Goal: Task Accomplishment & Management: Use online tool/utility

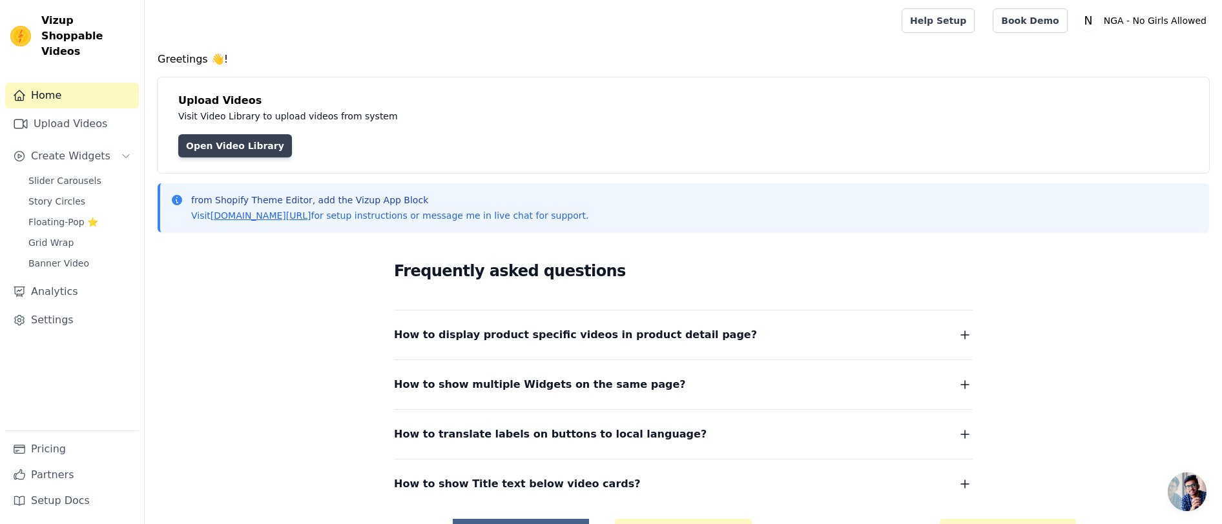
click at [243, 145] on link "Open Video Library" at bounding box center [235, 145] width 114 height 23
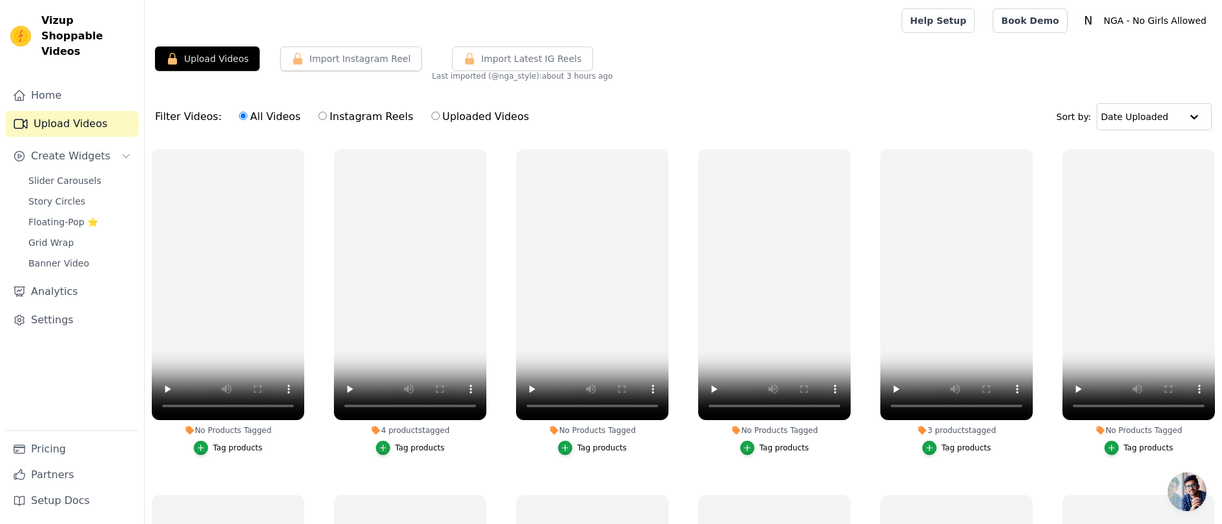
click at [446, 134] on div "Filter Videos: All Videos Instagram Reels Uploaded Videos Sort by: Date Uploaded" at bounding box center [683, 117] width 1077 height 50
click at [301, 150] on icon "button" at bounding box center [302, 152] width 10 height 10
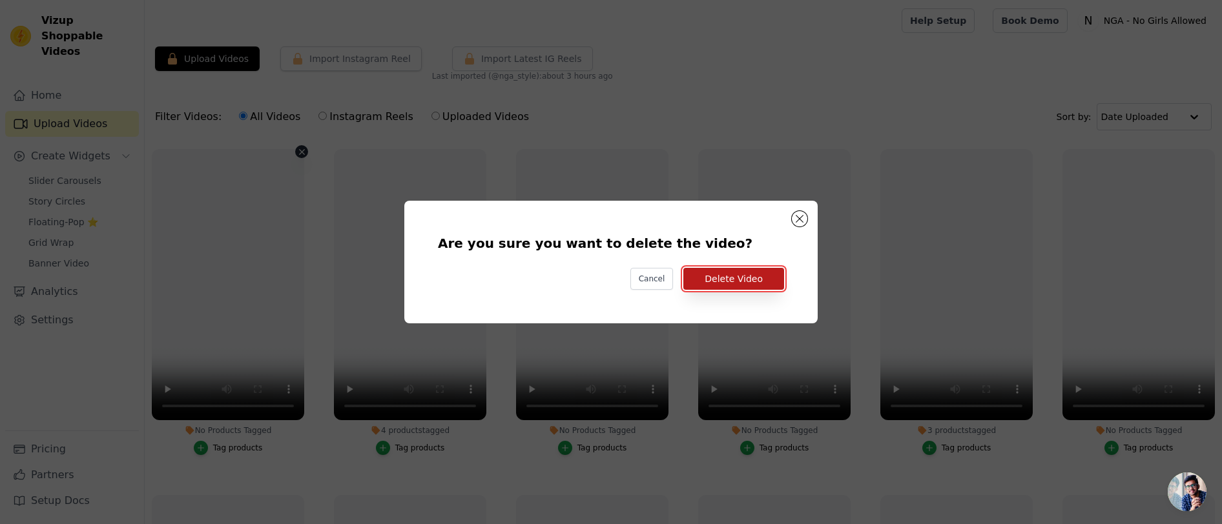
click at [721, 280] on button "Delete Video" at bounding box center [733, 279] width 101 height 22
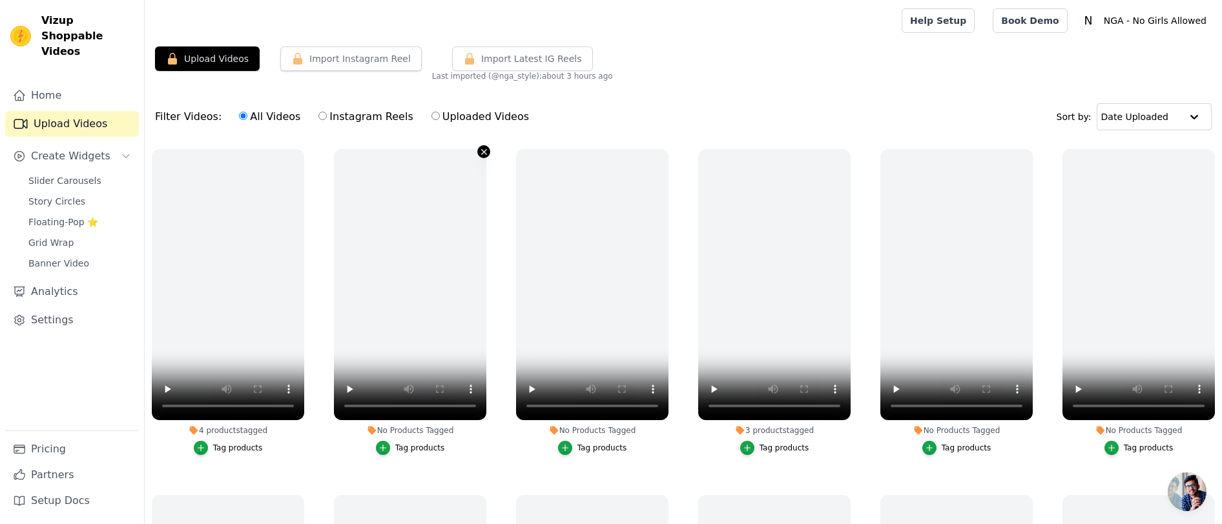
click at [484, 154] on icon "button" at bounding box center [484, 152] width 10 height 10
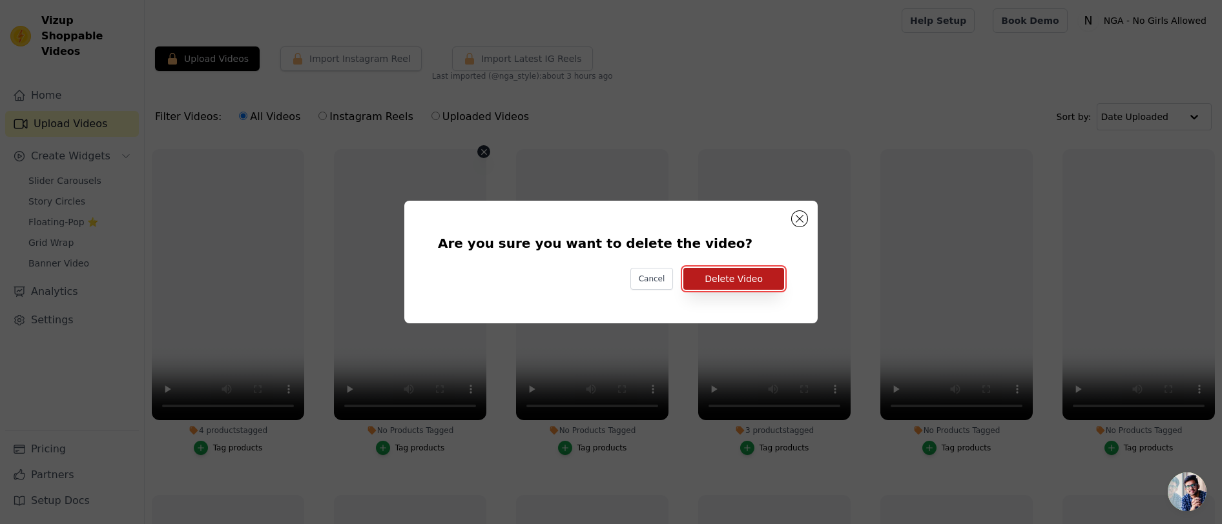
click at [736, 284] on button "Delete Video" at bounding box center [733, 279] width 101 height 22
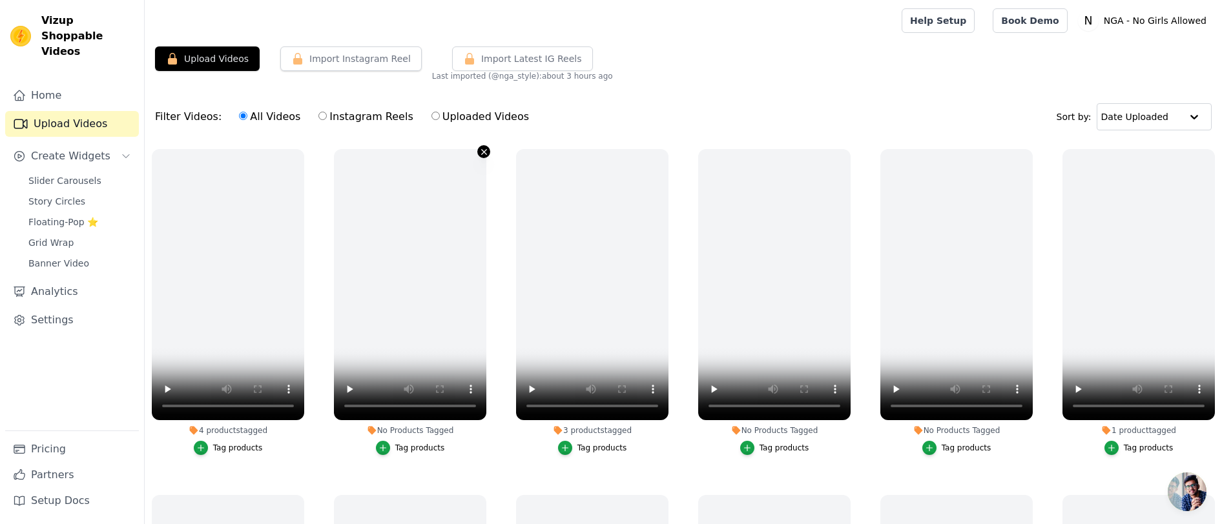
click at [481, 149] on icon "button" at bounding box center [484, 152] width 10 height 10
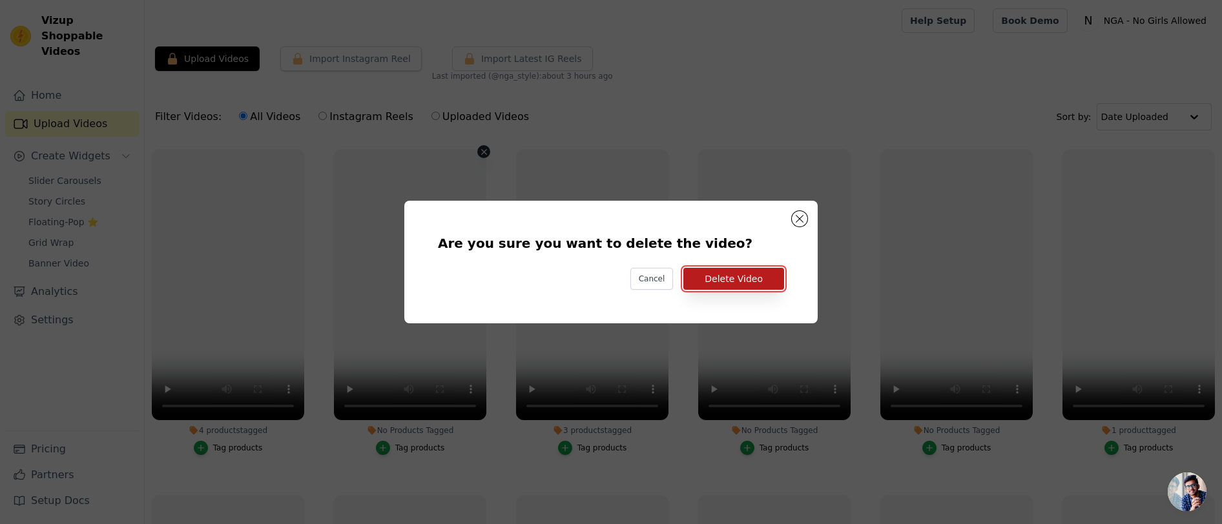
click at [747, 273] on button "Delete Video" at bounding box center [733, 279] width 101 height 22
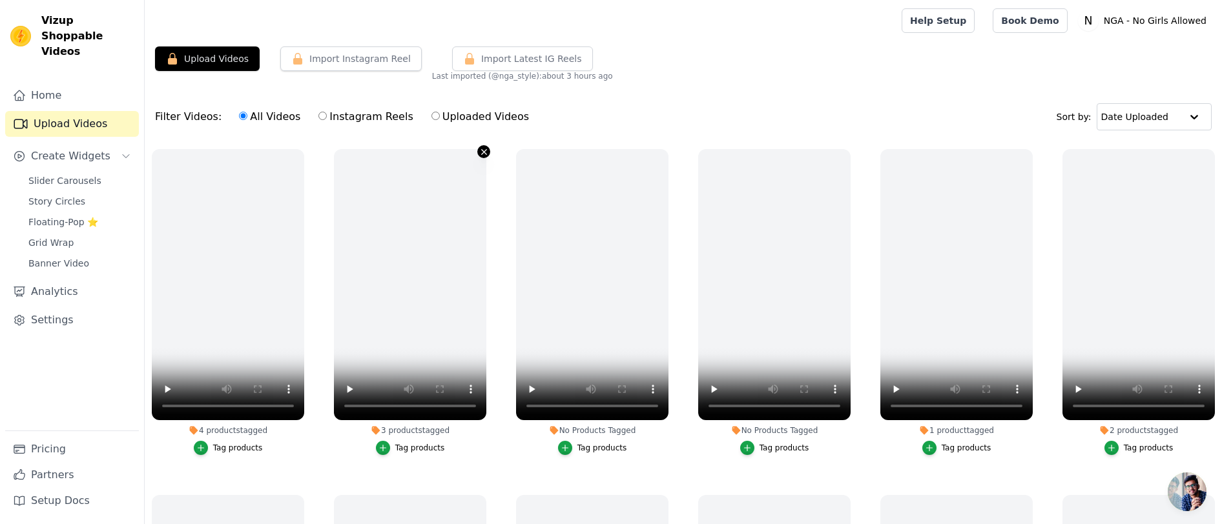
click at [482, 154] on icon "button" at bounding box center [484, 152] width 10 height 10
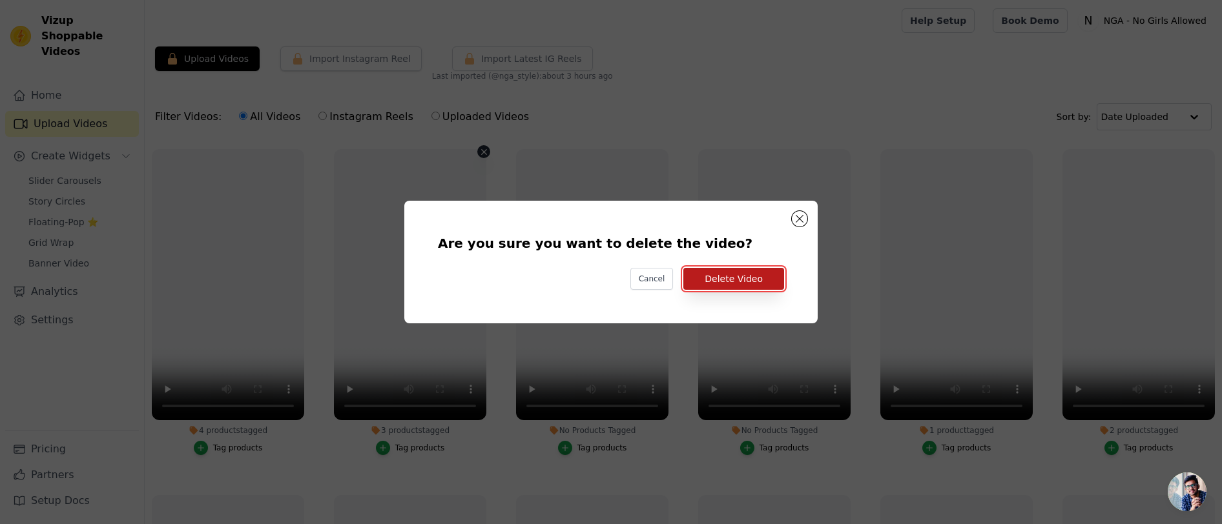
click at [727, 274] on button "Delete Video" at bounding box center [733, 279] width 101 height 22
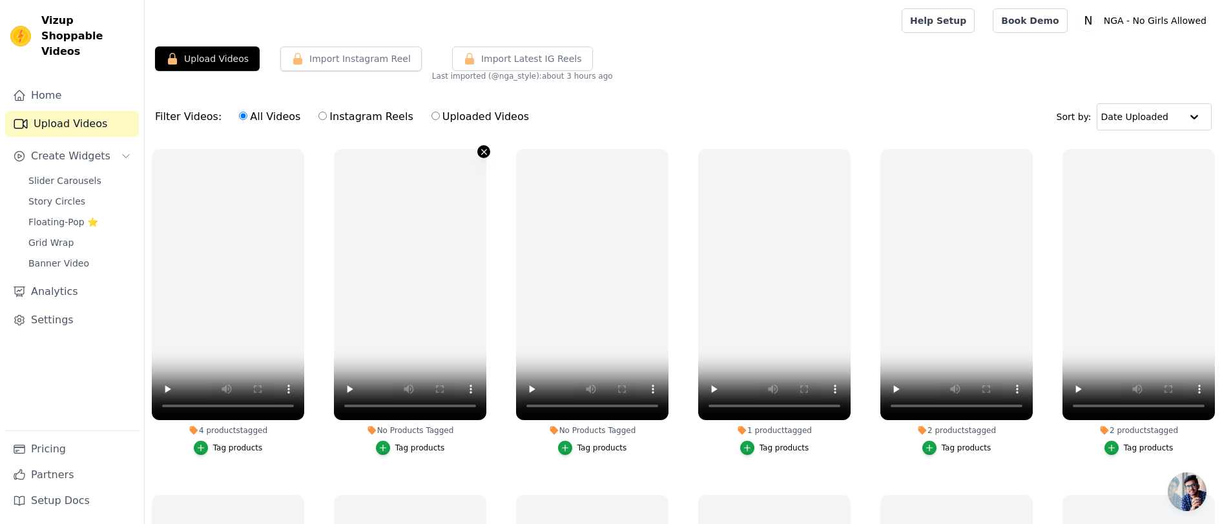
click at [484, 154] on icon "button" at bounding box center [484, 152] width 10 height 10
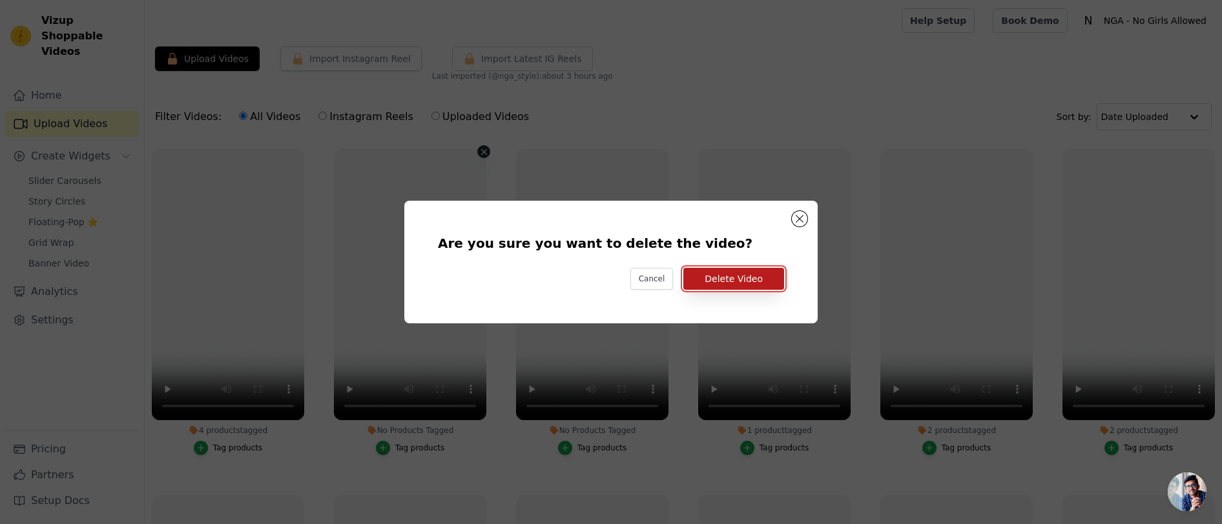
click at [722, 280] on button "Delete Video" at bounding box center [733, 279] width 101 height 22
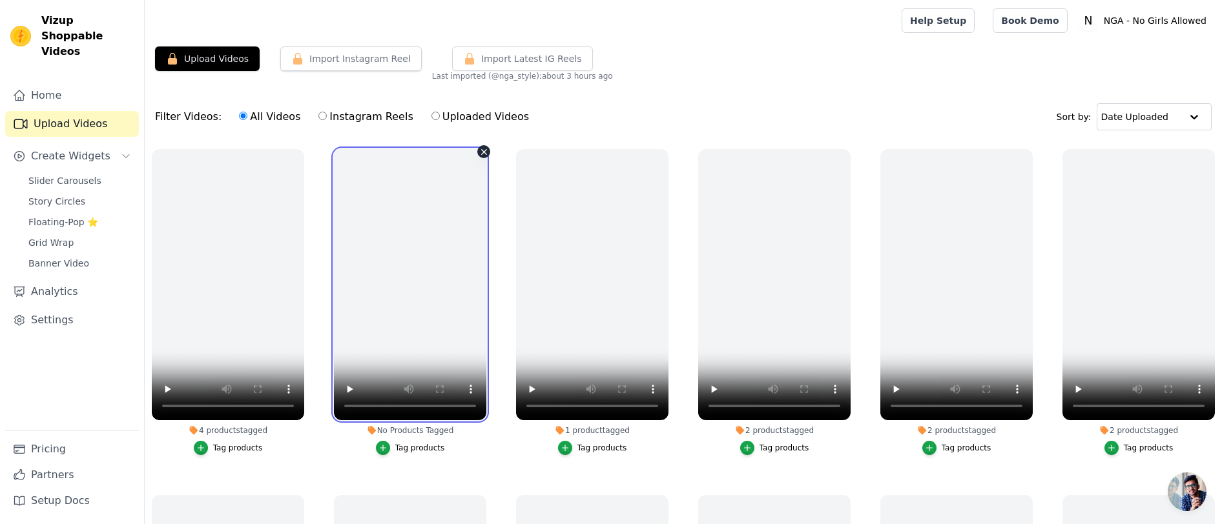
click at [439, 177] on video at bounding box center [410, 284] width 152 height 271
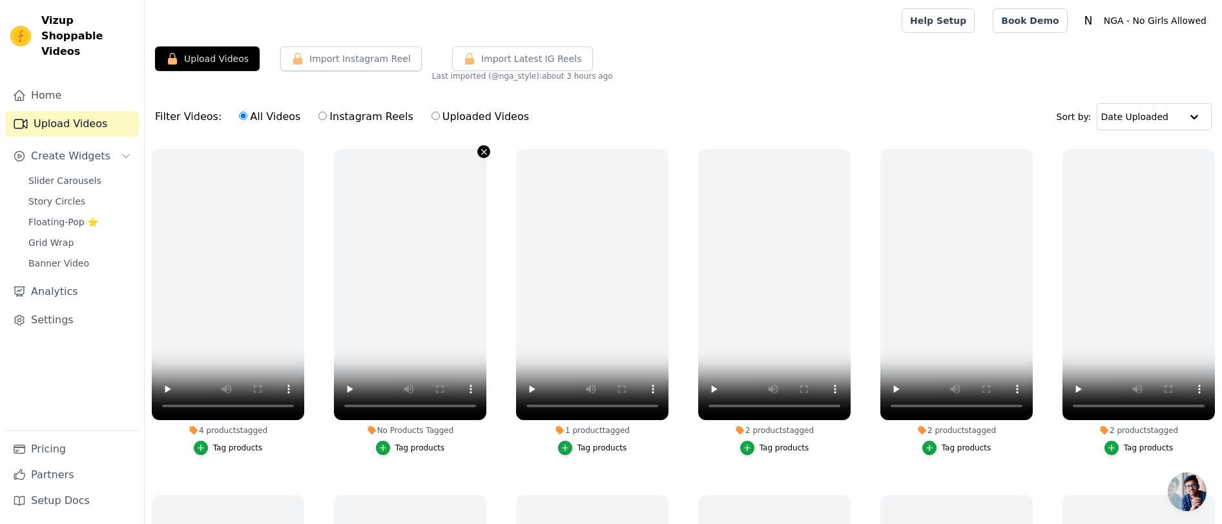
click at [484, 151] on icon "button" at bounding box center [483, 151] width 5 height 5
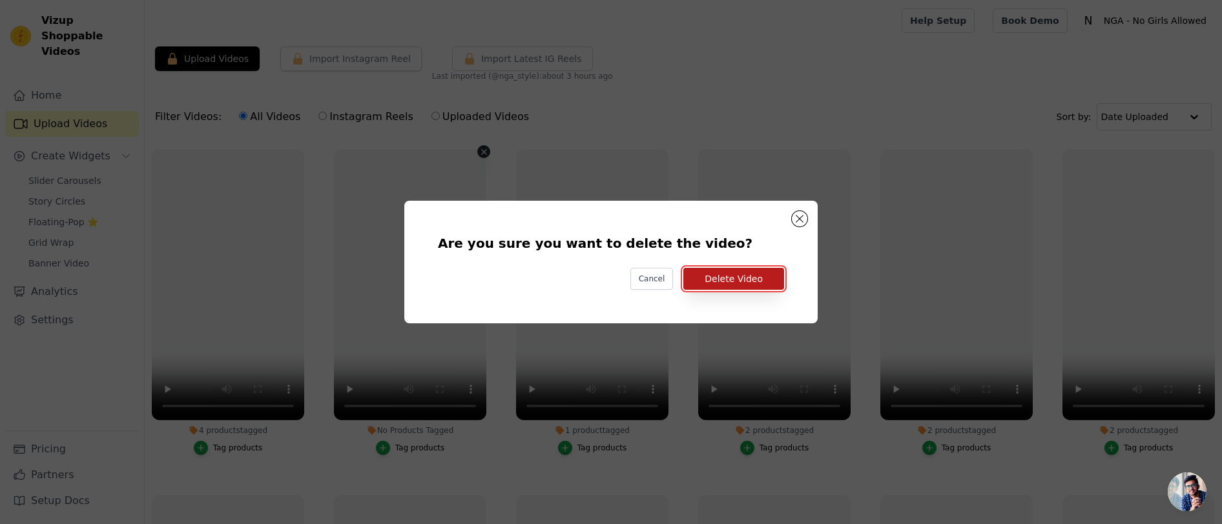
click at [721, 270] on button "Delete Video" at bounding box center [733, 279] width 101 height 22
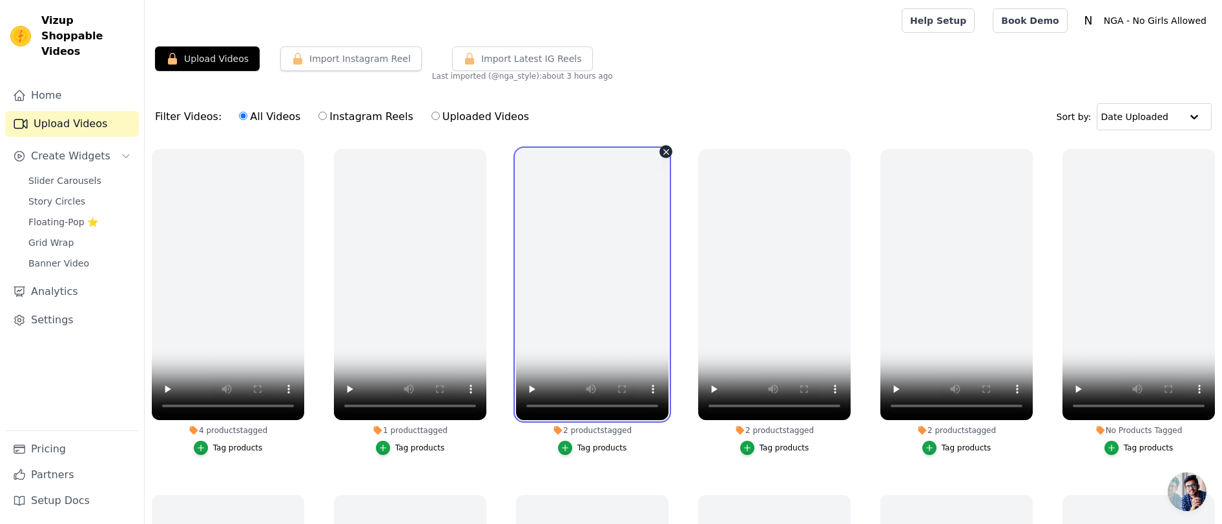
click at [624, 192] on video at bounding box center [592, 284] width 152 height 271
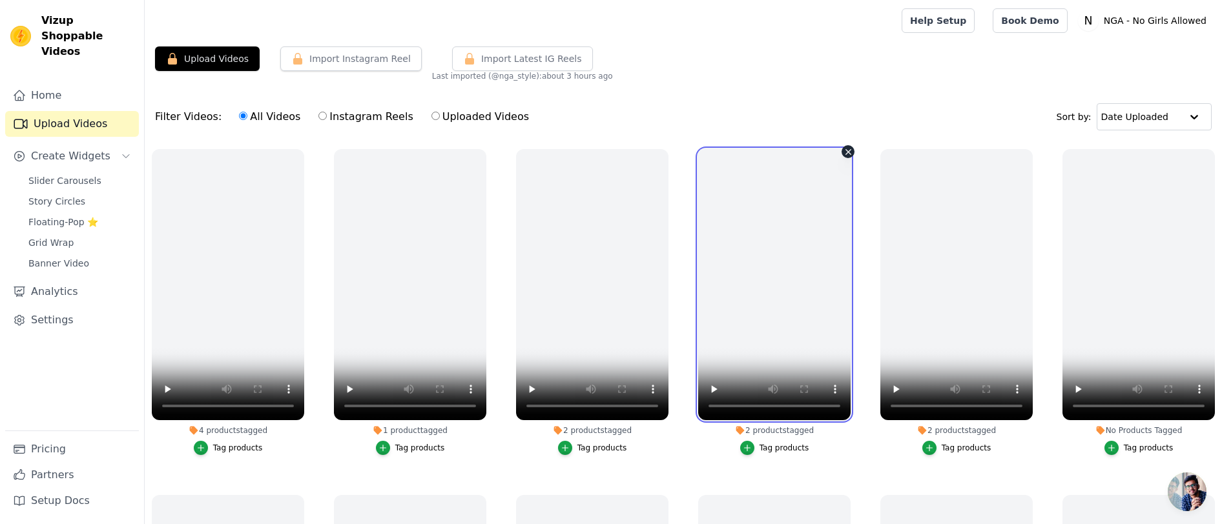
click at [826, 260] on video at bounding box center [774, 284] width 152 height 271
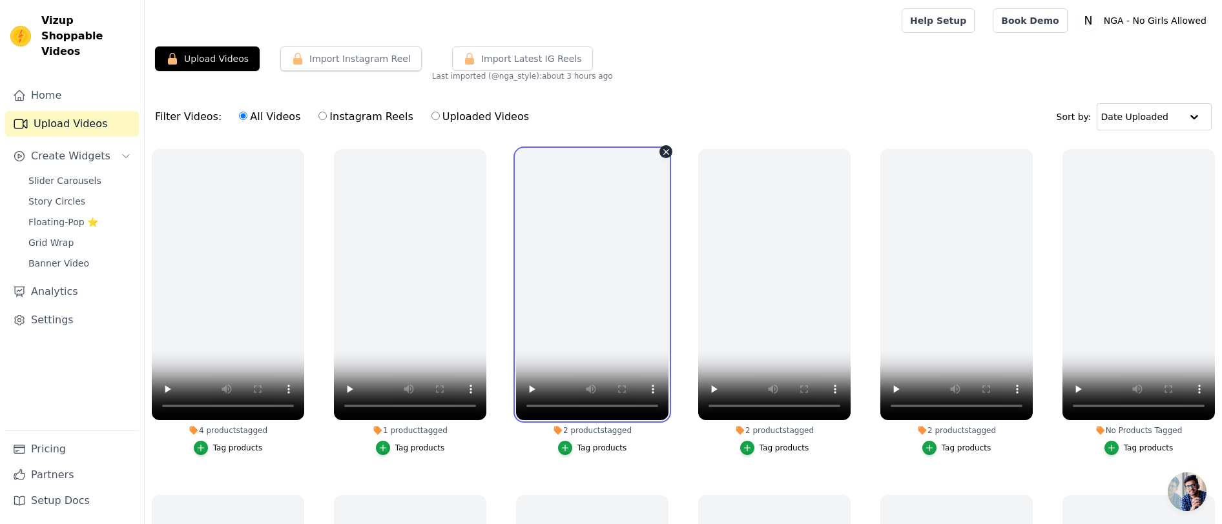
click at [630, 260] on video at bounding box center [592, 284] width 152 height 271
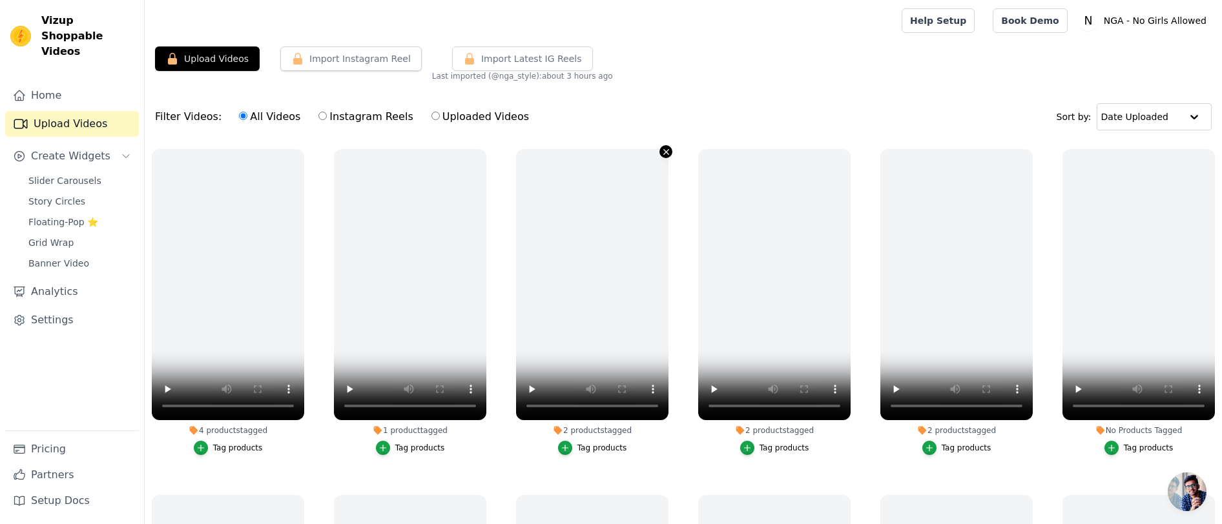
click at [666, 150] on icon "button" at bounding box center [666, 152] width 10 height 10
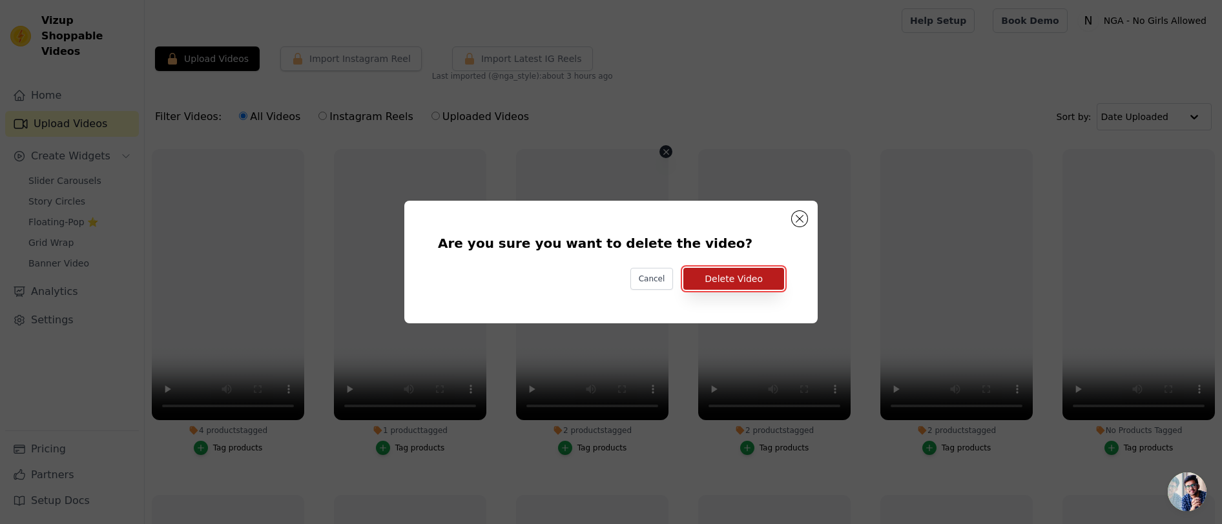
click at [731, 278] on button "Delete Video" at bounding box center [733, 279] width 101 height 22
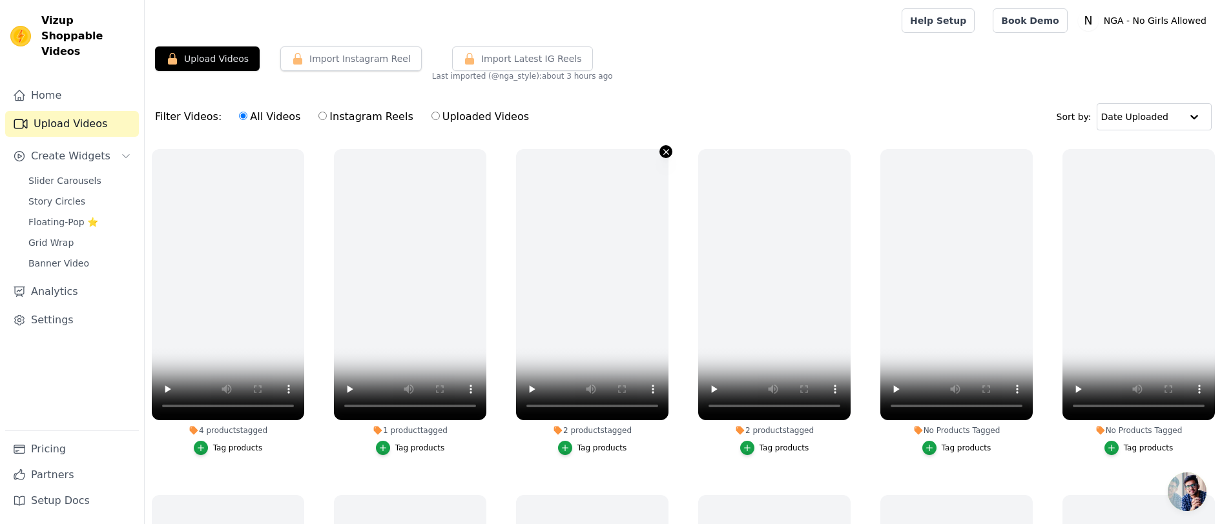
click at [663, 155] on icon "button" at bounding box center [666, 152] width 10 height 10
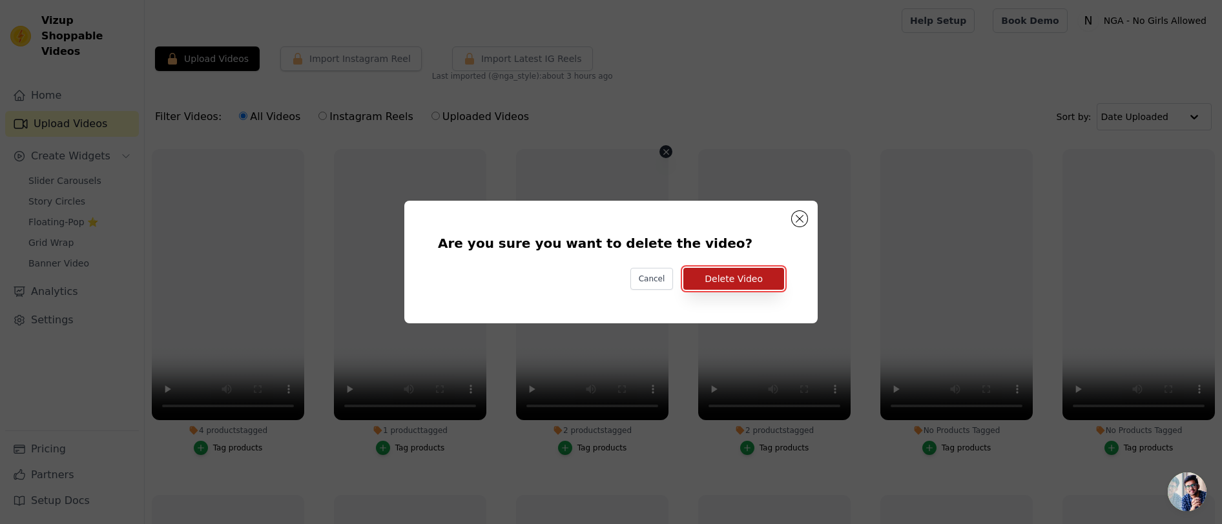
click at [721, 276] on button "Delete Video" at bounding box center [733, 279] width 101 height 22
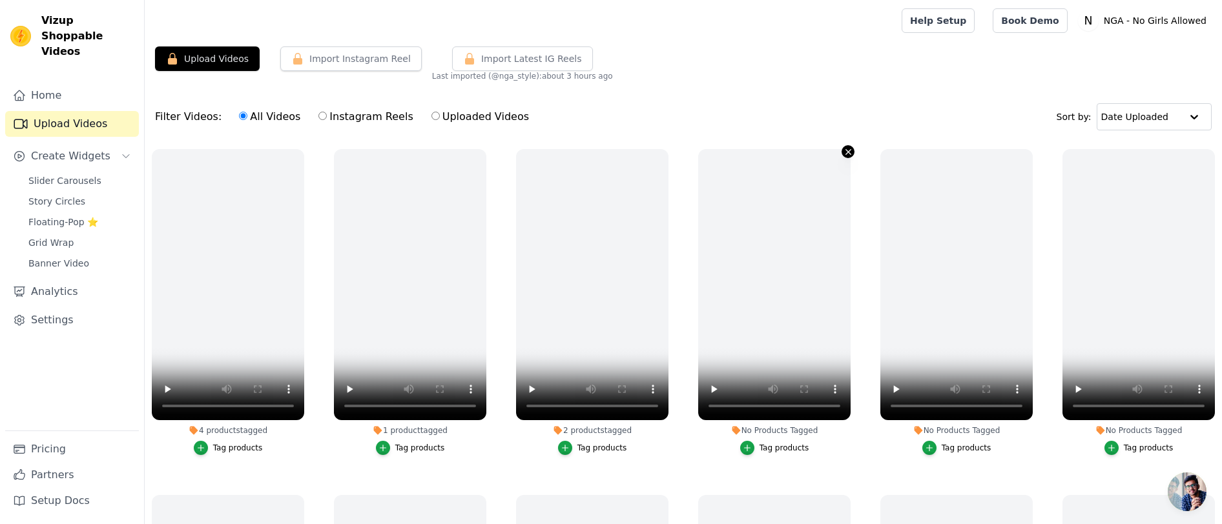
click at [849, 154] on icon "button" at bounding box center [848, 152] width 10 height 10
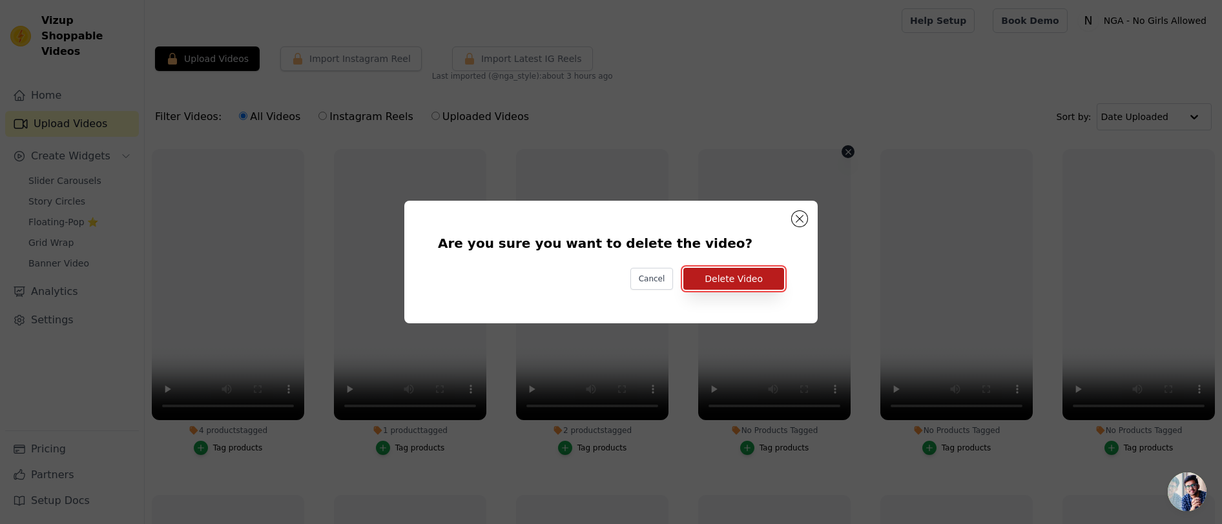
click at [727, 285] on button "Delete Video" at bounding box center [733, 279] width 101 height 22
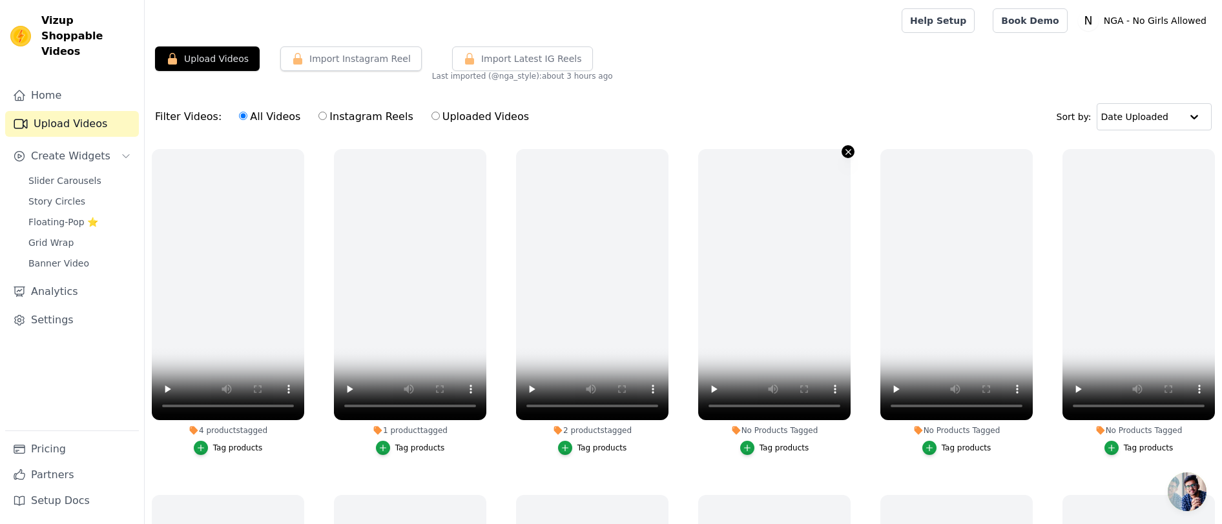
click at [847, 152] on icon "button" at bounding box center [847, 151] width 5 height 5
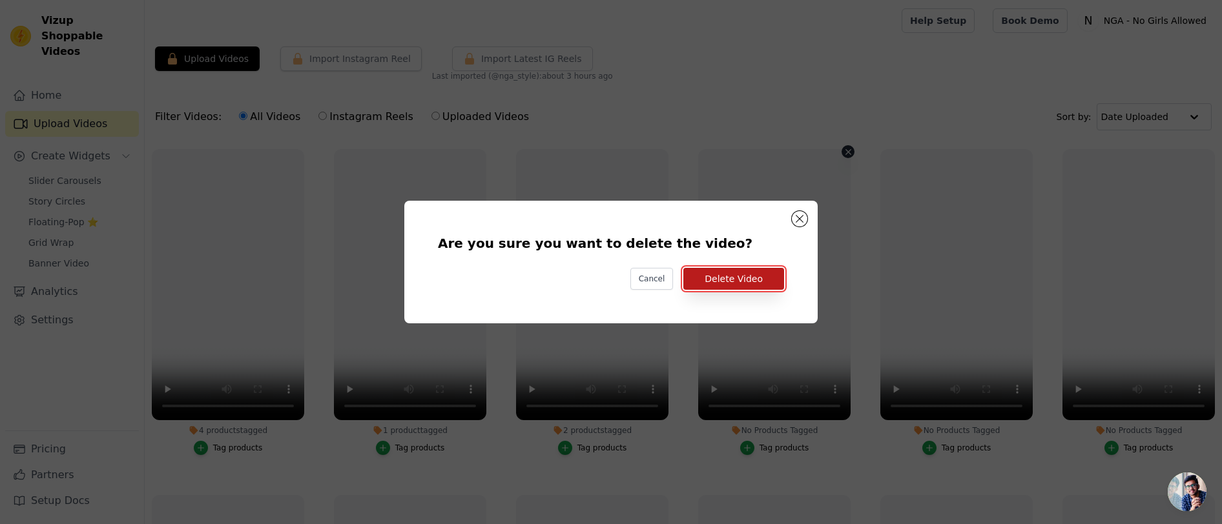
click at [723, 272] on button "Delete Video" at bounding box center [733, 279] width 101 height 22
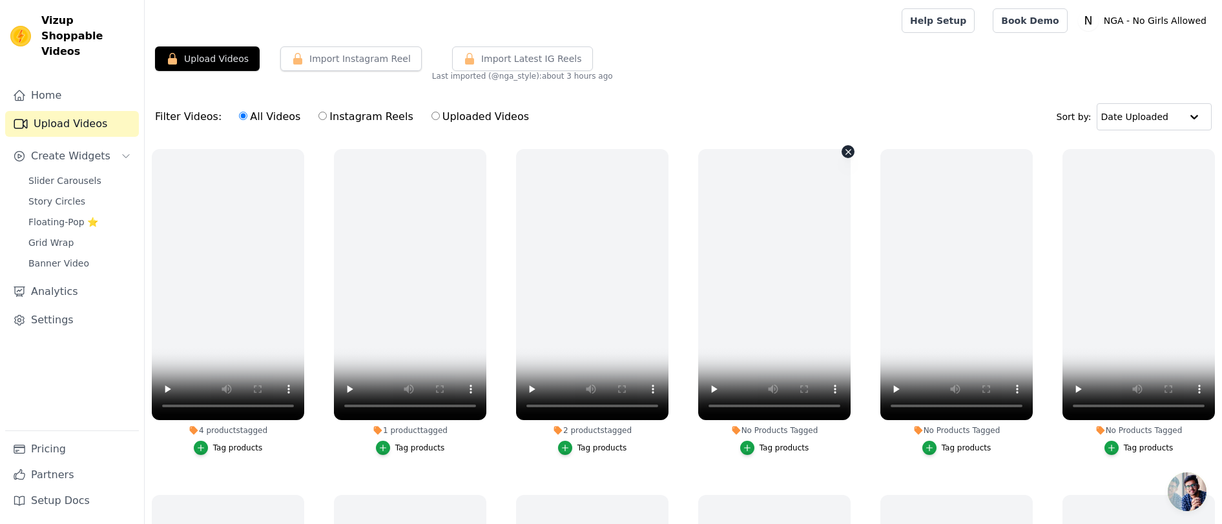
click at [846, 151] on icon "button" at bounding box center [848, 152] width 10 height 10
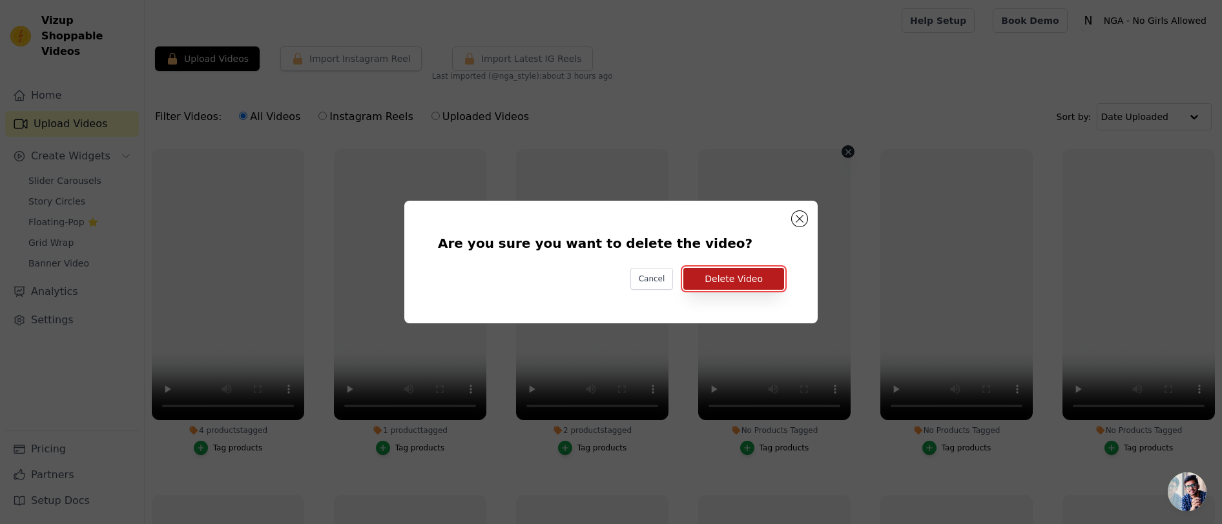
click at [749, 273] on button "Delete Video" at bounding box center [733, 279] width 101 height 22
click at [742, 282] on button "Delete Video" at bounding box center [733, 279] width 101 height 22
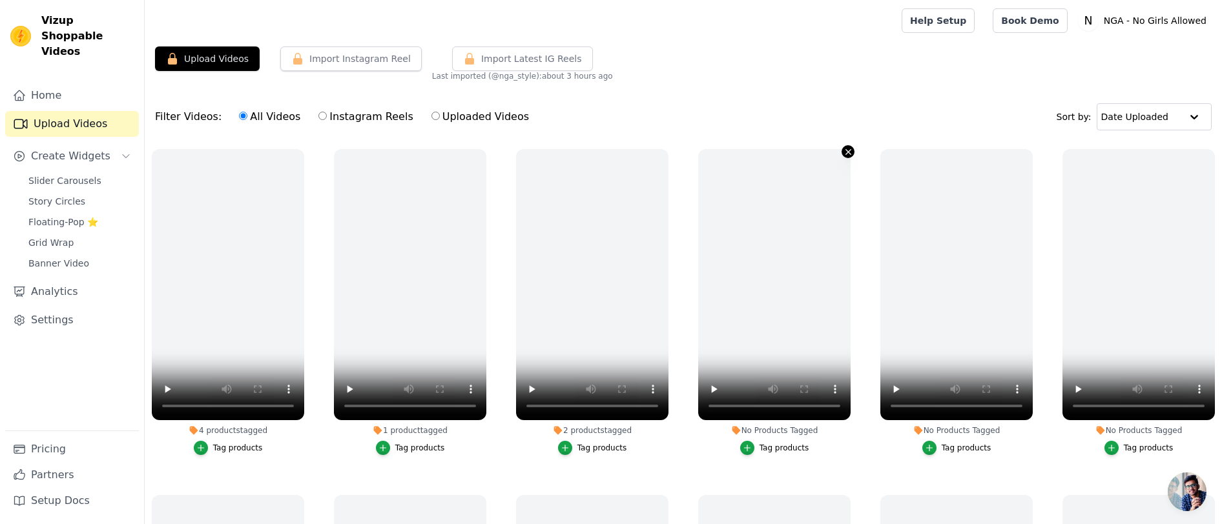
click at [847, 153] on icon "button" at bounding box center [848, 152] width 10 height 10
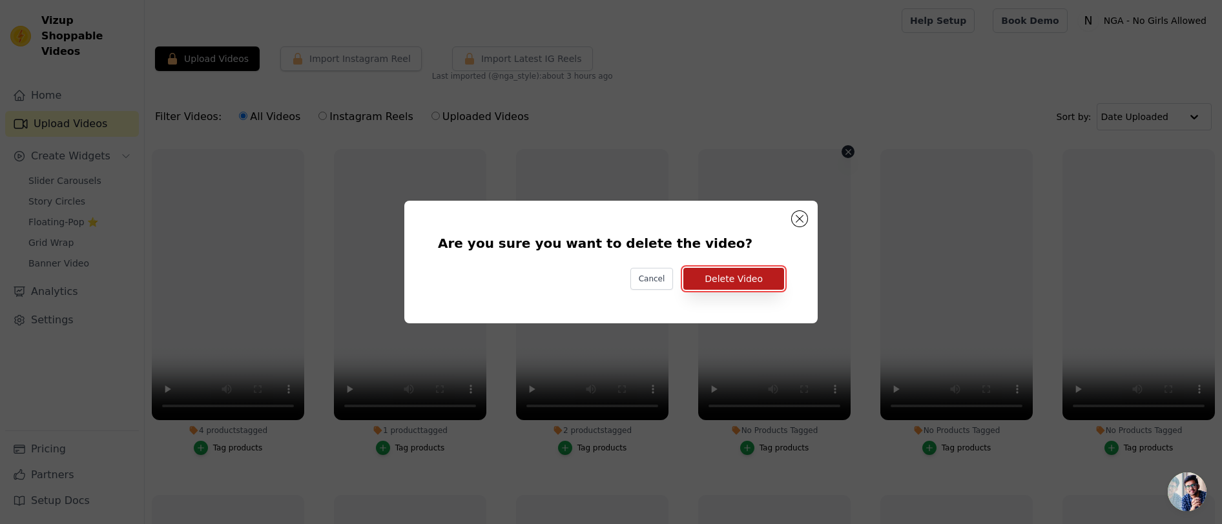
click at [743, 273] on button "Delete Video" at bounding box center [733, 279] width 101 height 22
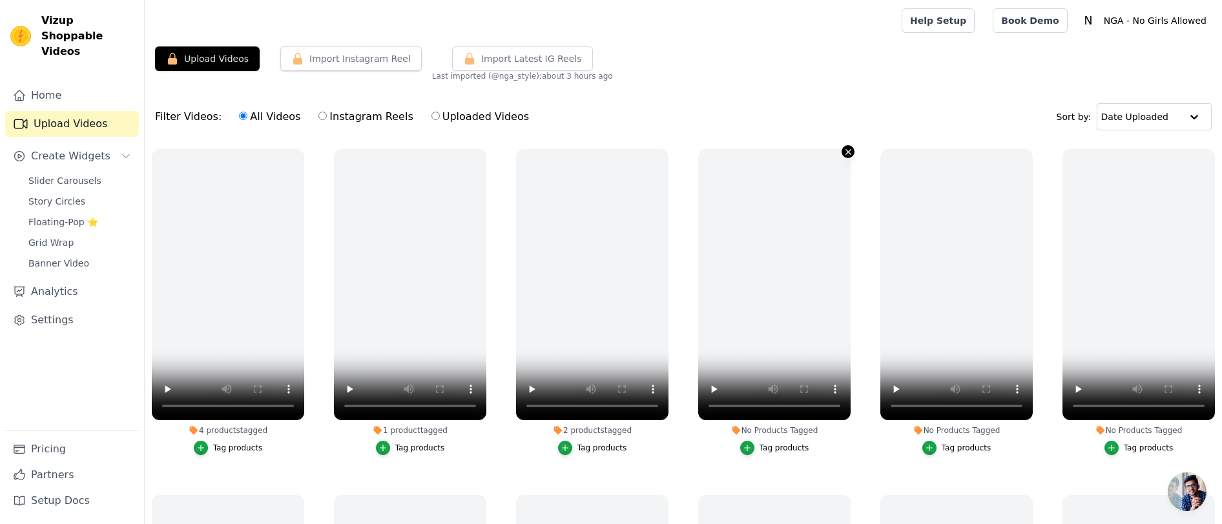
click at [848, 152] on icon "button" at bounding box center [848, 152] width 10 height 10
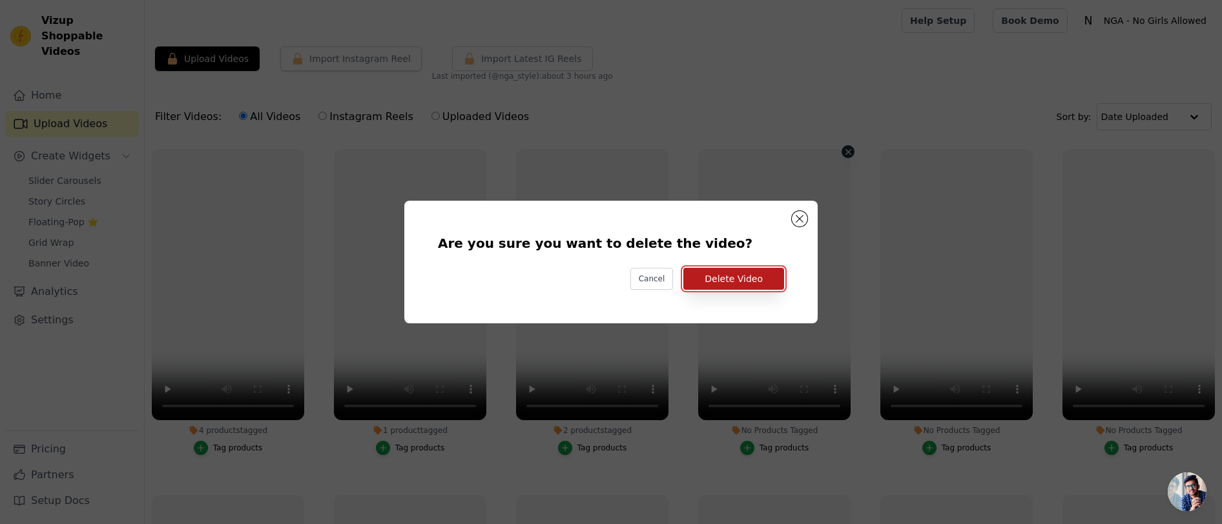
click at [750, 276] on button "Delete Video" at bounding box center [733, 279] width 101 height 22
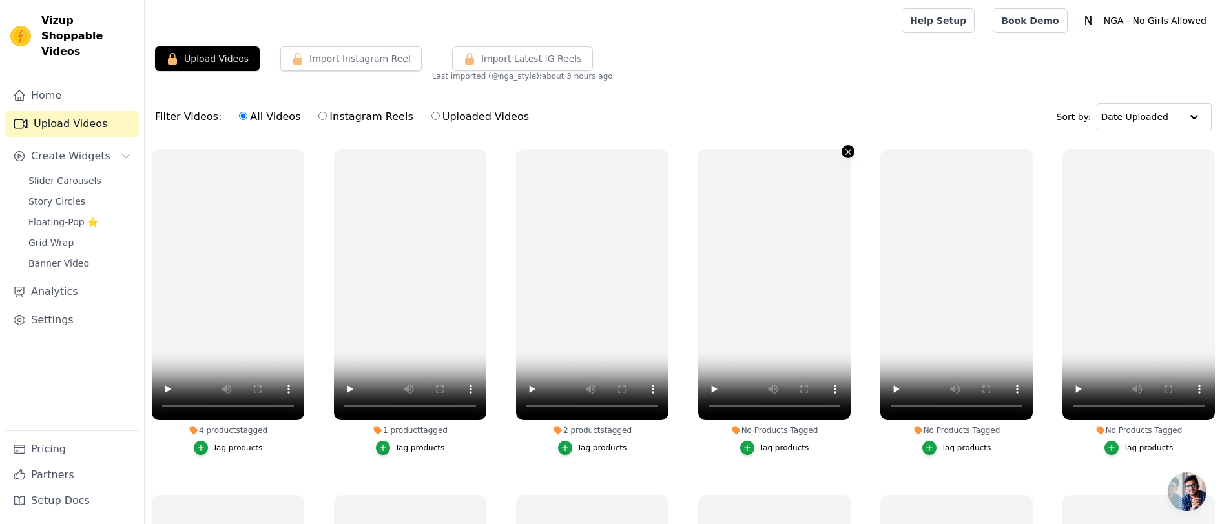
click at [847, 149] on icon "button" at bounding box center [848, 152] width 10 height 10
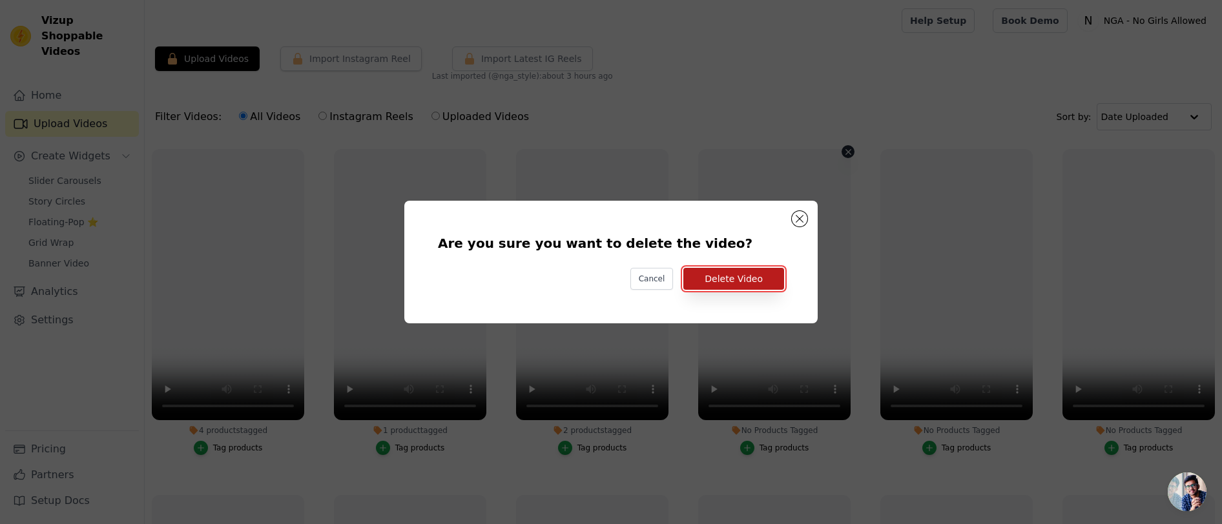
click at [763, 280] on button "Delete Video" at bounding box center [733, 279] width 101 height 22
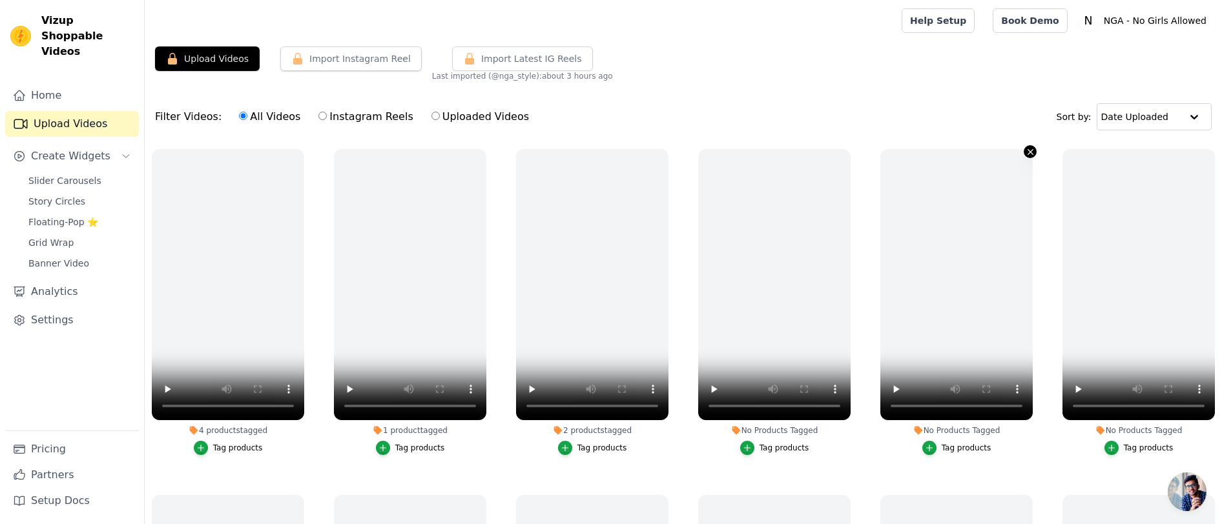
click at [1030, 154] on icon "button" at bounding box center [1031, 152] width 10 height 10
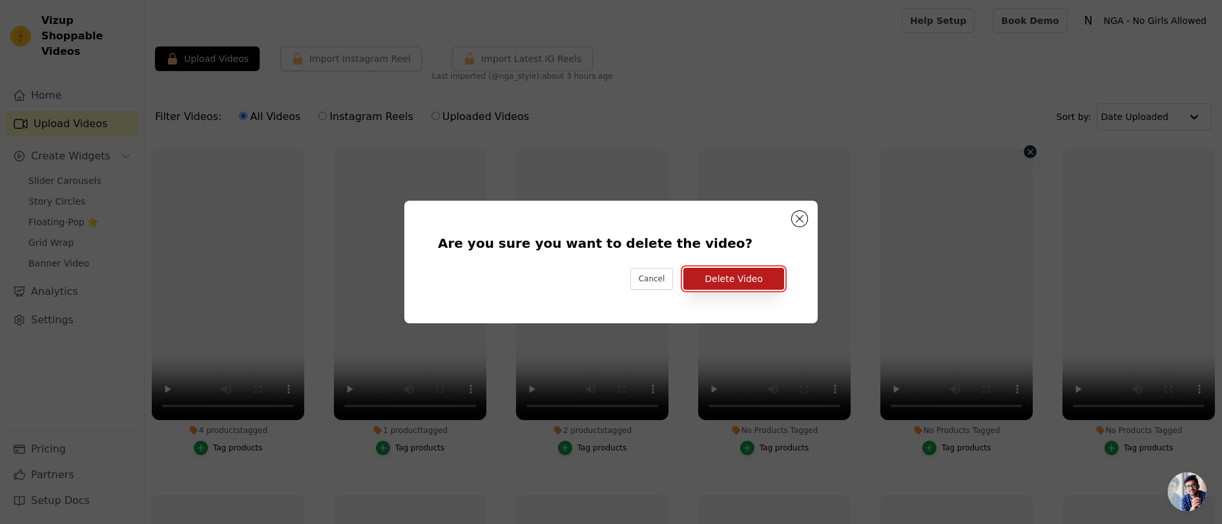
click at [756, 280] on button "Delete Video" at bounding box center [733, 279] width 101 height 22
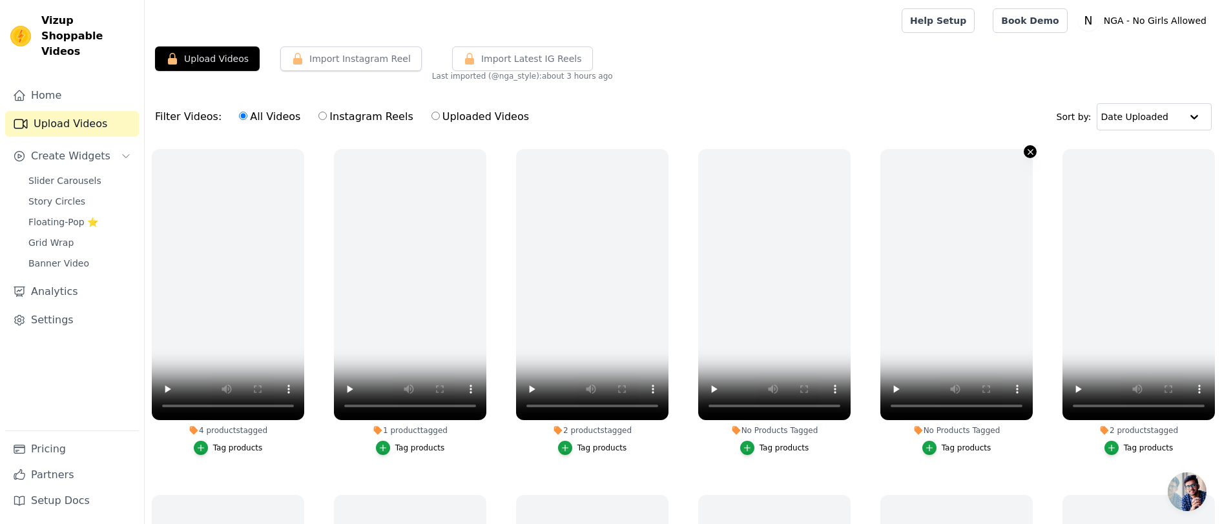
click at [1028, 149] on icon "button" at bounding box center [1031, 152] width 10 height 10
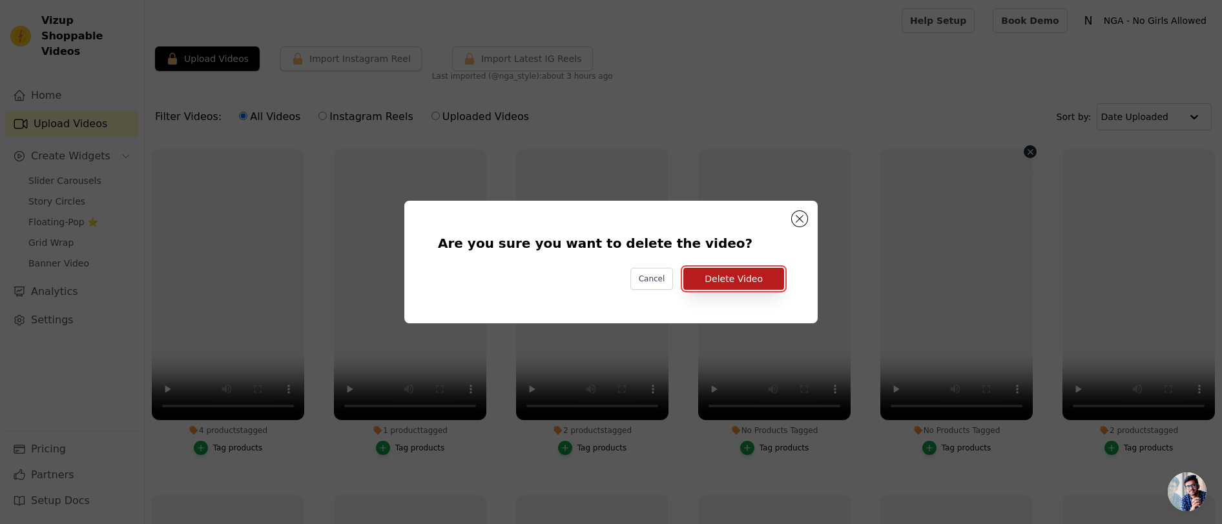
click at [760, 278] on button "Delete Video" at bounding box center [733, 279] width 101 height 22
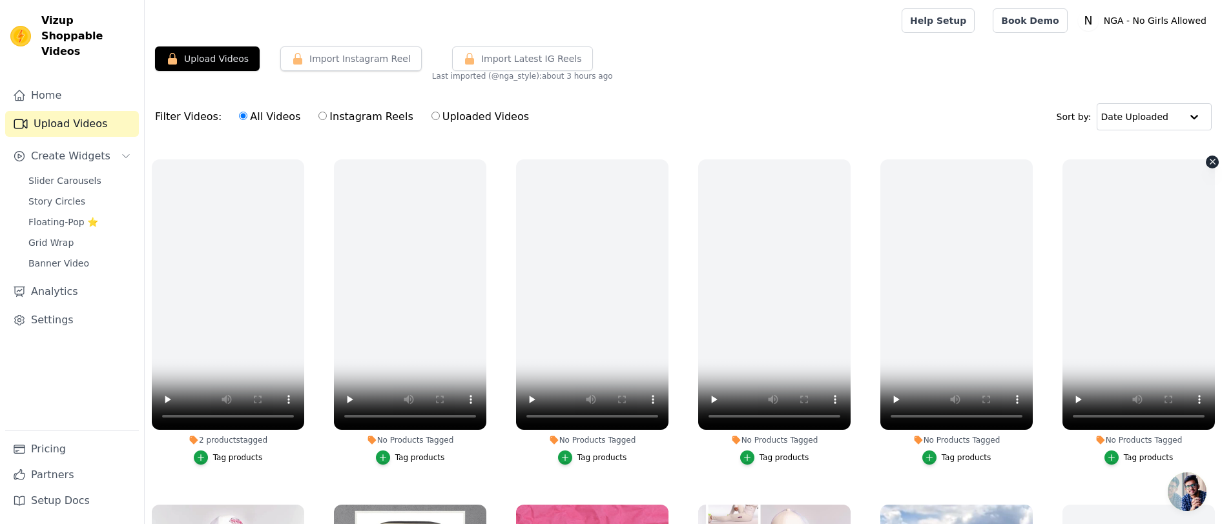
scroll to position [341, 0]
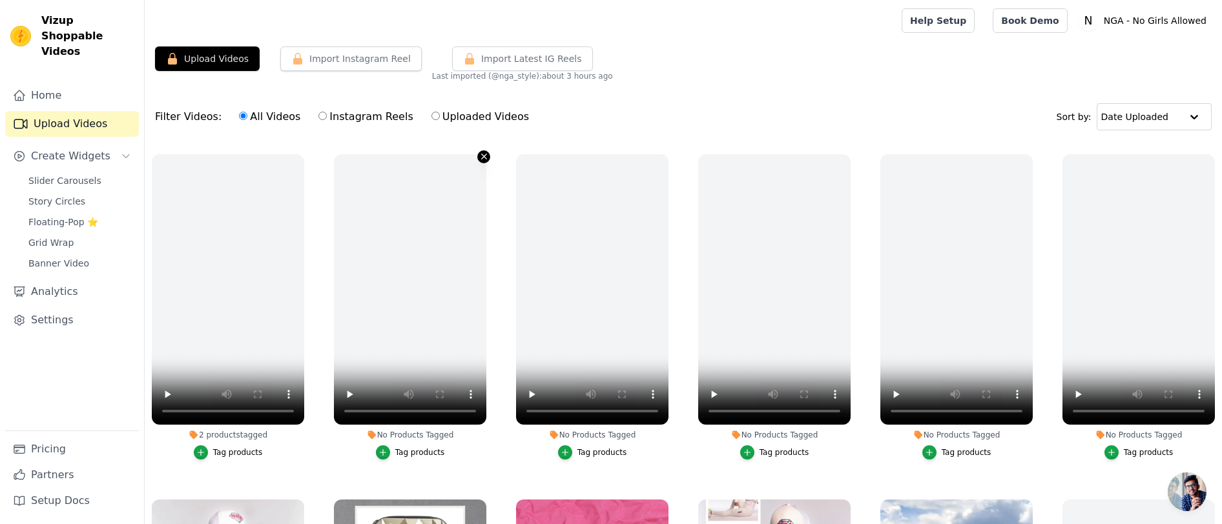
click at [485, 156] on icon "button" at bounding box center [484, 157] width 10 height 10
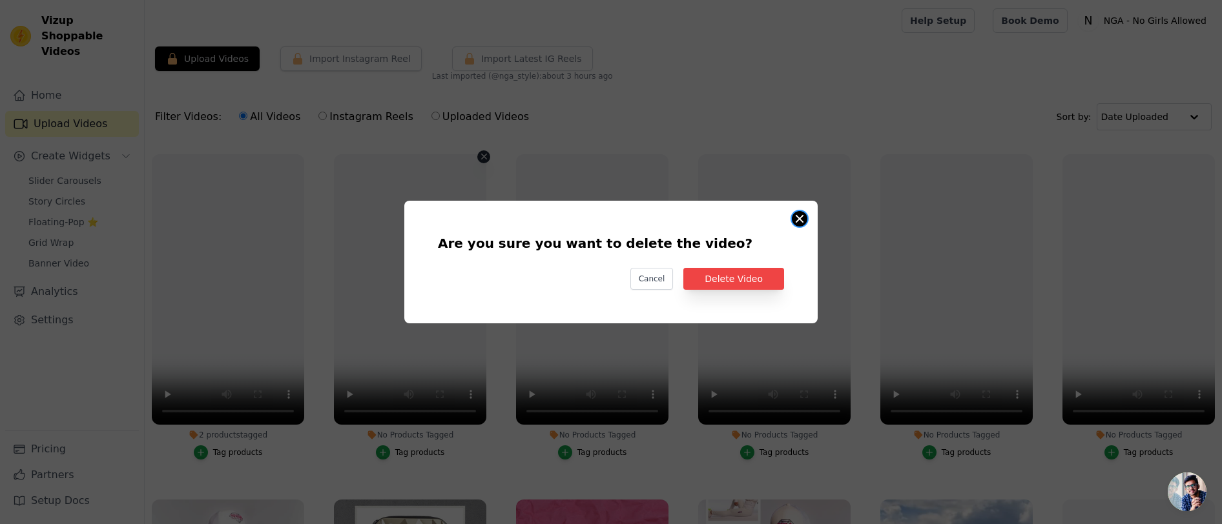
click at [803, 216] on button "Are you sure you want to delete the video? Cancel Delete Video No Products Tagg…" at bounding box center [800, 219] width 16 height 16
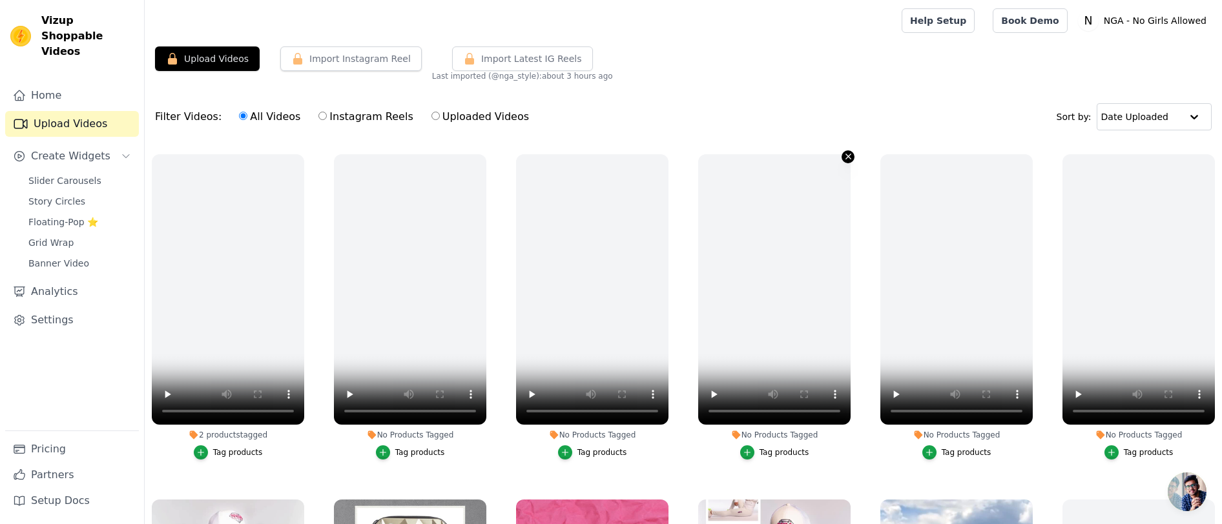
click at [847, 157] on icon "button" at bounding box center [847, 156] width 5 height 5
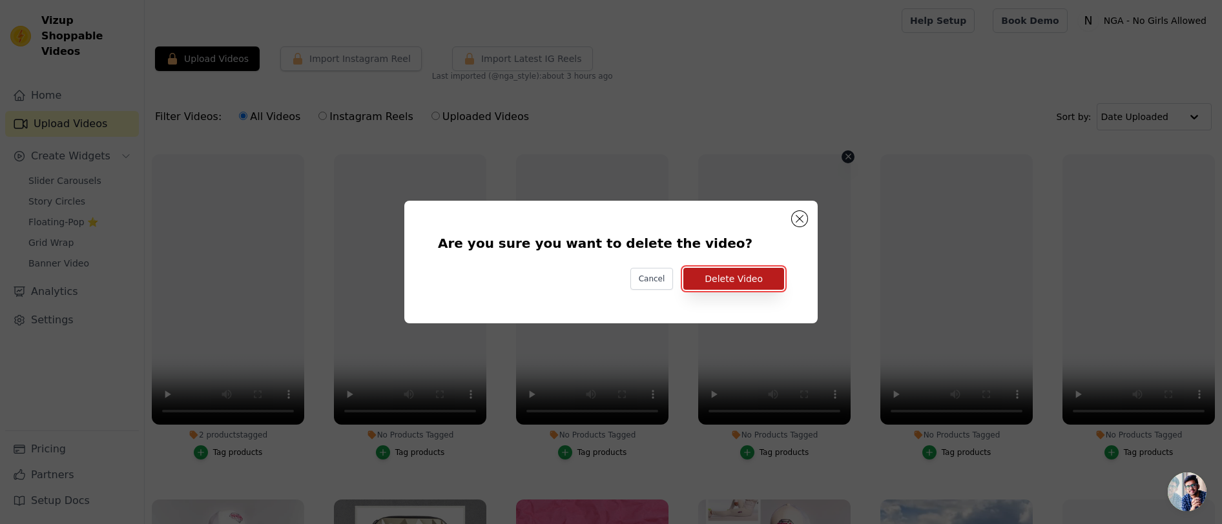
click at [740, 274] on button "Delete Video" at bounding box center [733, 279] width 101 height 22
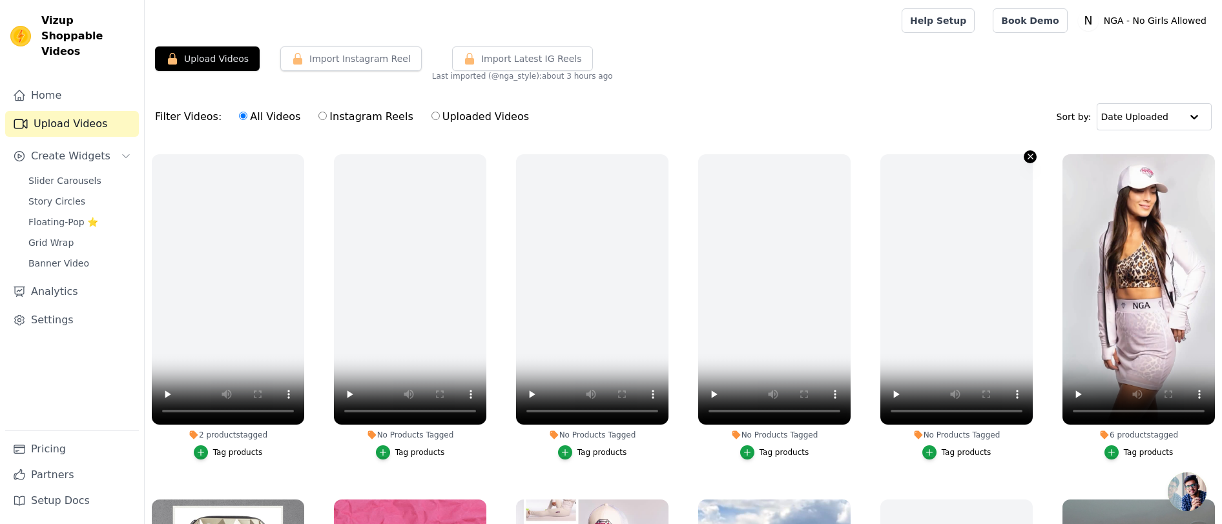
click at [1031, 158] on icon "button" at bounding box center [1030, 156] width 5 height 5
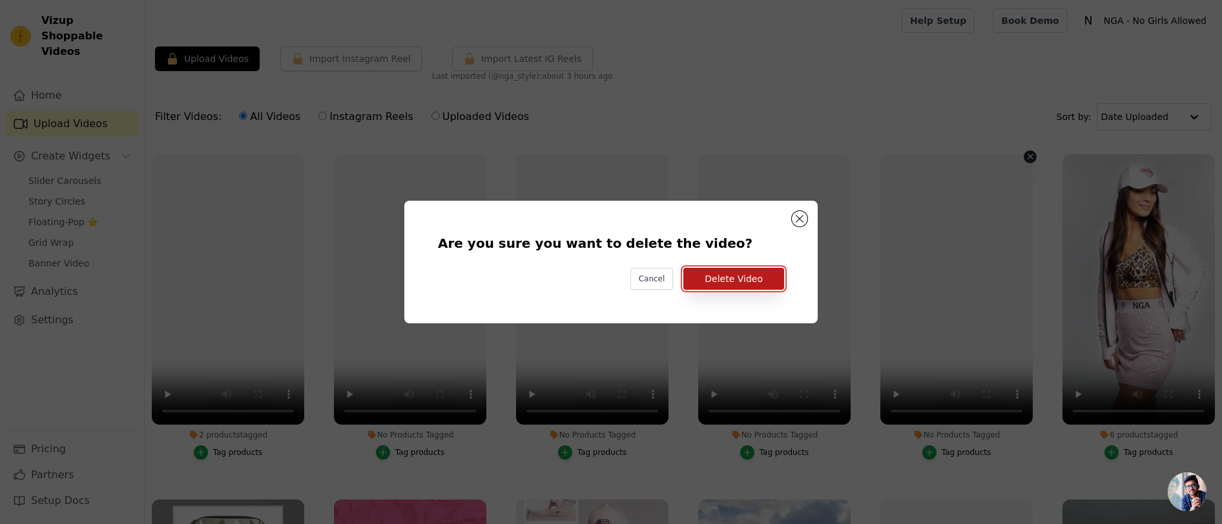
click at [734, 278] on button "Delete Video" at bounding box center [733, 279] width 101 height 22
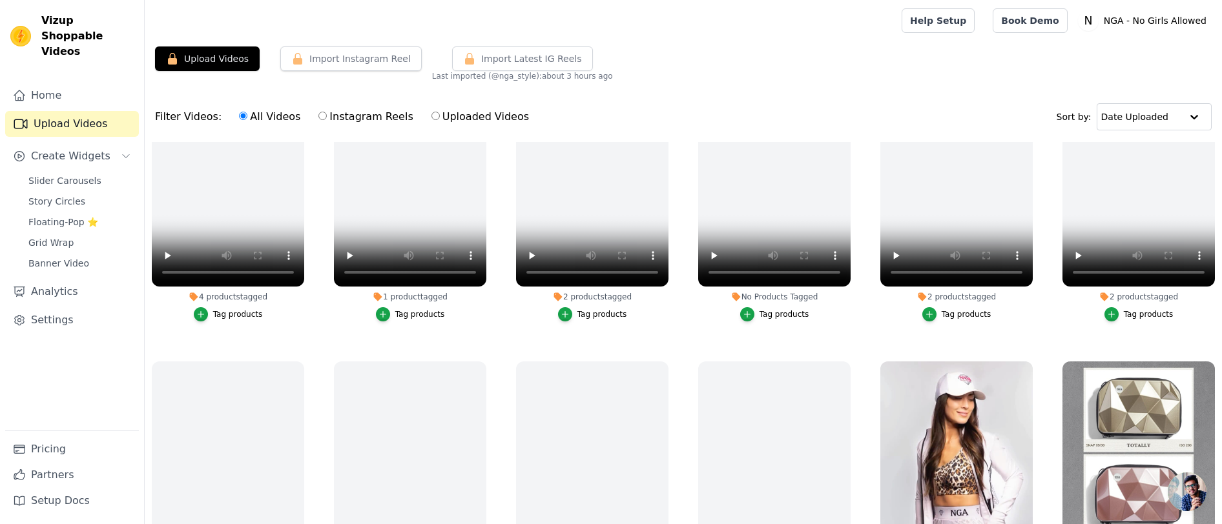
scroll to position [0, 0]
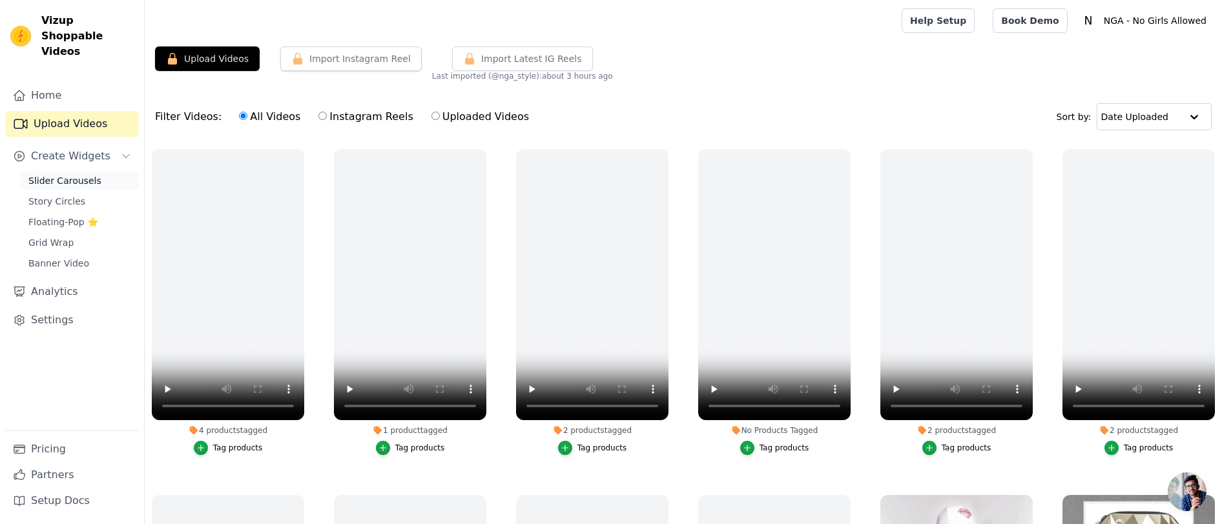
click at [56, 174] on span "Slider Carousels" at bounding box center [64, 180] width 73 height 13
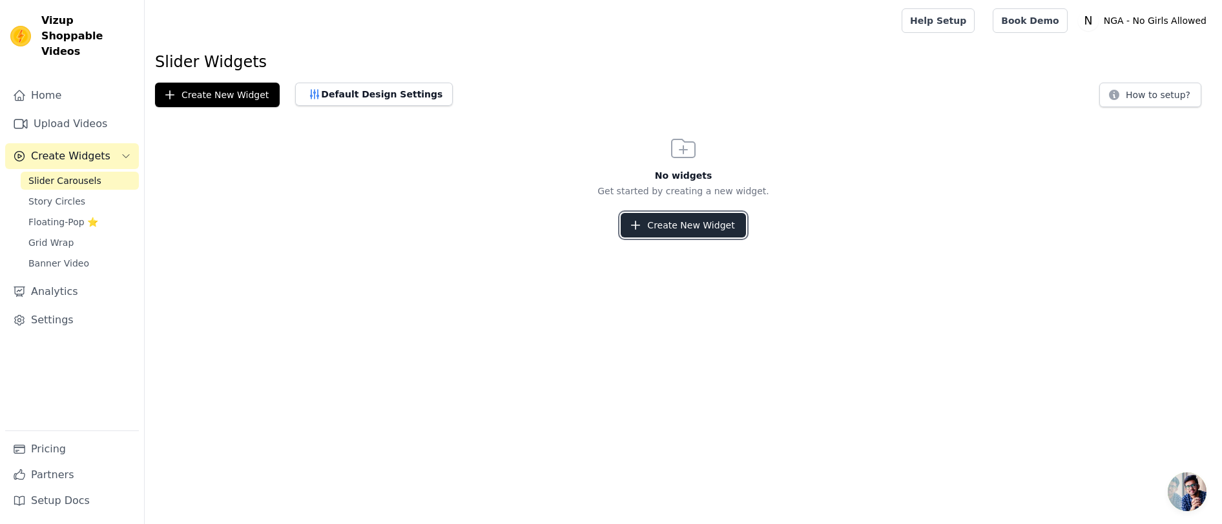
click at [708, 223] on button "Create New Widget" at bounding box center [683, 225] width 125 height 25
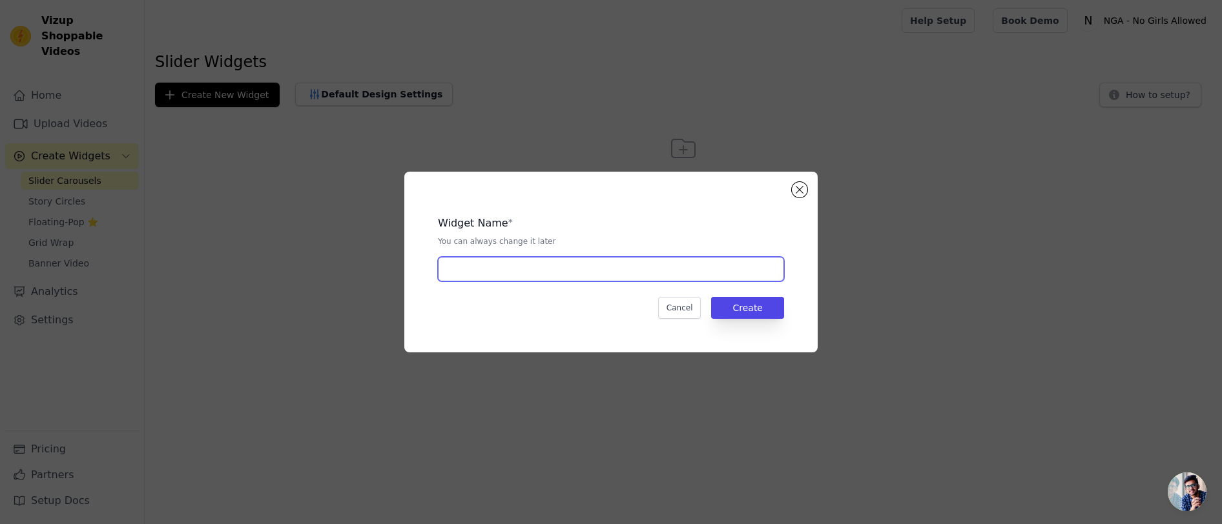
click at [525, 271] on input "text" at bounding box center [611, 269] width 346 height 25
type input "Home Page Shop the Look"
click at [734, 309] on button "Create" at bounding box center [747, 308] width 73 height 22
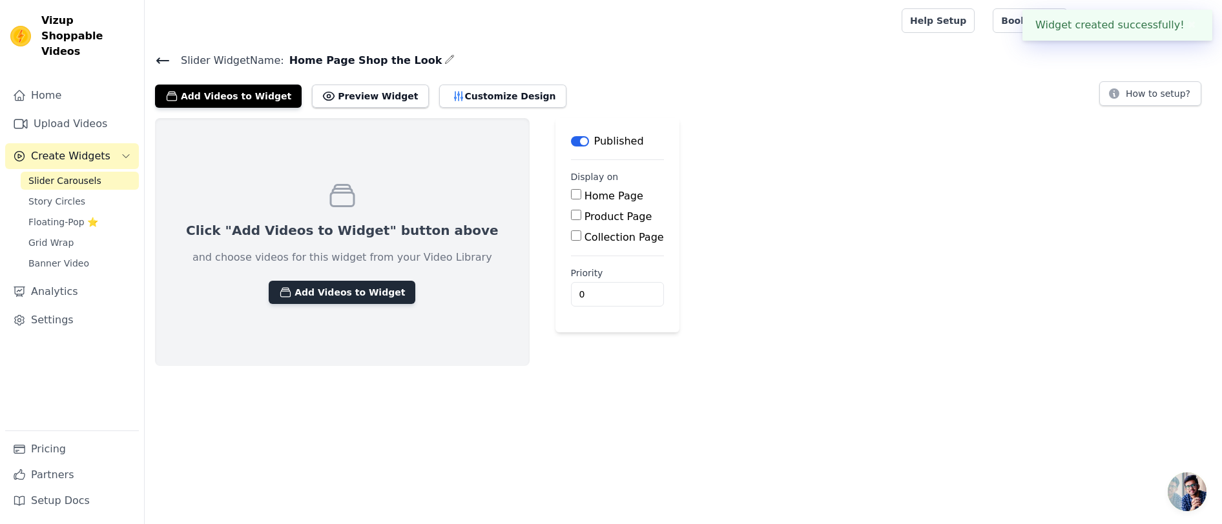
click at [326, 291] on button "Add Videos to Widget" at bounding box center [342, 292] width 147 height 23
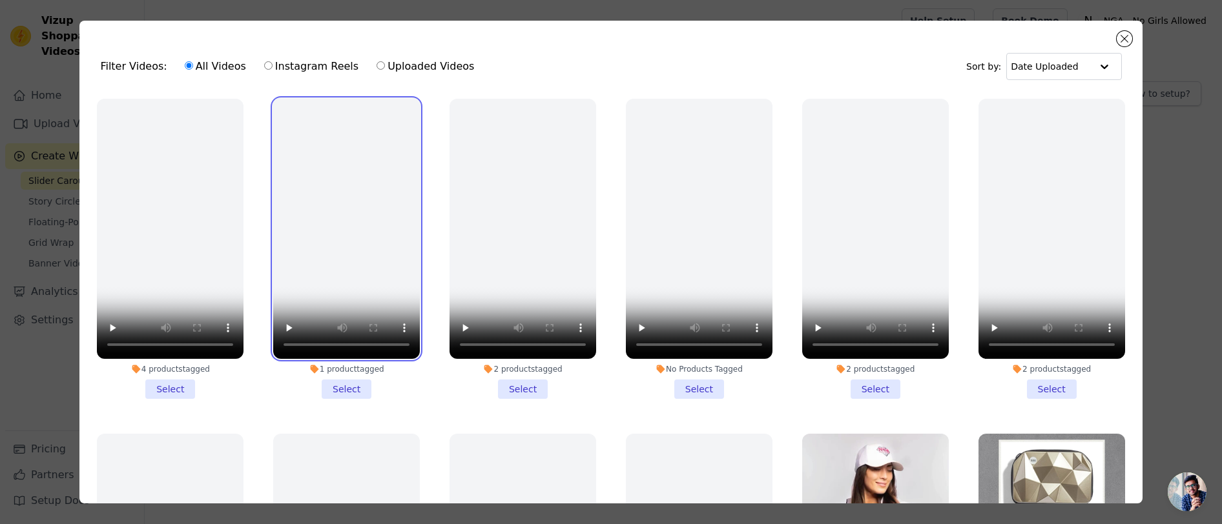
click at [311, 149] on video at bounding box center [346, 229] width 147 height 260
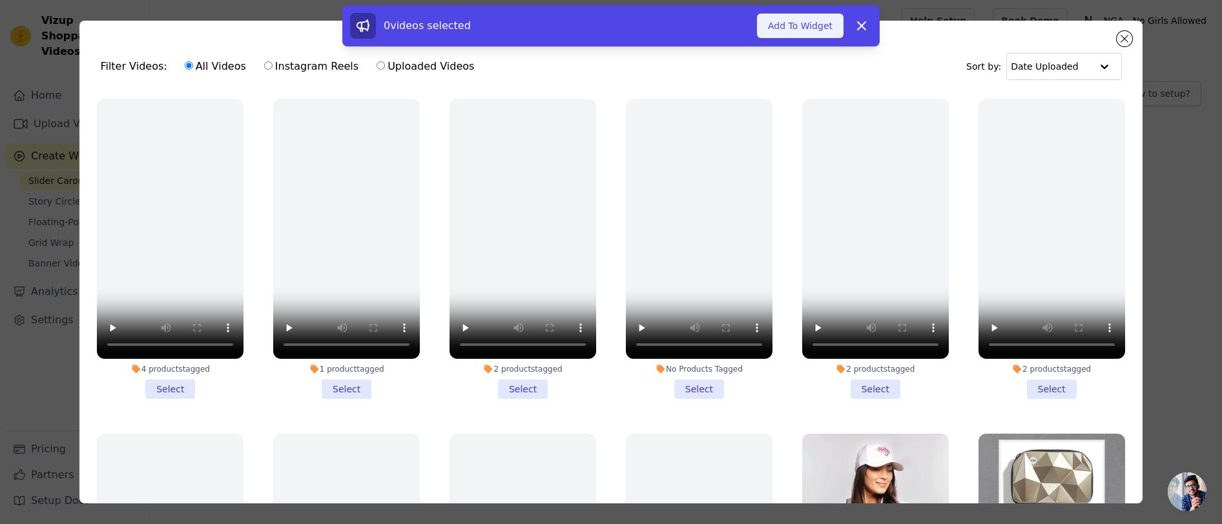
click at [798, 28] on button "Add To Widget" at bounding box center [800, 26] width 87 height 25
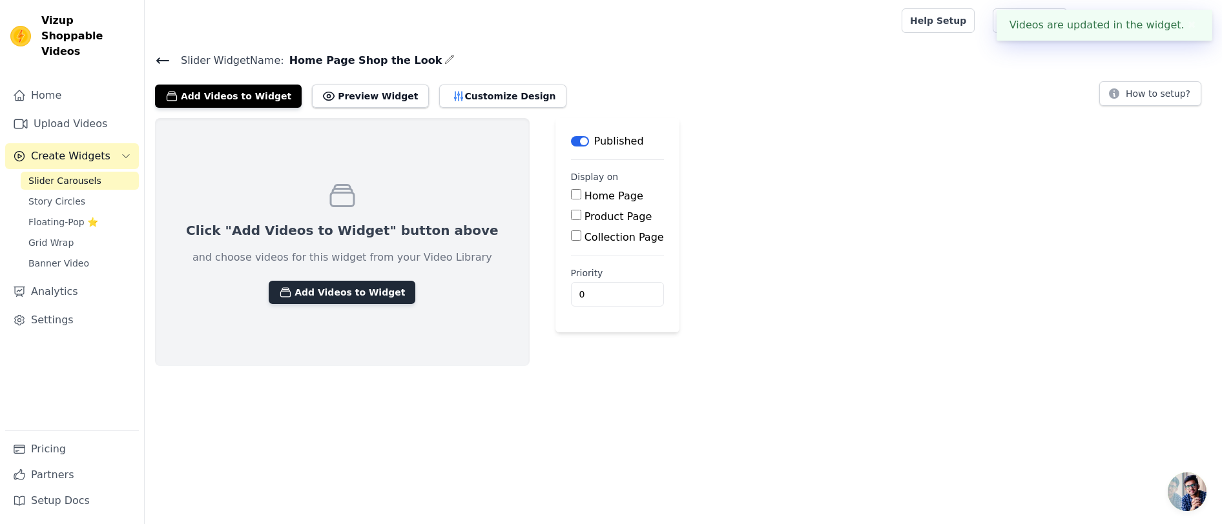
click at [325, 291] on button "Add Videos to Widget" at bounding box center [342, 292] width 147 height 23
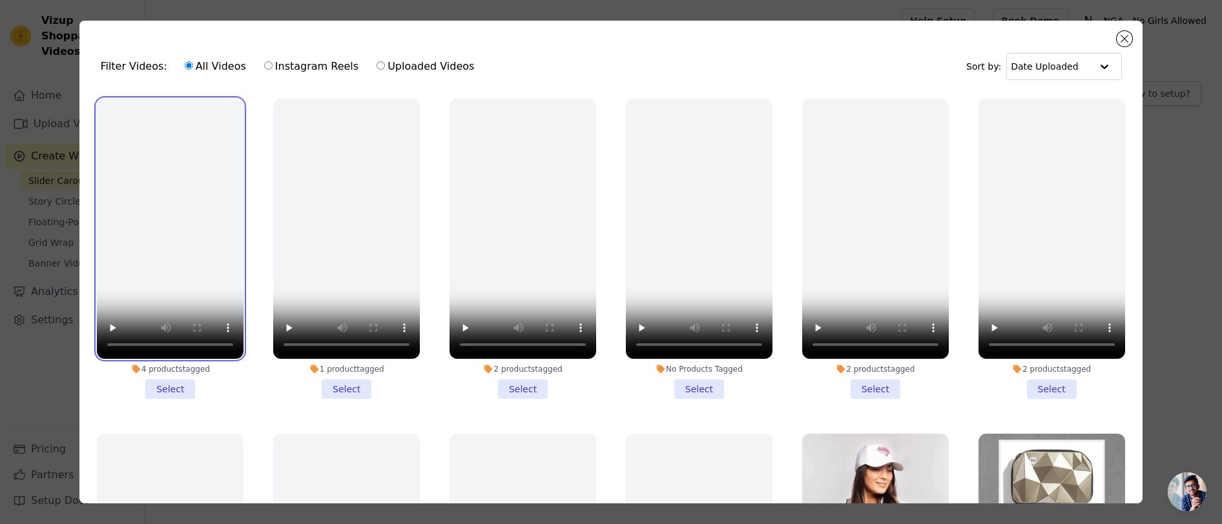
click at [173, 208] on video at bounding box center [170, 229] width 147 height 260
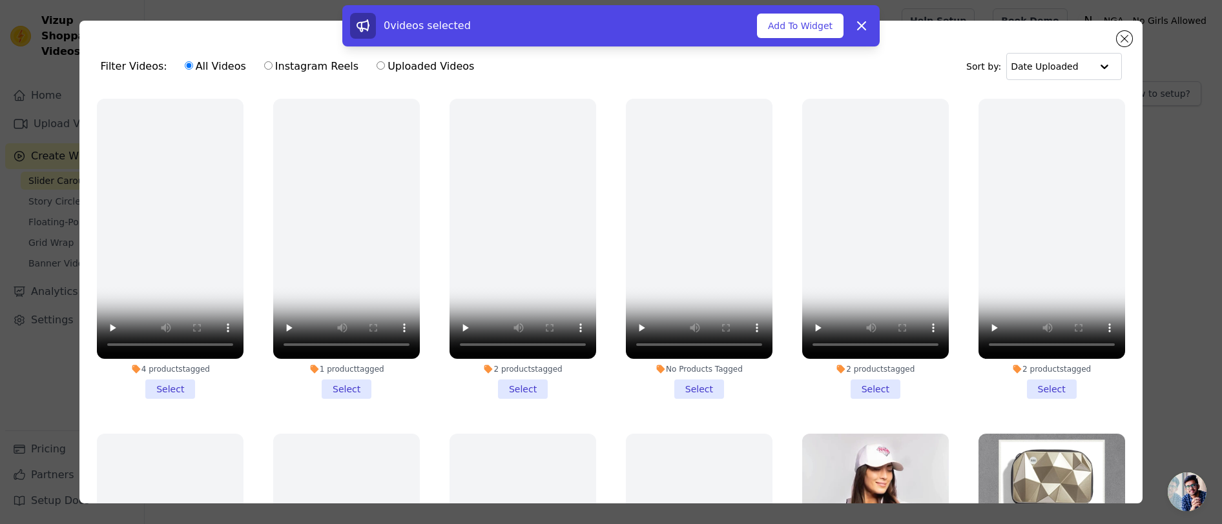
click at [185, 68] on input "All Videos" at bounding box center [189, 65] width 8 height 8
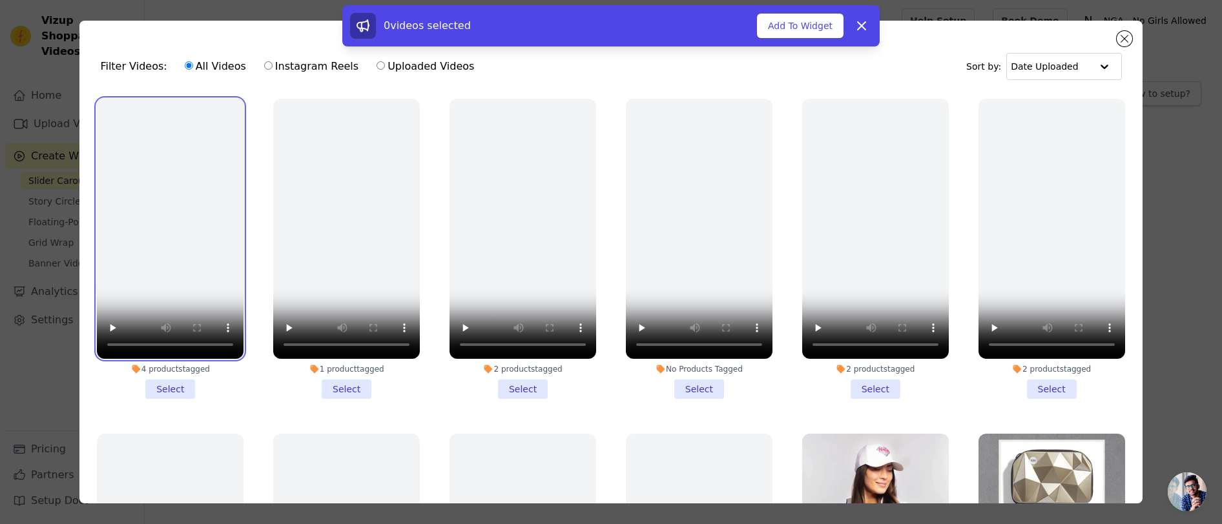
click at [202, 156] on video at bounding box center [170, 229] width 147 height 260
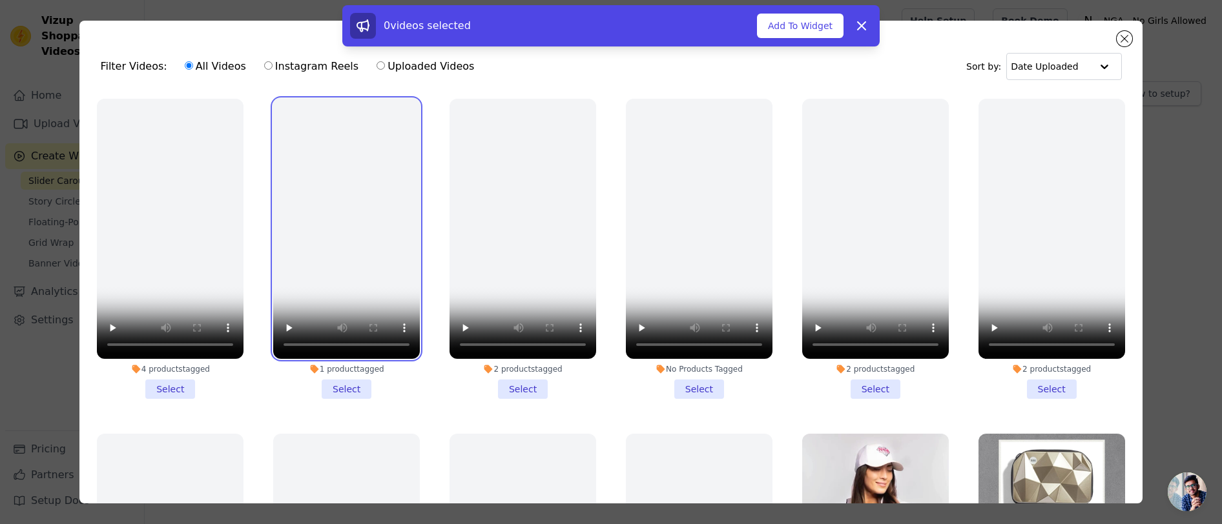
click at [320, 161] on video at bounding box center [346, 229] width 147 height 260
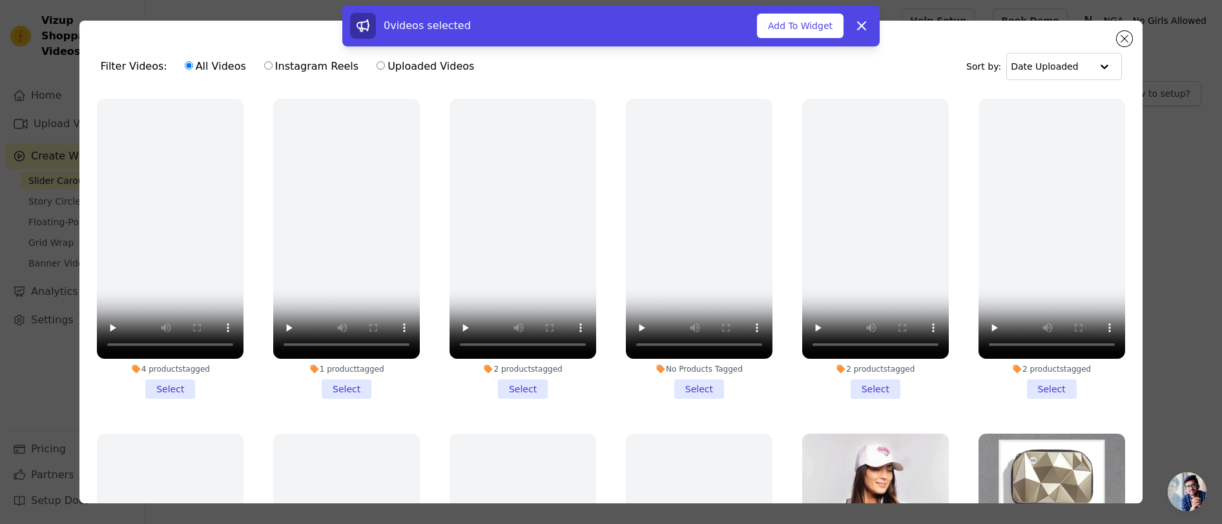
click at [171, 387] on li "4 products tagged Select" at bounding box center [170, 249] width 147 height 300
click at [0, 0] on input "4 products tagged Select" at bounding box center [0, 0] width 0 height 0
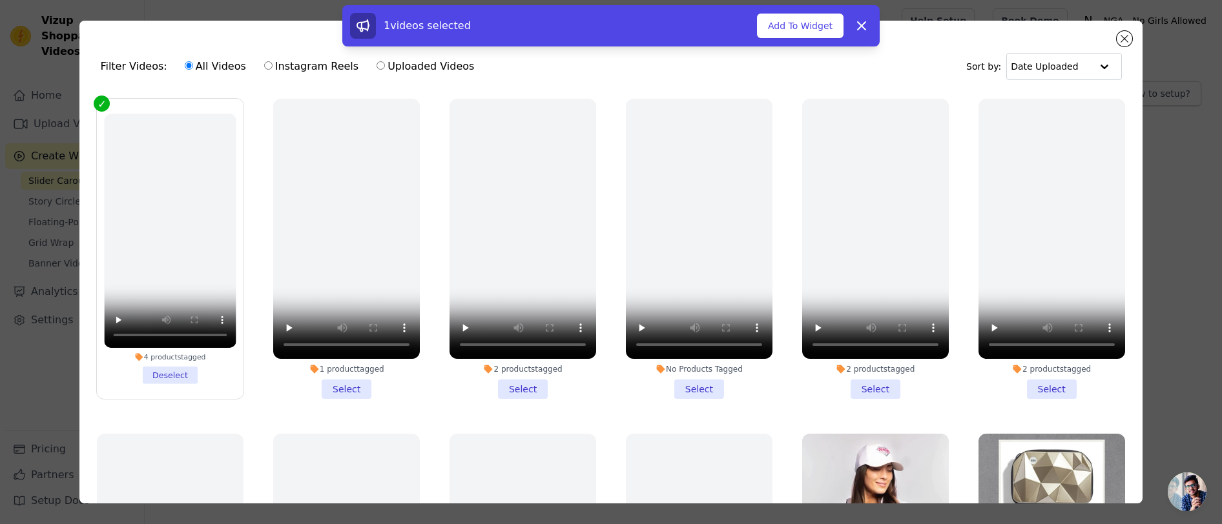
click at [347, 392] on li "1 product tagged Select" at bounding box center [346, 249] width 147 height 300
click at [0, 0] on input "1 product tagged Select" at bounding box center [0, 0] width 0 height 0
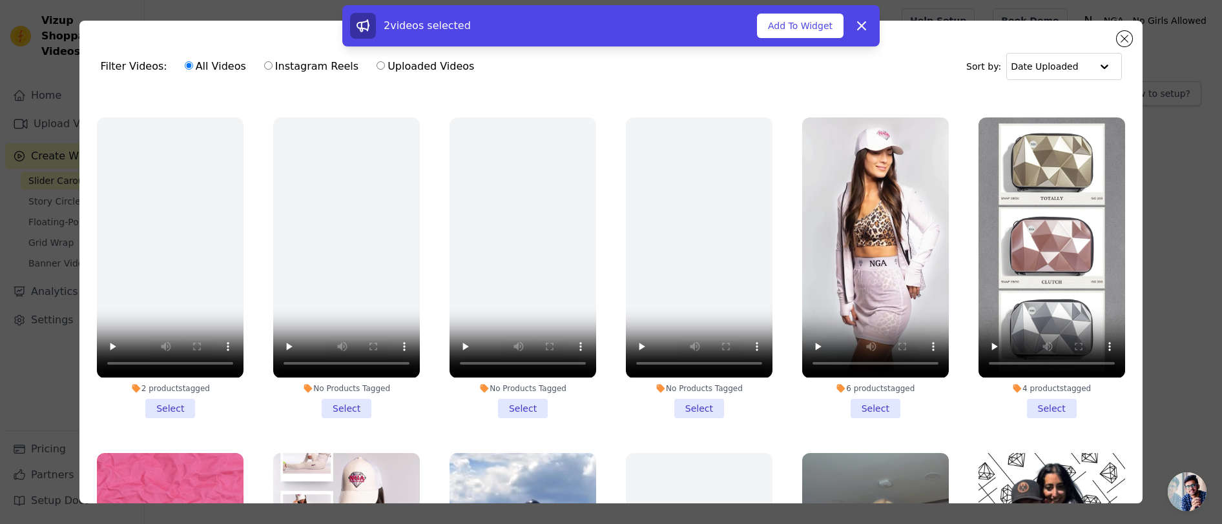
scroll to position [336, 0]
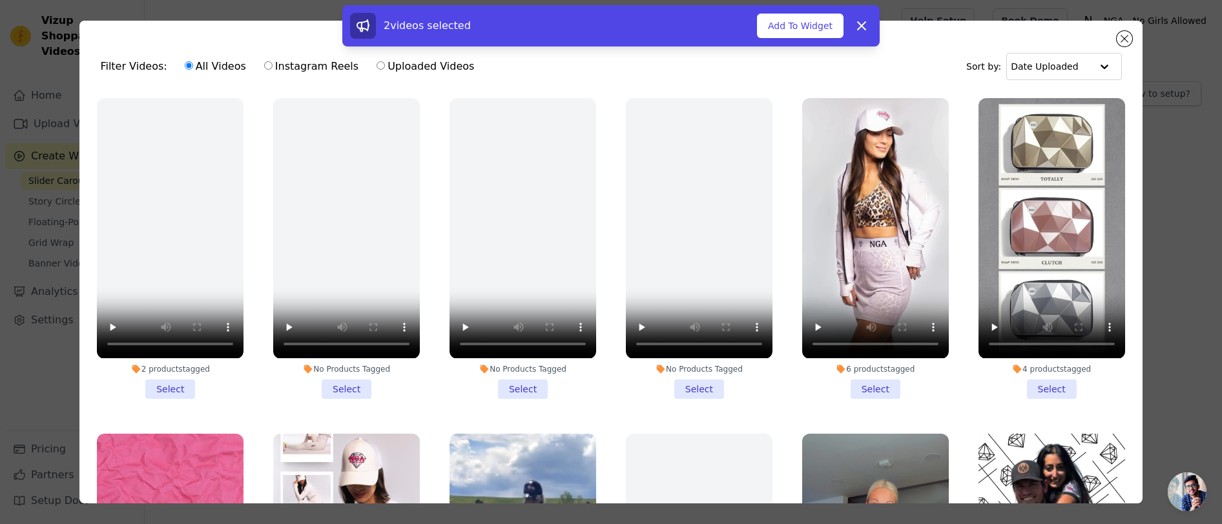
click at [877, 391] on li "6 products tagged Select" at bounding box center [875, 248] width 147 height 300
click at [0, 0] on input "6 products tagged Select" at bounding box center [0, 0] width 0 height 0
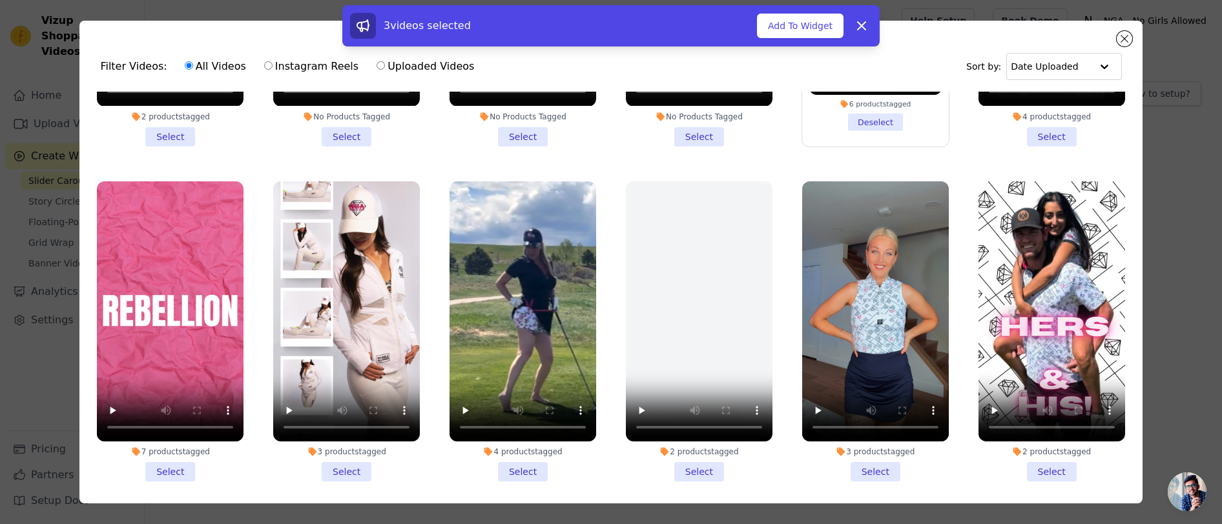
scroll to position [632, 0]
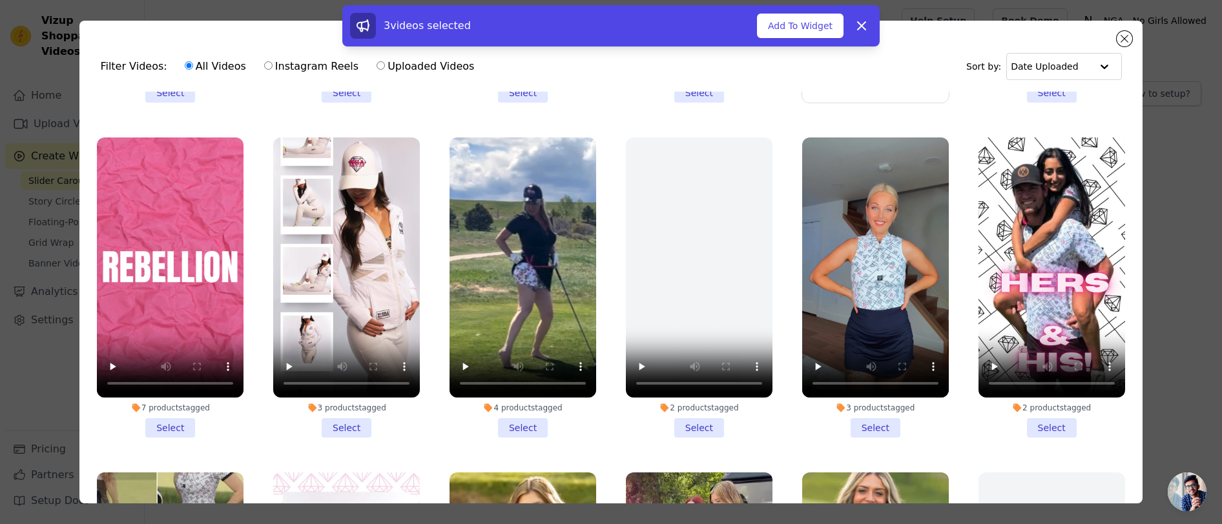
click at [352, 420] on li "3 products tagged Select" at bounding box center [346, 288] width 147 height 300
click at [0, 0] on input "3 products tagged Select" at bounding box center [0, 0] width 0 height 0
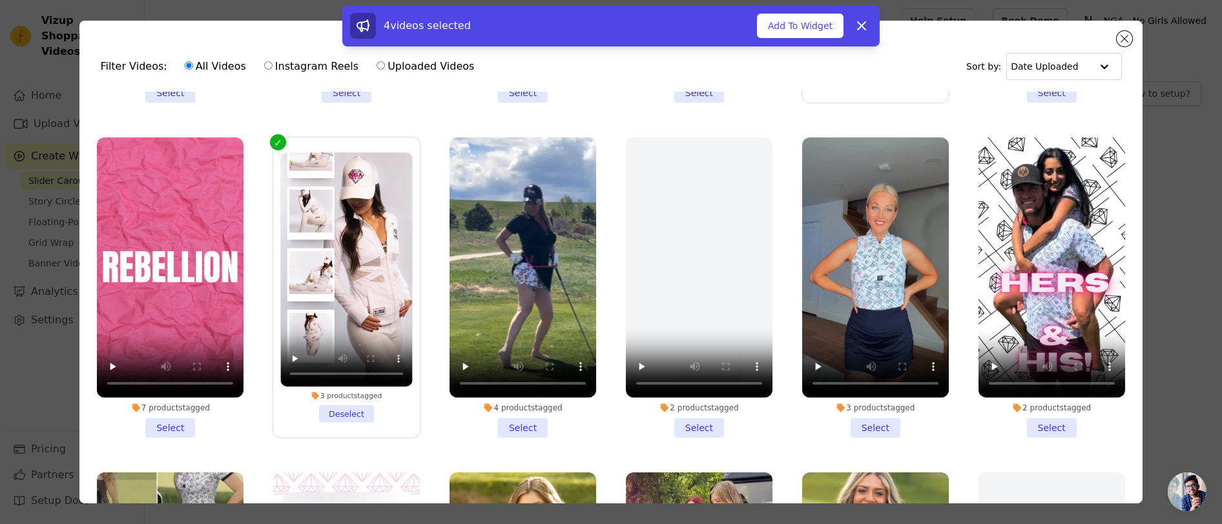
click at [170, 420] on li "7 products tagged Select" at bounding box center [170, 288] width 147 height 300
click at [0, 0] on input "7 products tagged Select" at bounding box center [0, 0] width 0 height 0
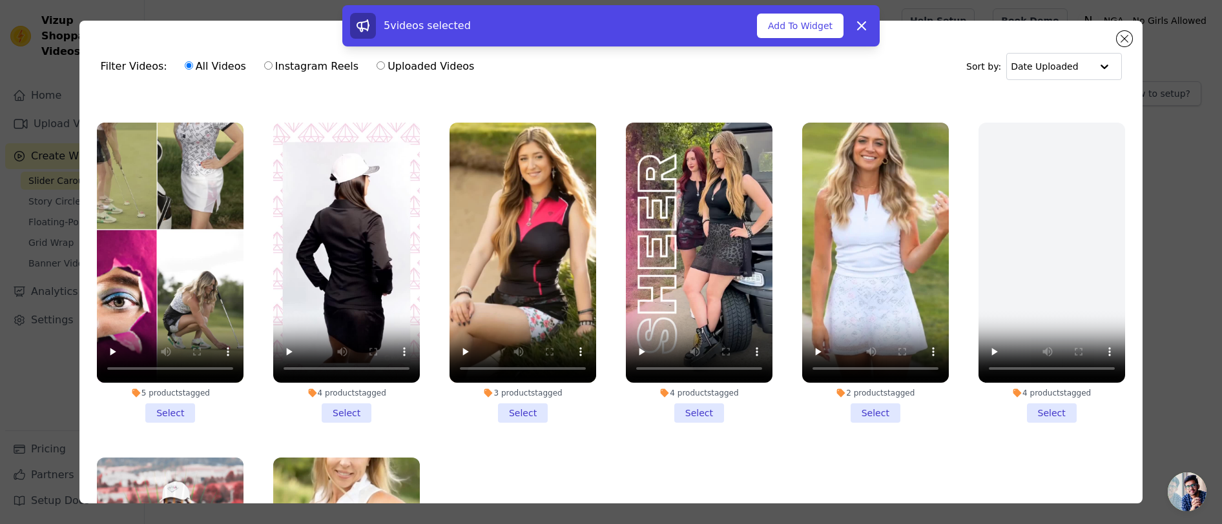
scroll to position [983, 0]
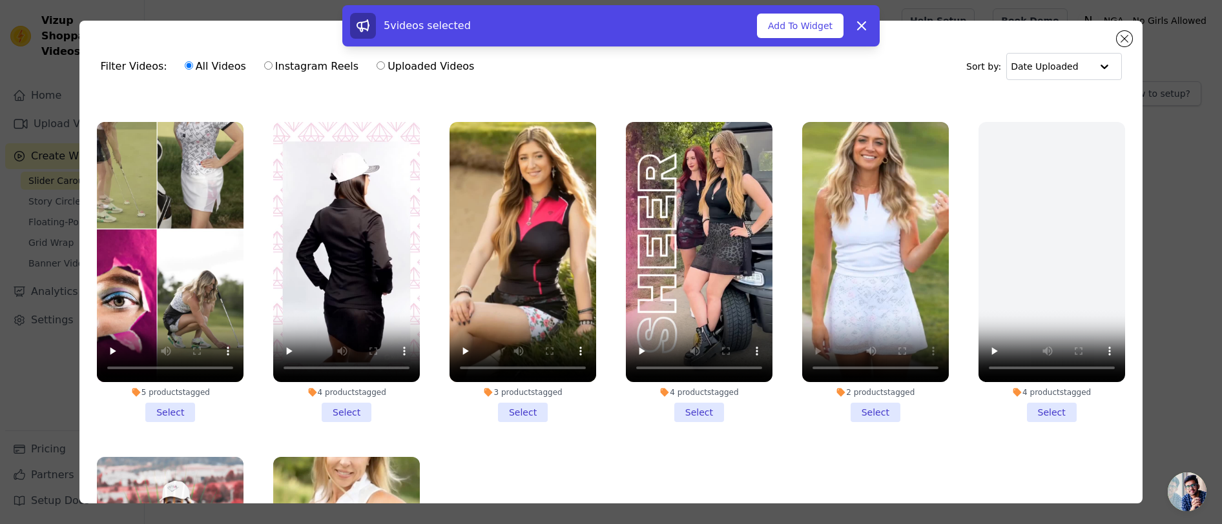
click at [878, 411] on li "2 products tagged Select" at bounding box center [875, 272] width 147 height 300
click at [0, 0] on input "2 products tagged Select" at bounding box center [0, 0] width 0 height 0
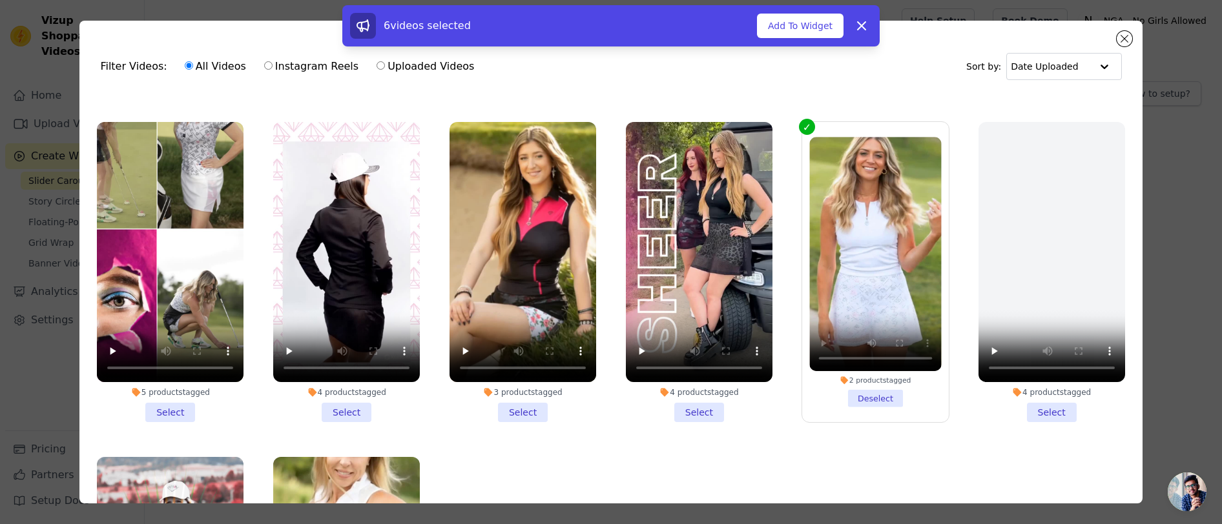
click at [694, 409] on li "4 products tagged Select" at bounding box center [699, 272] width 147 height 300
click at [0, 0] on input "4 products tagged Select" at bounding box center [0, 0] width 0 height 0
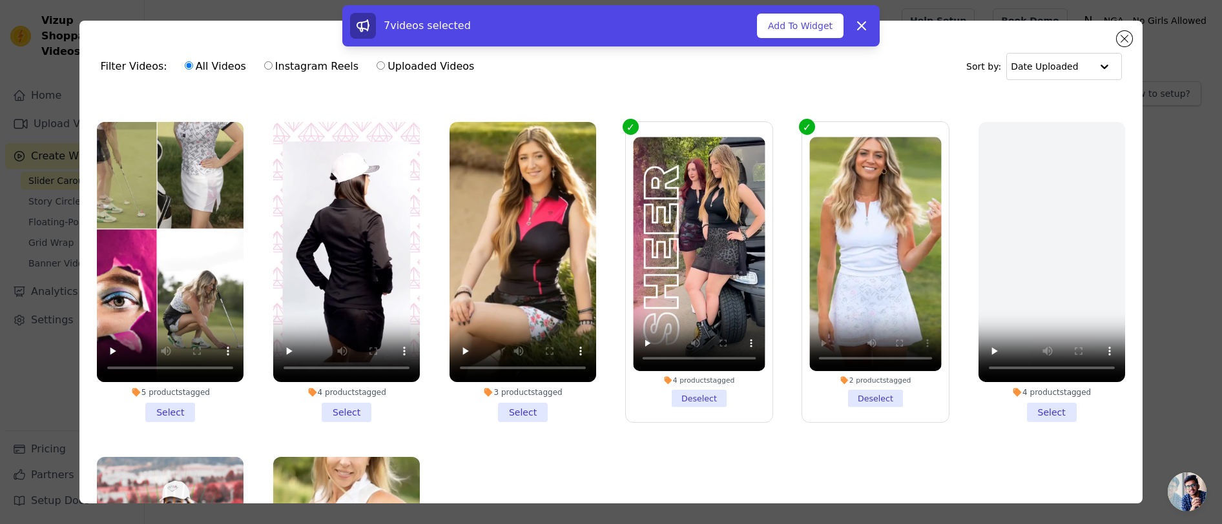
click at [521, 409] on li "3 products tagged Select" at bounding box center [523, 272] width 147 height 300
click at [0, 0] on input "3 products tagged Select" at bounding box center [0, 0] width 0 height 0
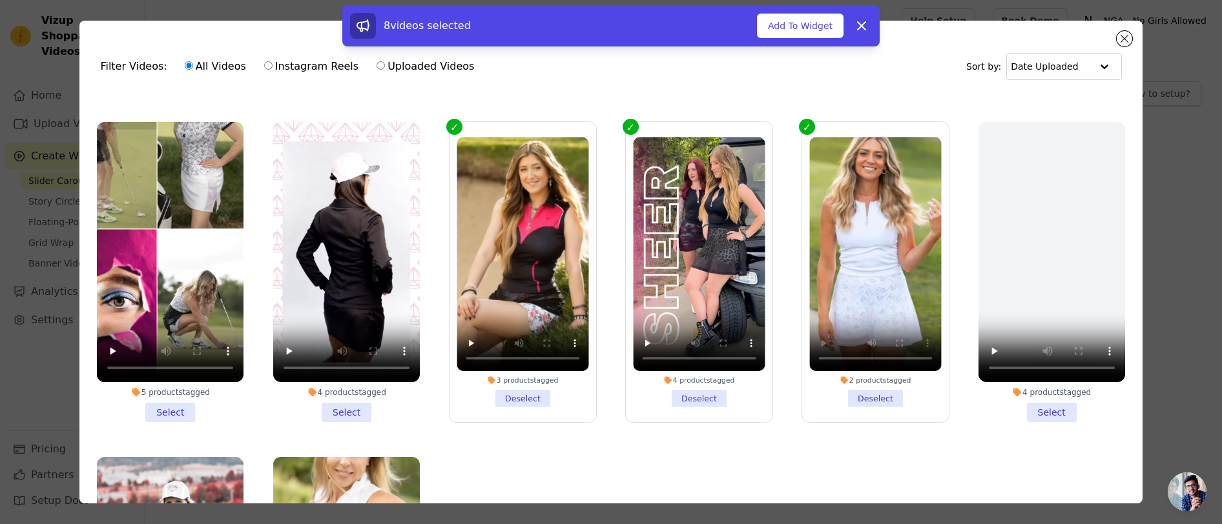
click at [172, 408] on li "5 products tagged Select" at bounding box center [170, 272] width 147 height 300
click at [0, 0] on input "5 products tagged Select" at bounding box center [0, 0] width 0 height 0
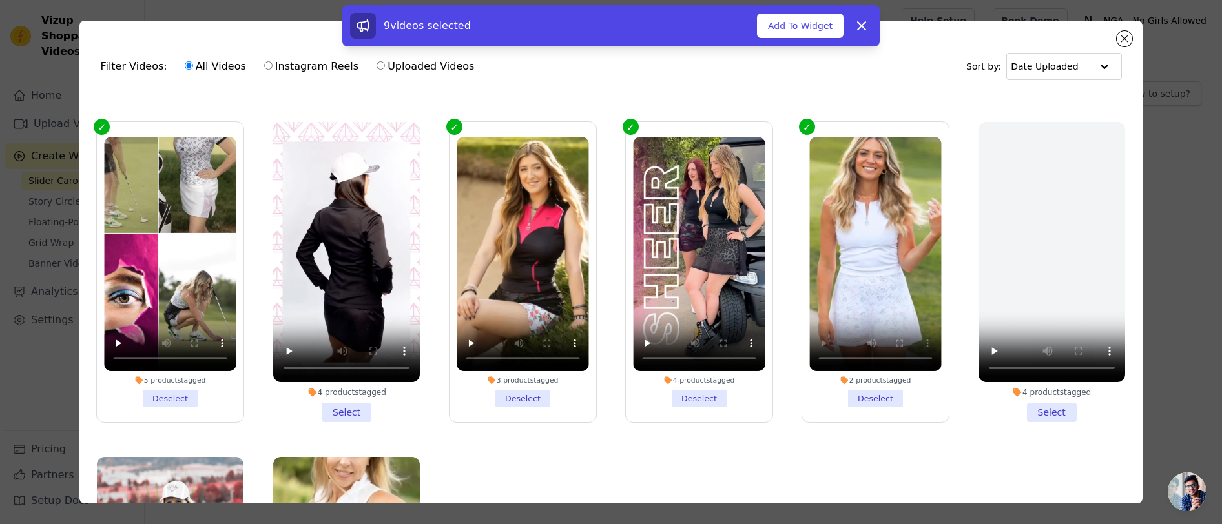
click at [357, 409] on li "4 products tagged Select" at bounding box center [346, 272] width 147 height 300
click at [0, 0] on input "4 products tagged Select" at bounding box center [0, 0] width 0 height 0
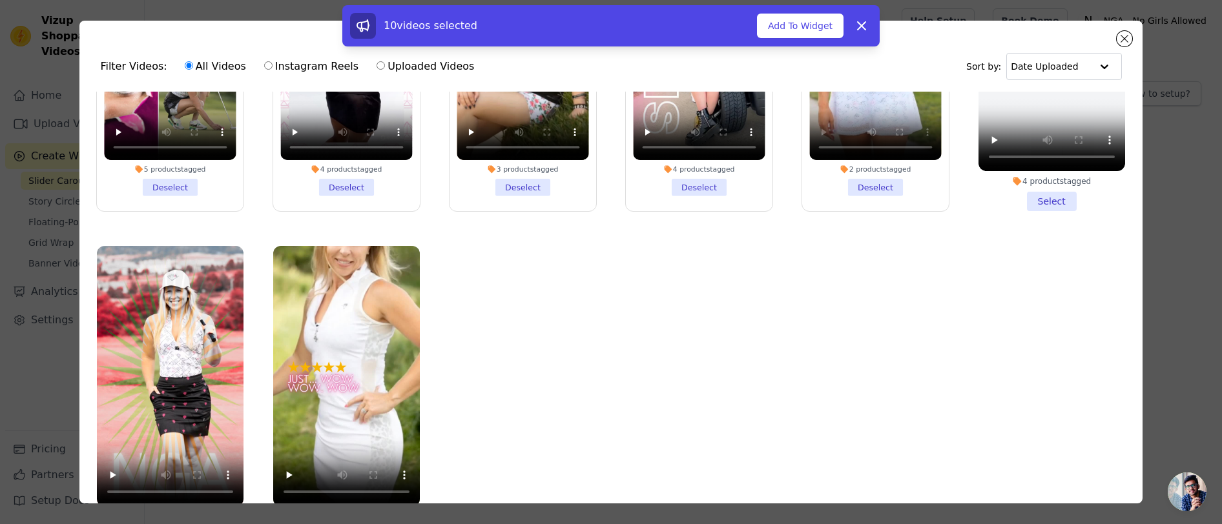
scroll to position [112, 0]
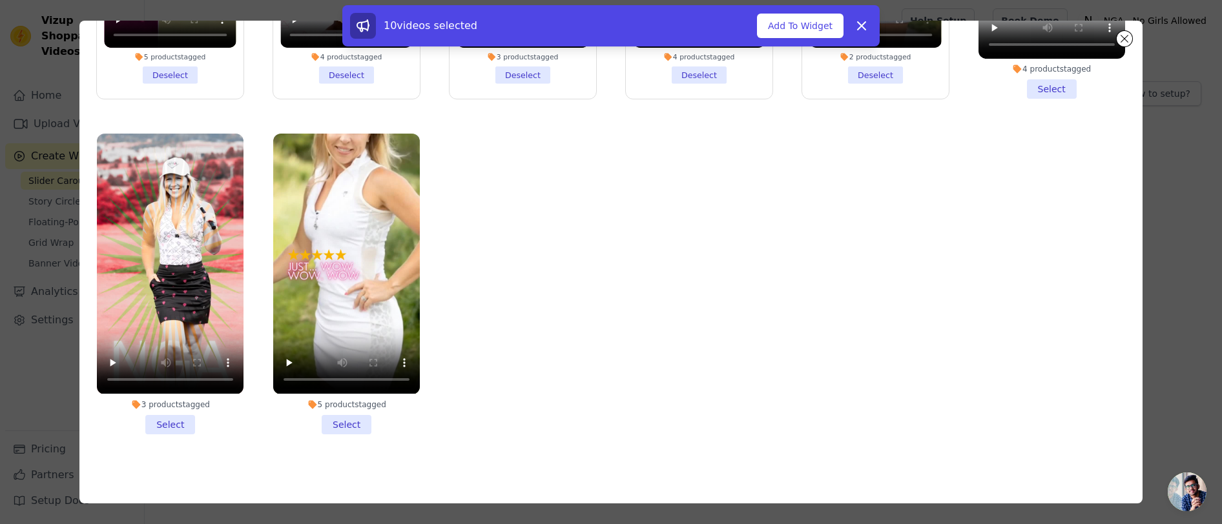
click at [344, 424] on li "5 products tagged Select" at bounding box center [346, 284] width 147 height 300
click at [0, 0] on input "5 products tagged Select" at bounding box center [0, 0] width 0 height 0
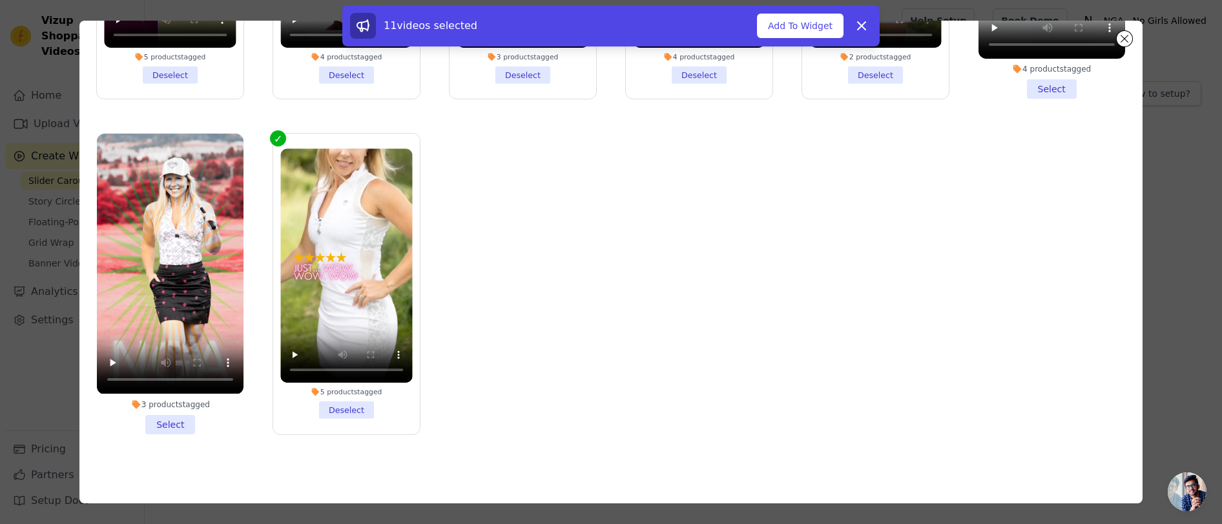
click at [172, 421] on li "3 products tagged Select" at bounding box center [170, 284] width 147 height 300
click at [0, 0] on input "3 products tagged Select" at bounding box center [0, 0] width 0 height 0
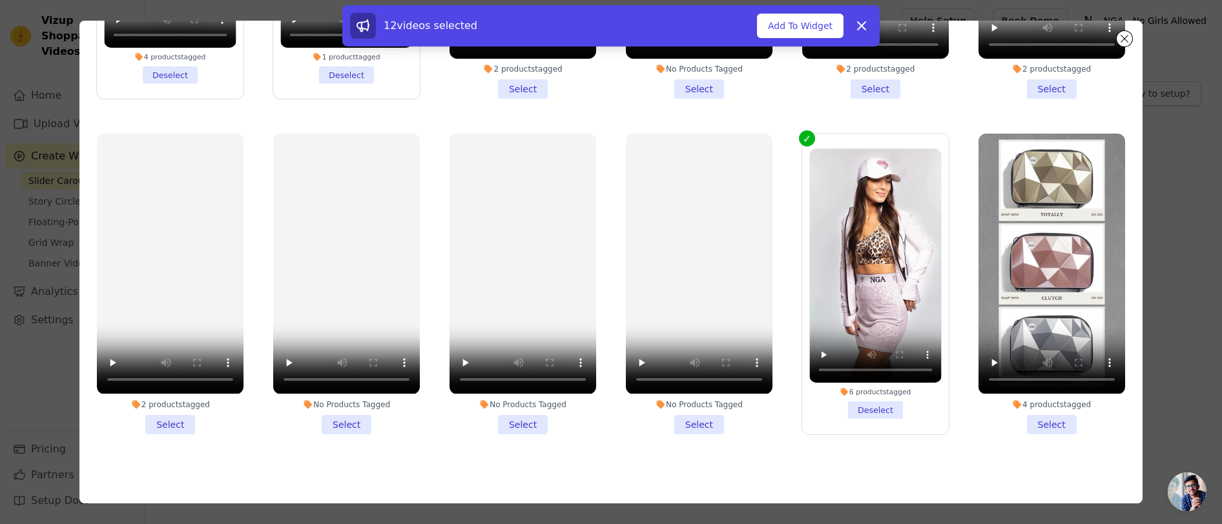
scroll to position [0, 0]
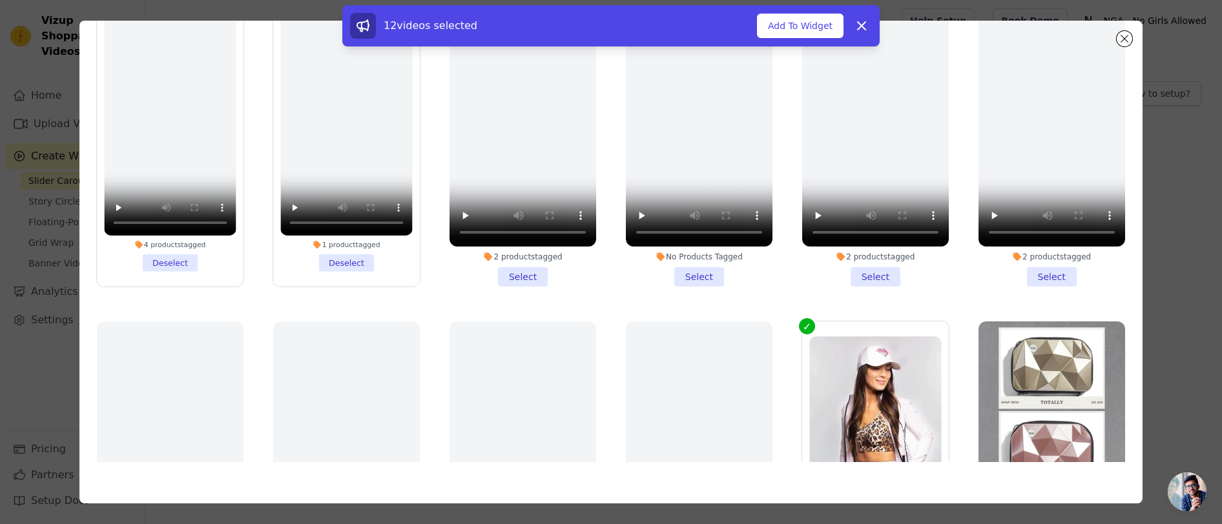
click at [353, 260] on li "1 product tagged Deselect" at bounding box center [347, 136] width 132 height 271
click at [0, 0] on input "1 product tagged Deselect" at bounding box center [0, 0] width 0 height 0
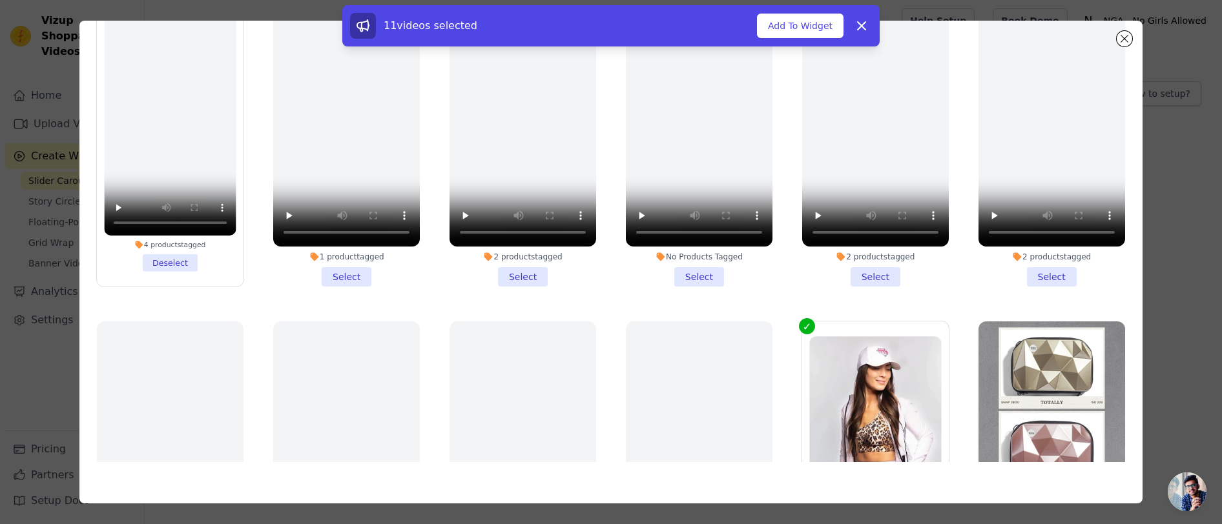
click at [167, 256] on li "4 products tagged Deselect" at bounding box center [171, 136] width 132 height 271
click at [0, 0] on input "4 products tagged Deselect" at bounding box center [0, 0] width 0 height 0
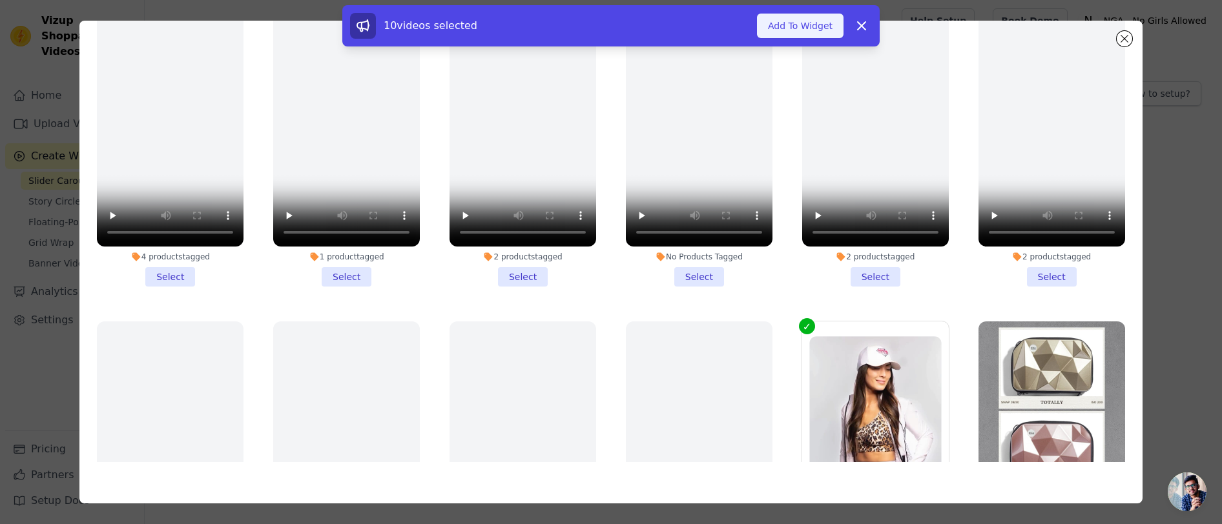
click at [820, 20] on button "Add To Widget" at bounding box center [800, 26] width 87 height 25
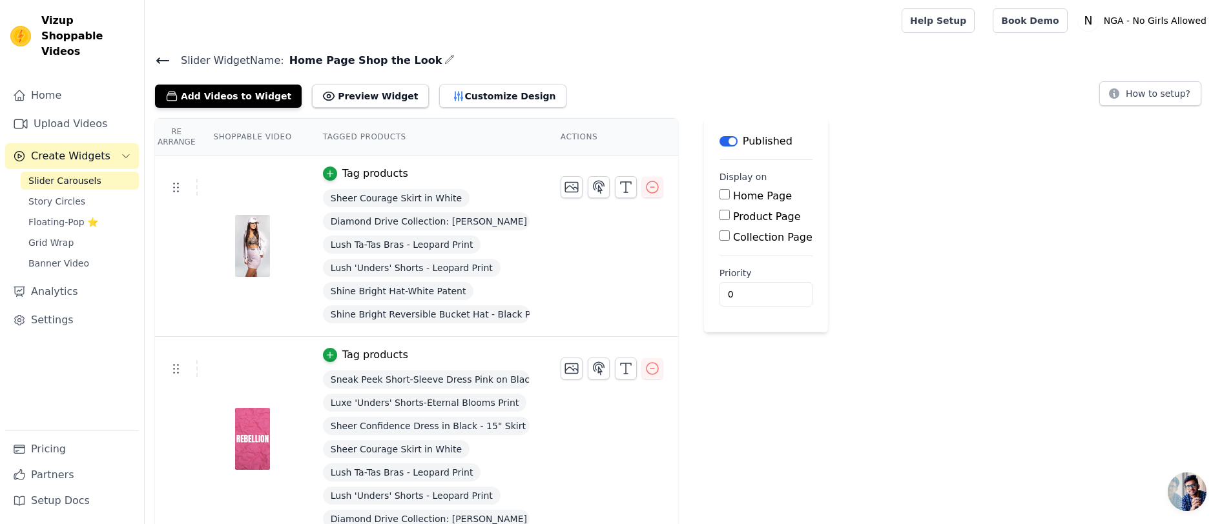
click at [729, 191] on div "Home Page" at bounding box center [765, 197] width 93 height 16
click at [725, 191] on input "Home Page" at bounding box center [724, 194] width 10 height 10
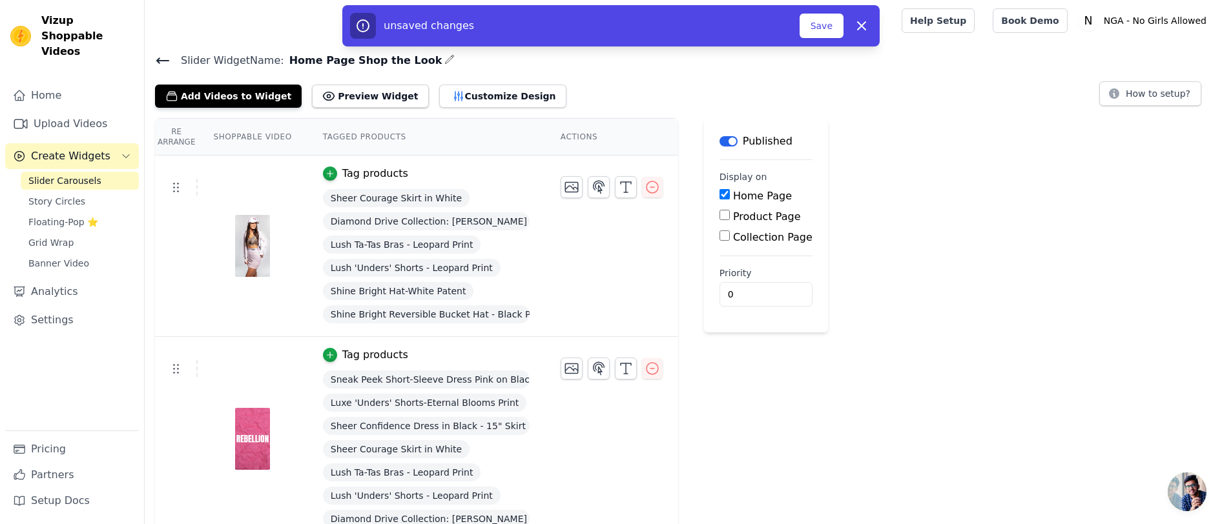
click at [724, 192] on input "Home Page" at bounding box center [724, 194] width 10 height 10
checkbox input "false"
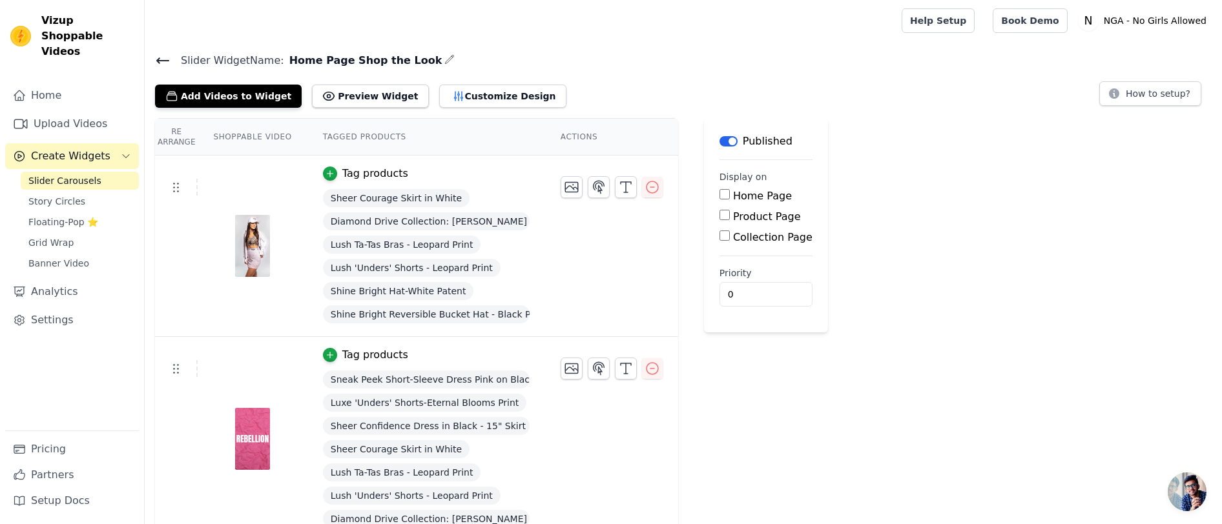
click at [67, 174] on span "Slider Carousels" at bounding box center [64, 180] width 73 height 13
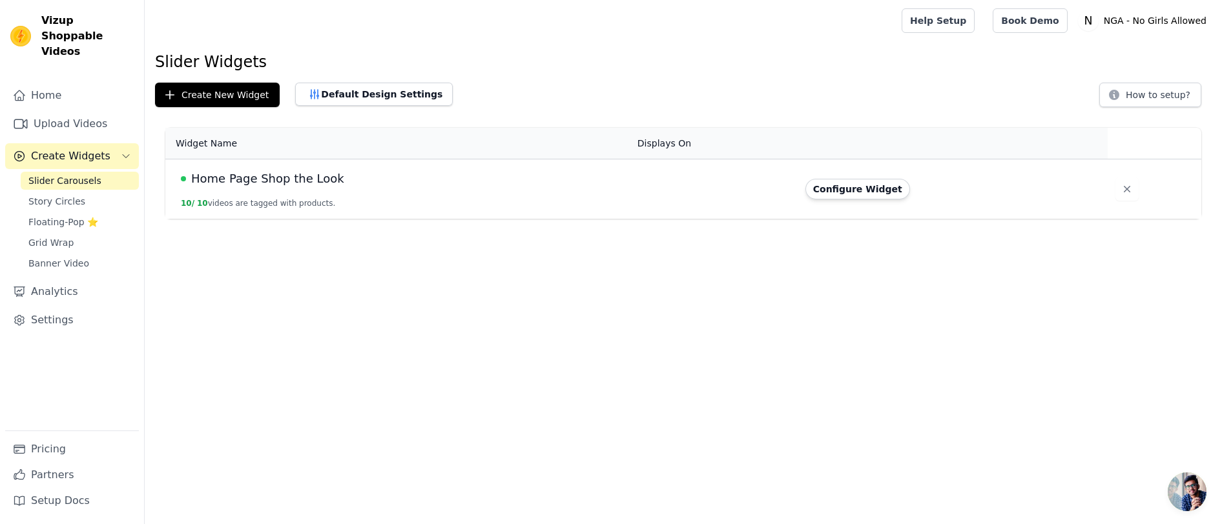
click at [52, 174] on span "Slider Carousels" at bounding box center [64, 180] width 73 height 13
click at [833, 191] on button "Configure Widget" at bounding box center [857, 189] width 105 height 21
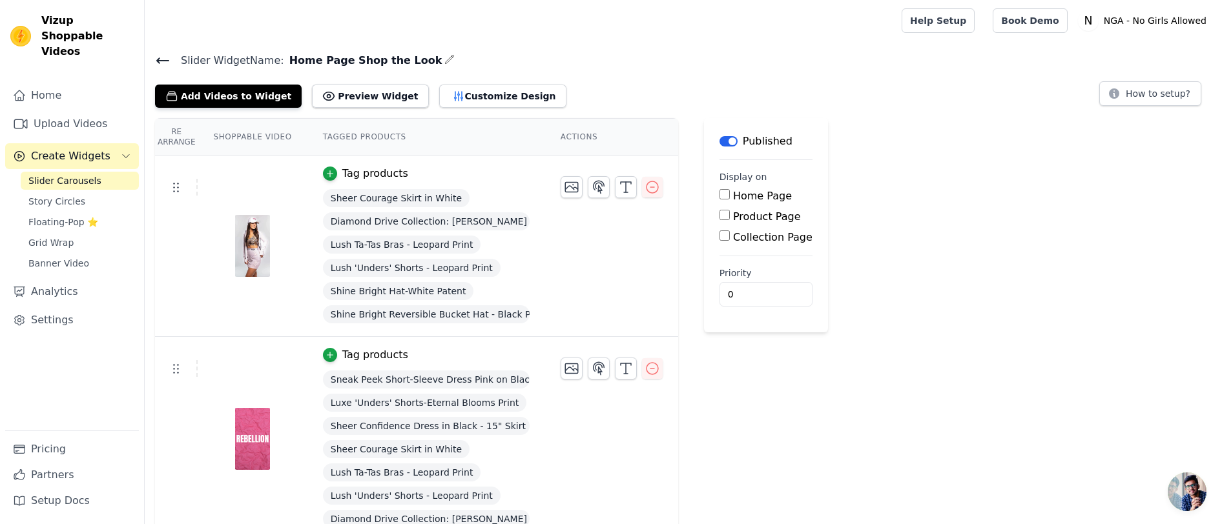
click at [726, 194] on input "Home Page" at bounding box center [724, 194] width 10 height 10
checkbox input "true"
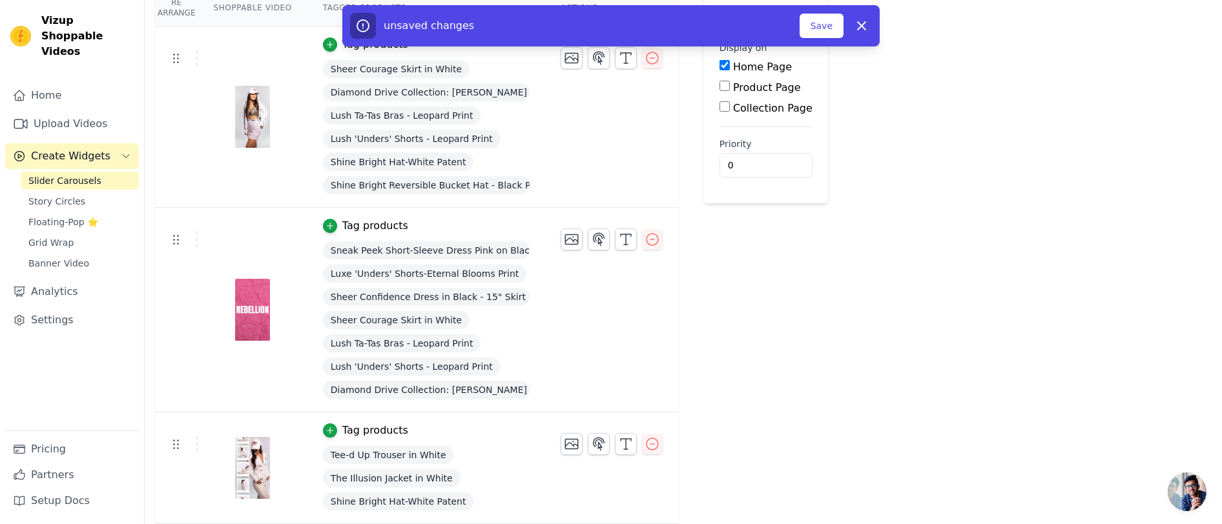
scroll to position [136, 0]
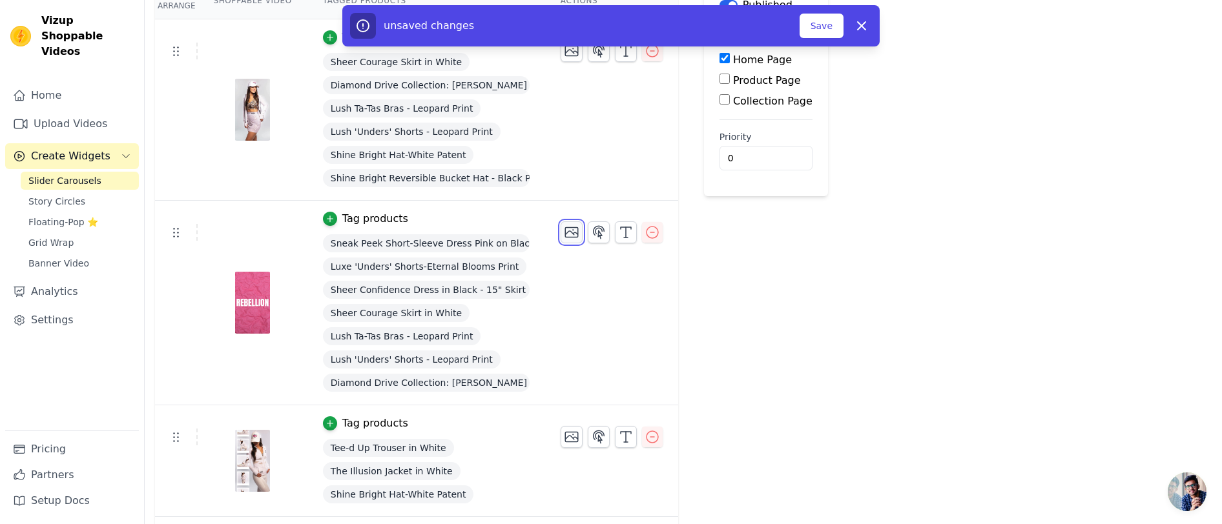
click at [570, 231] on icon "button" at bounding box center [571, 233] width 13 height 10
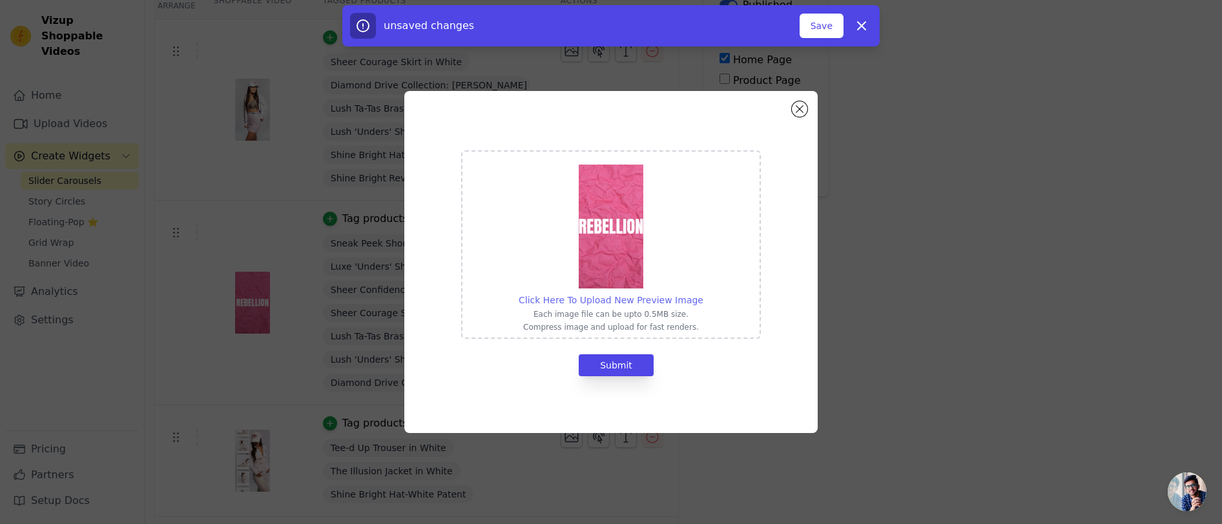
click at [612, 300] on span "Click Here To Upload New Preview Image" at bounding box center [611, 300] width 185 height 10
click at [703, 294] on input "Click Here To Upload New Preview Image Each image file can be upto 0.5MB size. …" at bounding box center [703, 293] width 1 height 1
click at [619, 221] on img at bounding box center [611, 227] width 65 height 124
click at [703, 293] on input "Click Here To Upload New Preview Image Each image file can be upto 0.5MB size. …" at bounding box center [703, 293] width 1 height 1
click at [797, 110] on button "Close modal" at bounding box center [800, 109] width 16 height 16
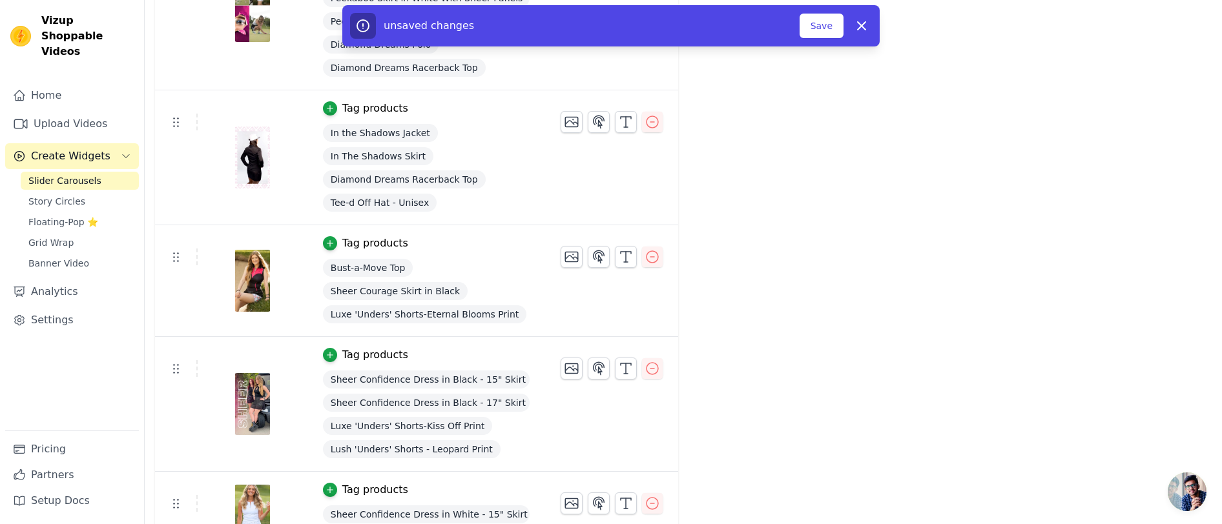
scroll to position [694, 0]
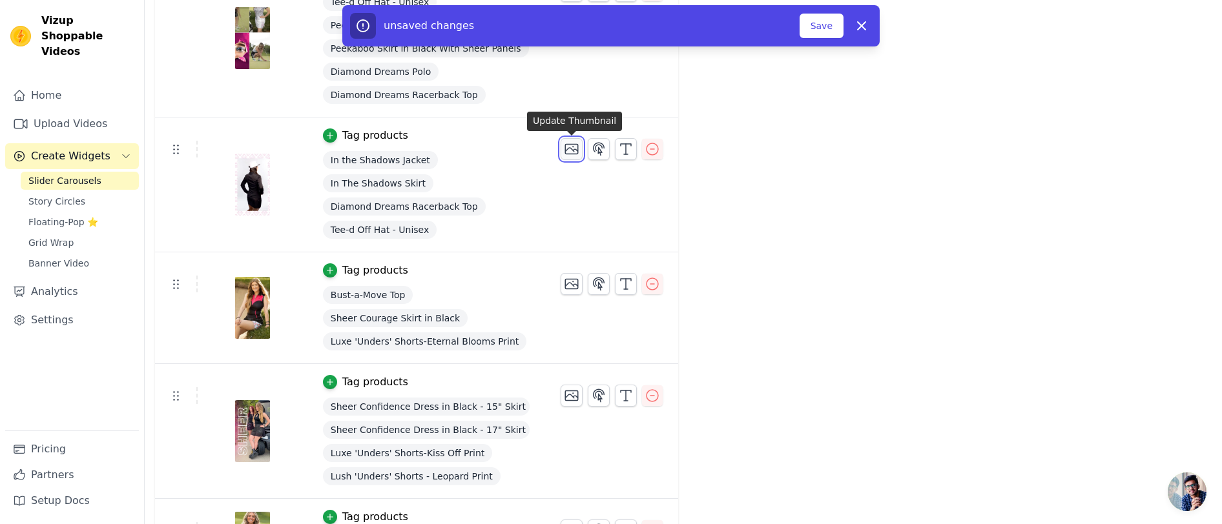
click at [570, 149] on icon "button" at bounding box center [572, 149] width 16 height 16
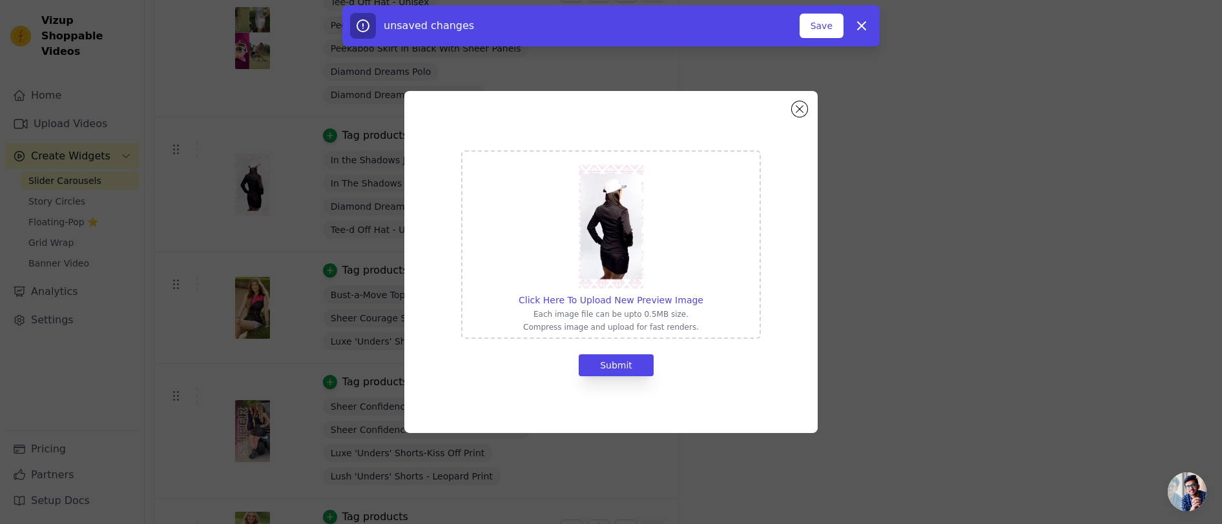
scroll to position [0, 0]
click at [623, 300] on span "Click Here To Upload New Preview Image" at bounding box center [611, 300] width 185 height 10
click at [703, 294] on input "Click Here To Upload New Preview Image Each image file can be upto 0.5MB size. …" at bounding box center [703, 293] width 1 height 1
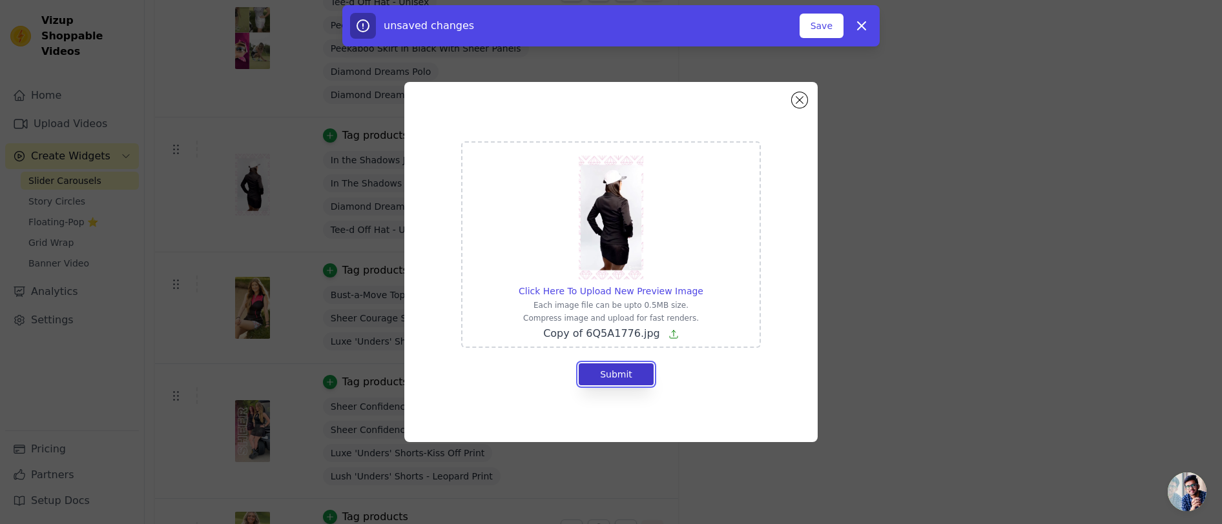
click at [620, 375] on button "Submit" at bounding box center [616, 375] width 75 height 22
click at [636, 332] on span "Copy of 6Q5A1776.jpg" at bounding box center [601, 333] width 117 height 12
click at [703, 285] on input "Click Here To Upload New Preview Image Each image file can be upto 0.5MB size. …" at bounding box center [703, 284] width 1 height 1
type input "C:\fakepath\Copy of 6Q5A1771.jpg"
click at [612, 369] on button "Submit" at bounding box center [616, 375] width 75 height 22
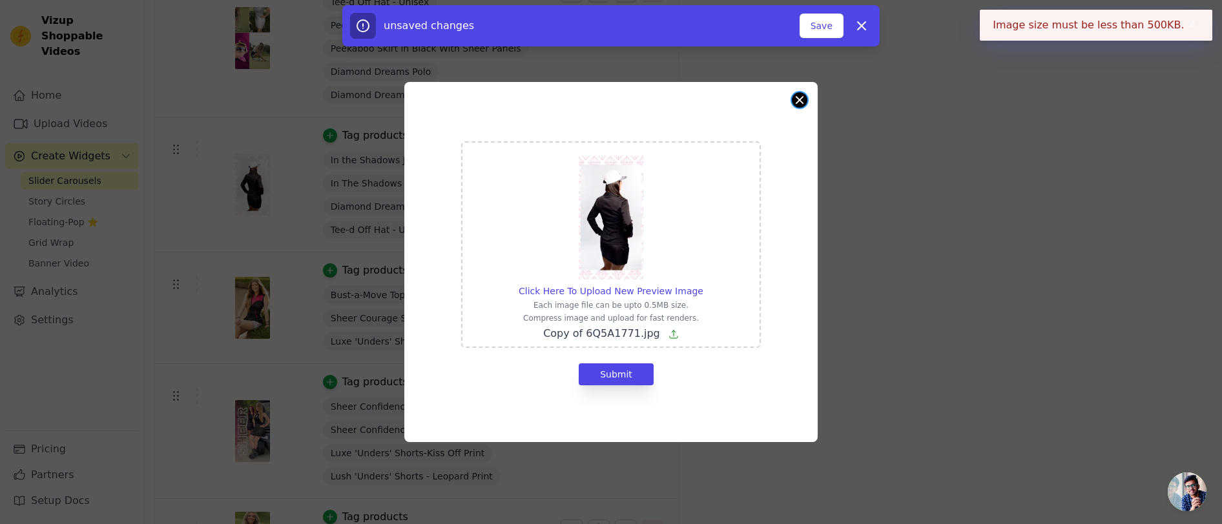
click at [798, 100] on button "Close modal" at bounding box center [800, 100] width 16 height 16
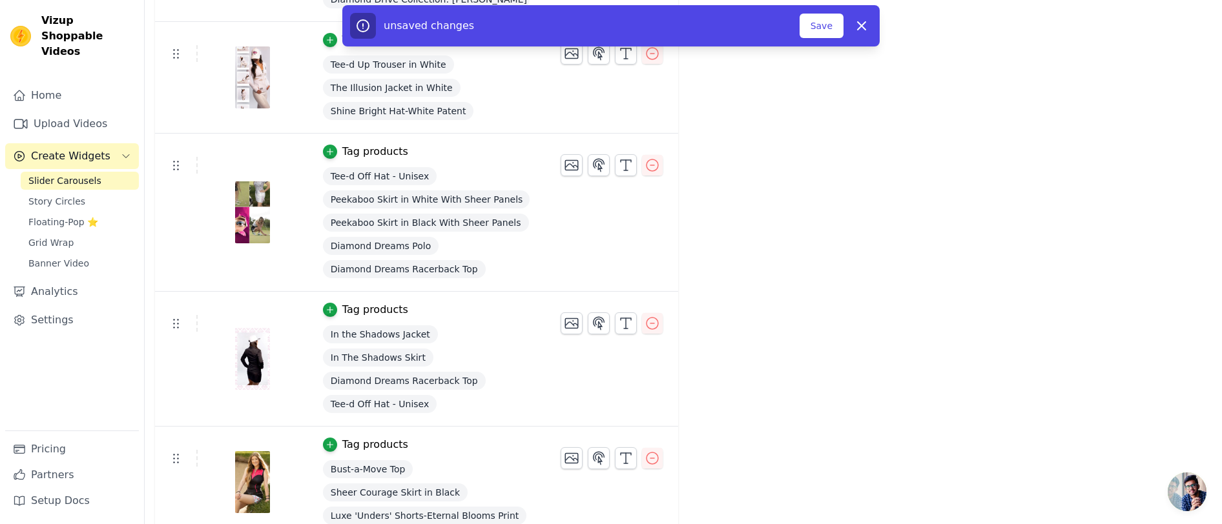
scroll to position [518, 0]
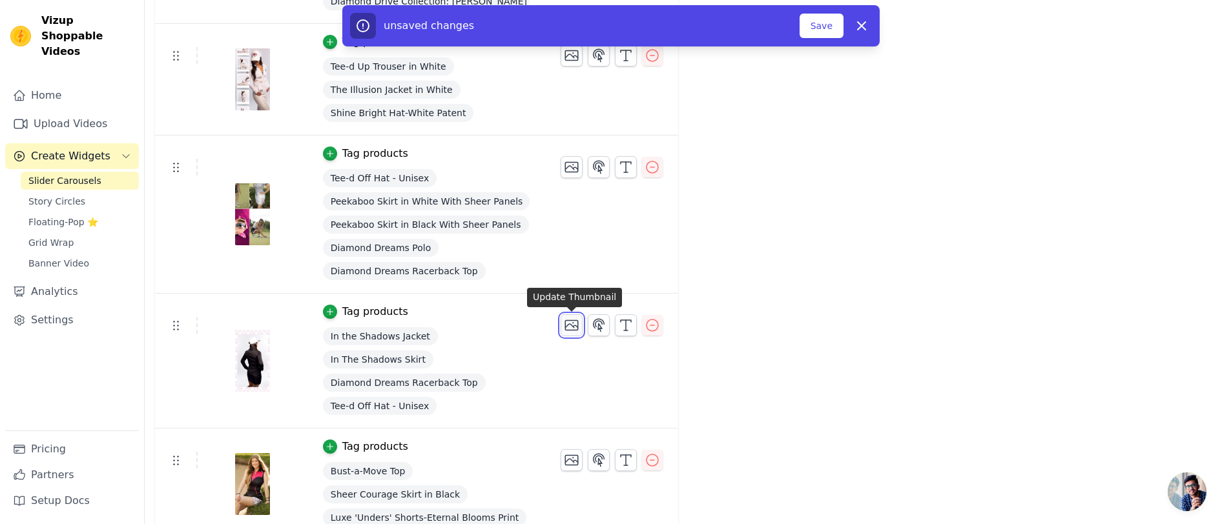
click at [572, 327] on icon "button" at bounding box center [571, 326] width 13 height 10
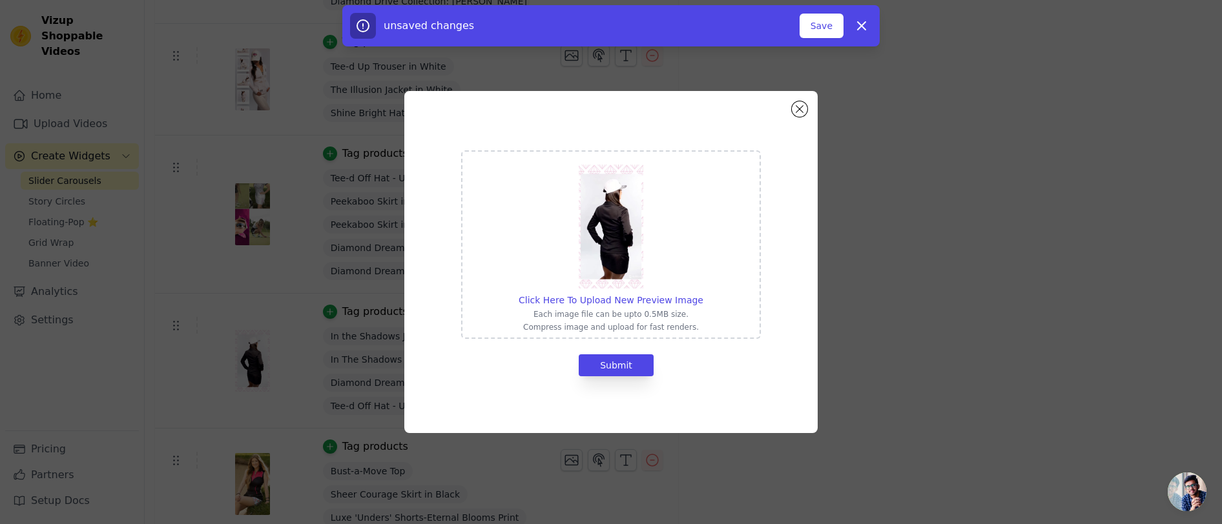
scroll to position [0, 0]
click at [614, 296] on span "Click Here To Upload New Preview Image" at bounding box center [611, 300] width 185 height 10
click at [703, 294] on input "Click Here To Upload New Preview Image Each image file can be upto 0.5MB size. …" at bounding box center [703, 293] width 1 height 1
type input "C:\fakepath\6Q5A1771.jpg"
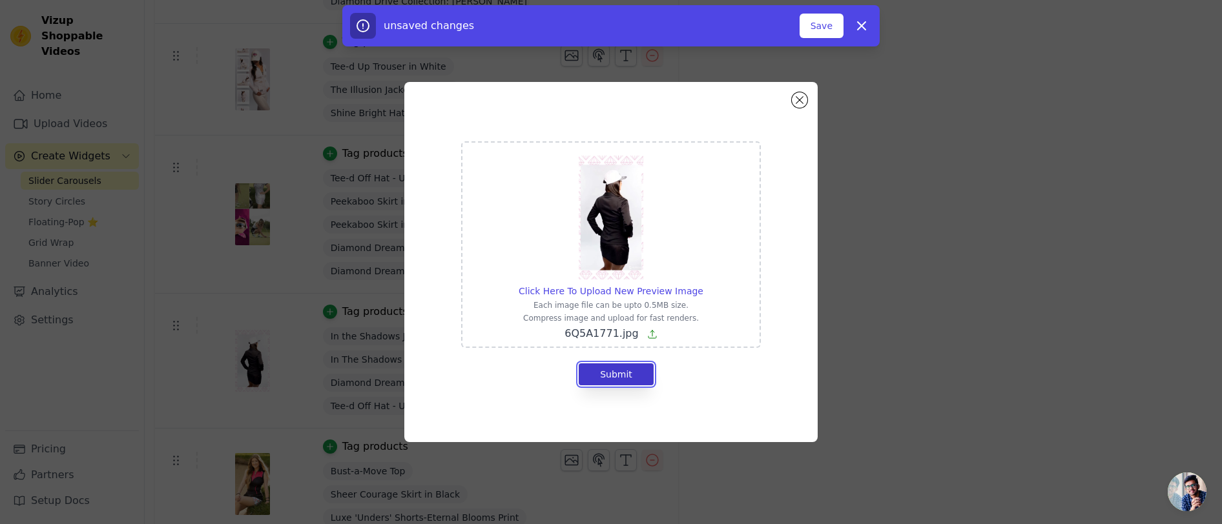
click at [614, 377] on button "Submit" at bounding box center [616, 375] width 75 height 22
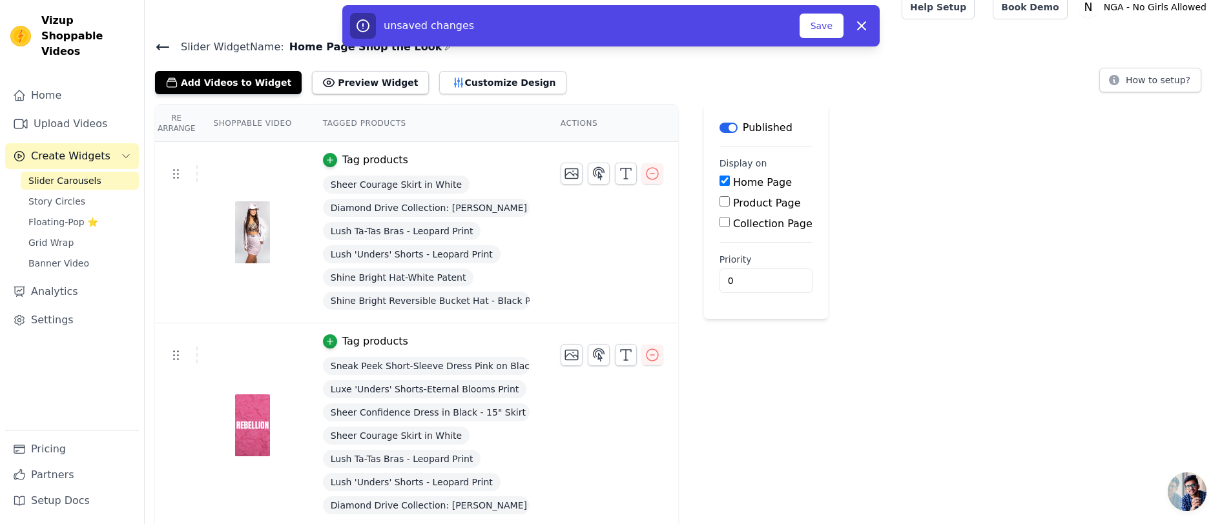
scroll to position [12, 0]
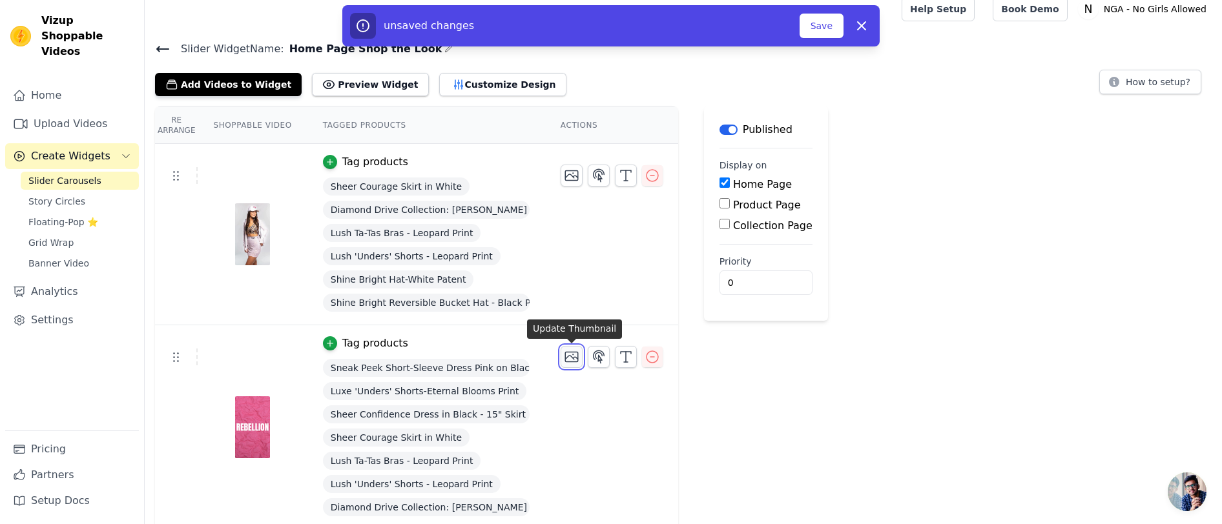
click at [570, 357] on icon "button" at bounding box center [572, 357] width 16 height 16
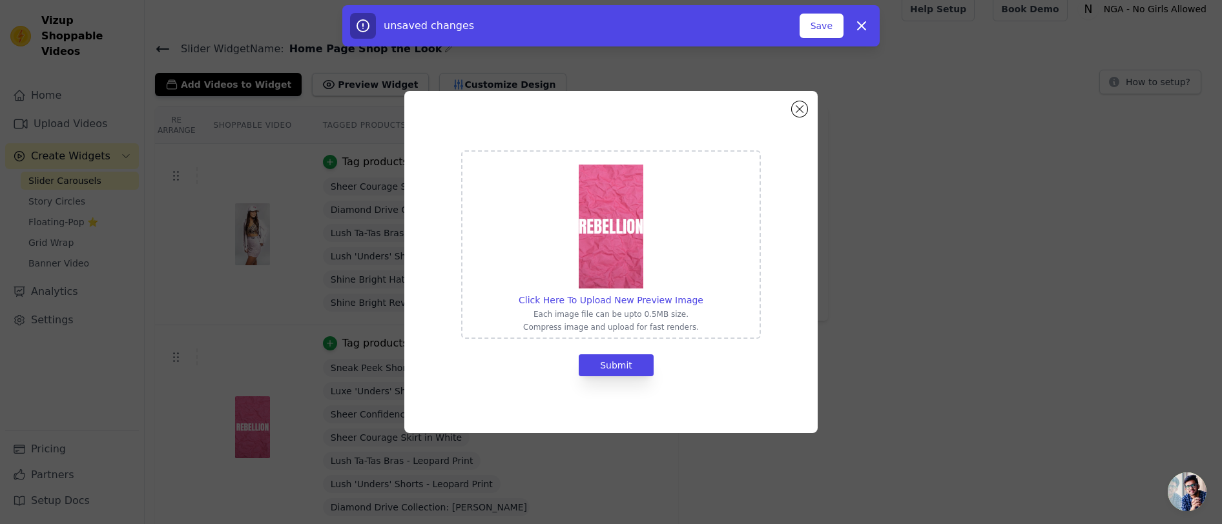
scroll to position [0, 0]
click at [611, 296] on span "Click Here To Upload New Preview Image" at bounding box center [611, 300] width 185 height 10
click at [703, 294] on input "Click Here To Upload New Preview Image Each image file can be upto 0.5MB size. …" at bounding box center [703, 293] width 1 height 1
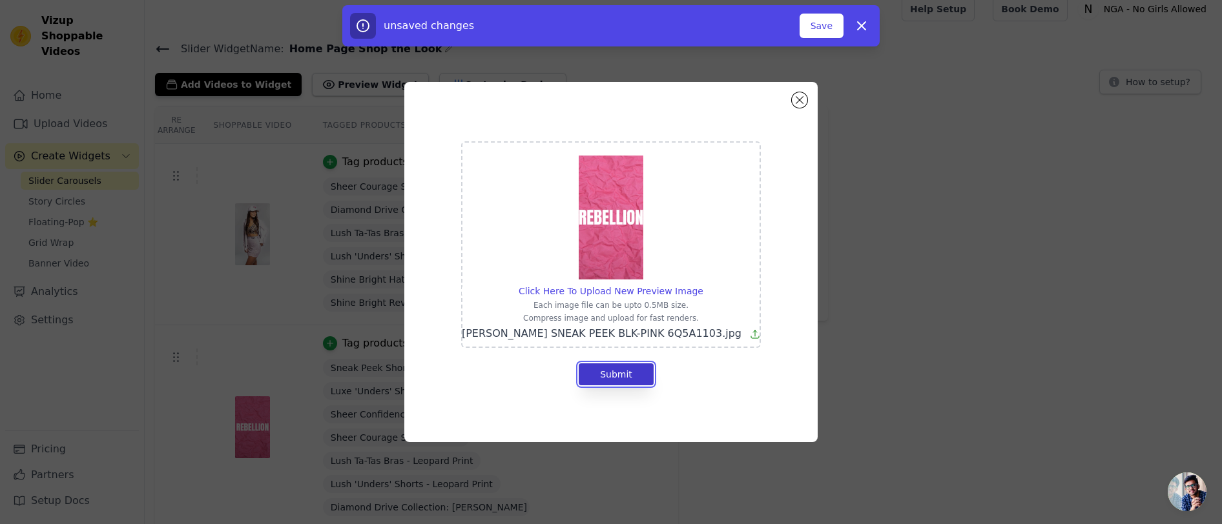
click at [614, 377] on button "Submit" at bounding box center [616, 375] width 75 height 22
click at [605, 331] on span "SARA SNEAK PEEK BLK-PINK 6Q5A1103.jpg" at bounding box center [602, 333] width 280 height 12
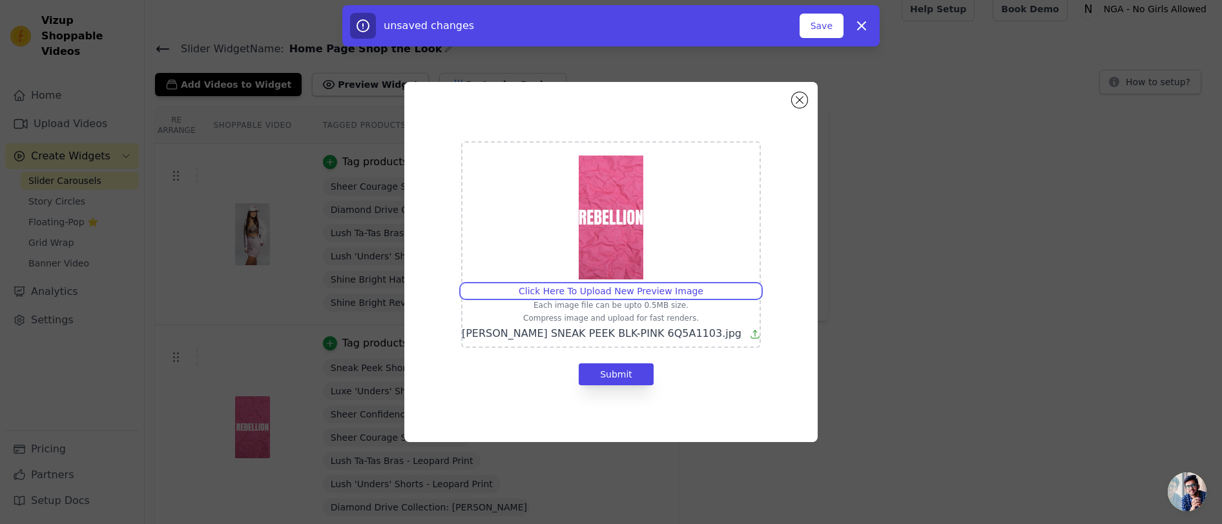
click at [703, 285] on input "Click Here To Upload New Preview Image Each image file can be upto 0.5MB size. …" at bounding box center [703, 284] width 1 height 1
type input "C:\fakepath\SARA SNEAK PEEK BLK-PINK 6Q5A1103.jpg"
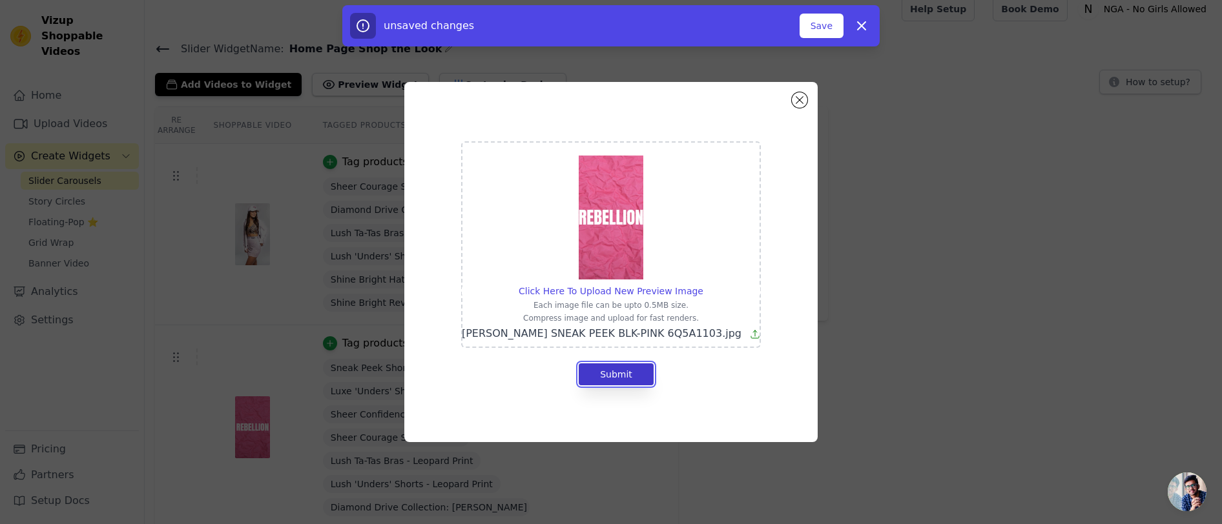
click at [618, 377] on button "Submit" at bounding box center [616, 375] width 75 height 22
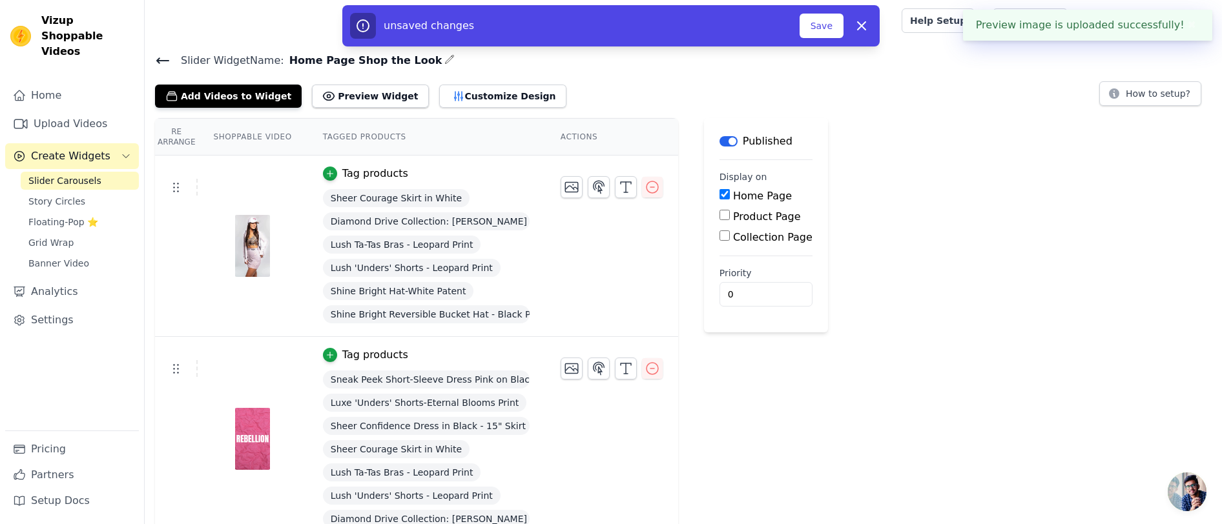
scroll to position [12, 0]
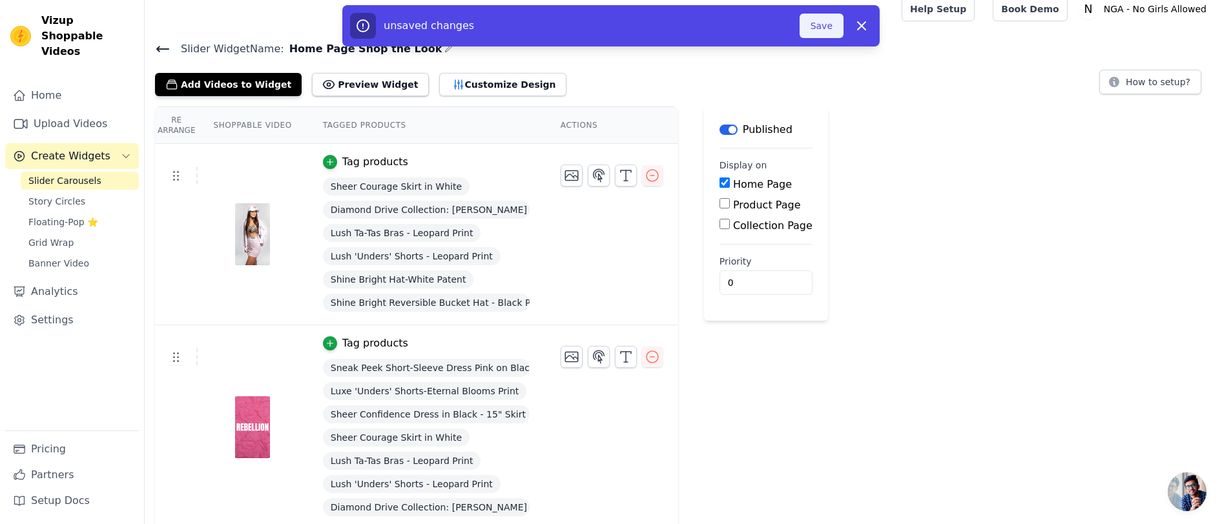
click at [811, 28] on button "Save" at bounding box center [822, 26] width 44 height 25
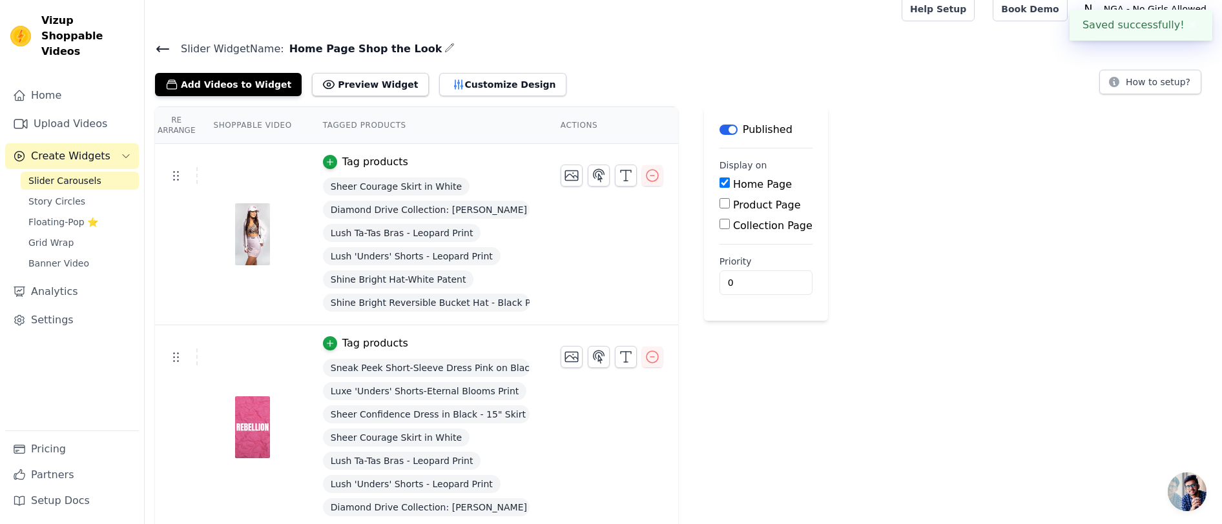
click at [575, 289] on tr "Tag products Sheer Courage Skirt in White Diamond Drive Collection: Gemma Jacke…" at bounding box center [416, 234] width 523 height 181
click at [340, 82] on button "Preview Widget" at bounding box center [370, 84] width 116 height 23
click at [466, 84] on button "Customize Design" at bounding box center [502, 84] width 127 height 23
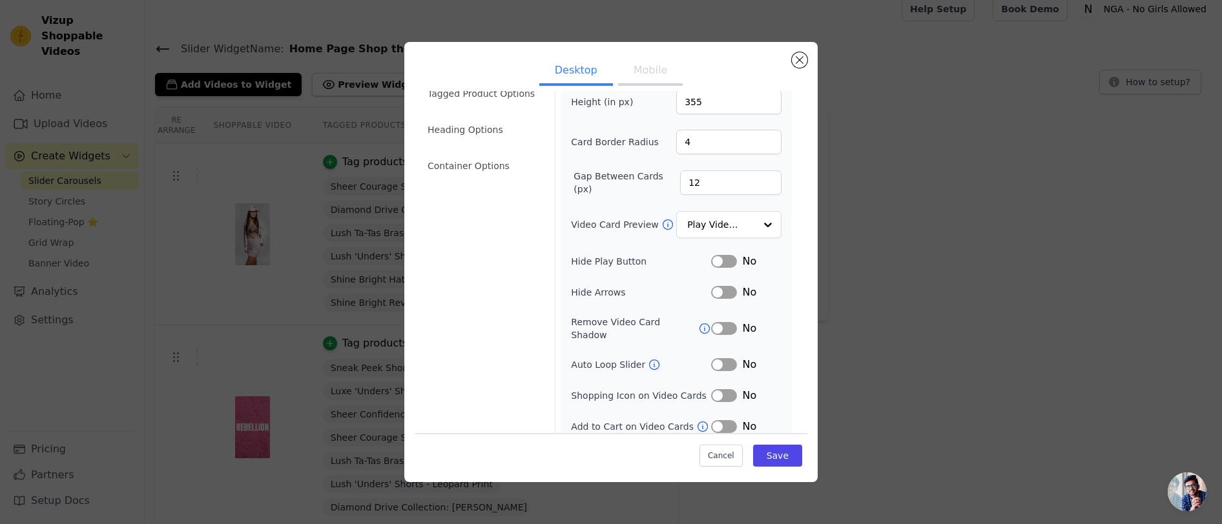
scroll to position [61, 0]
click at [730, 260] on button "Label" at bounding box center [724, 260] width 26 height 13
click at [730, 259] on button "Label" at bounding box center [724, 260] width 26 height 13
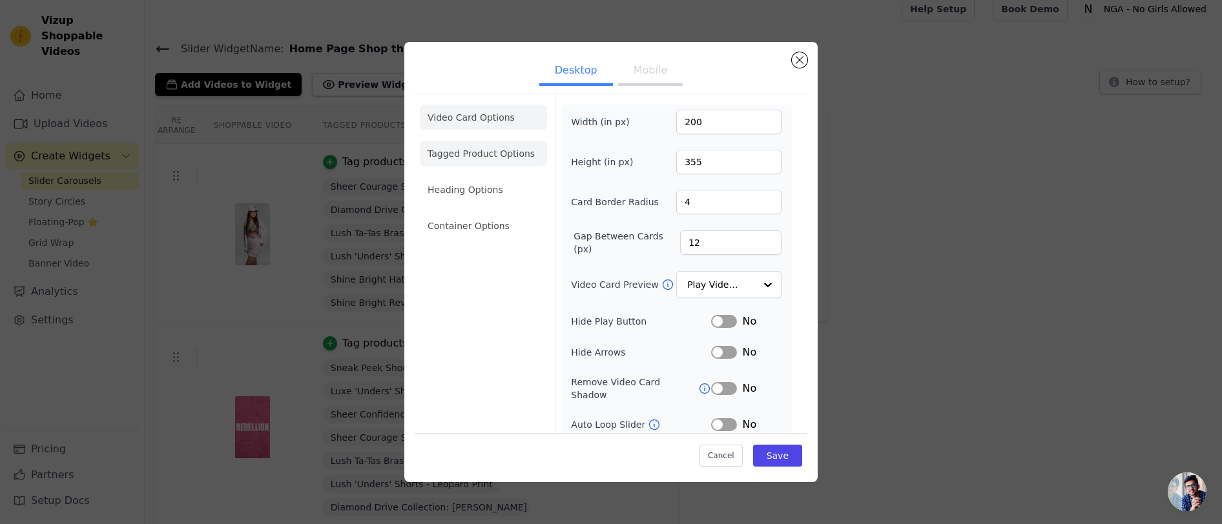
click at [477, 154] on li "Tagged Product Options" at bounding box center [483, 154] width 127 height 26
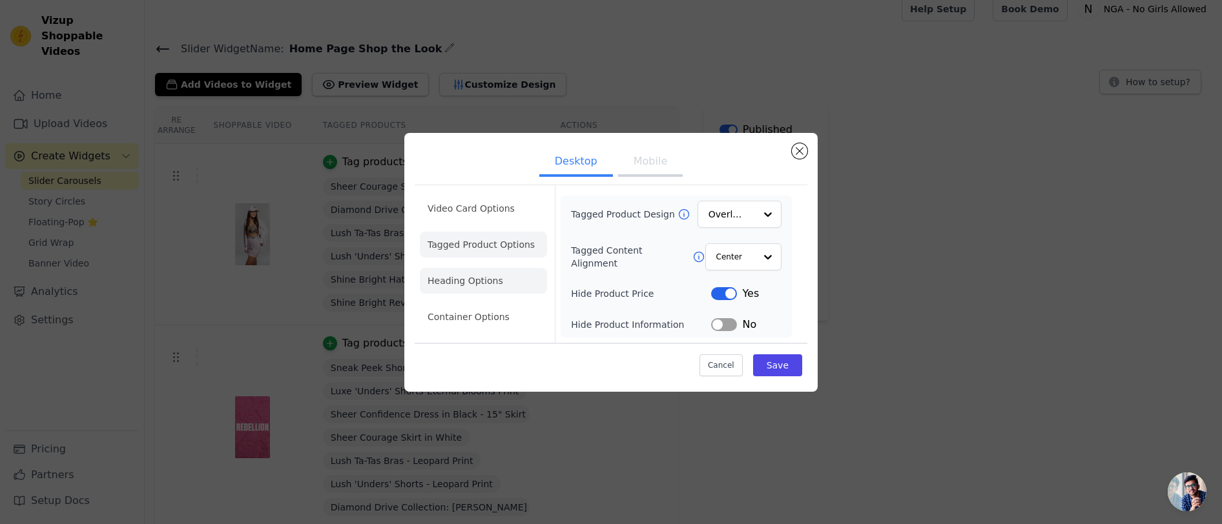
click at [477, 271] on li "Heading Options" at bounding box center [483, 281] width 127 height 26
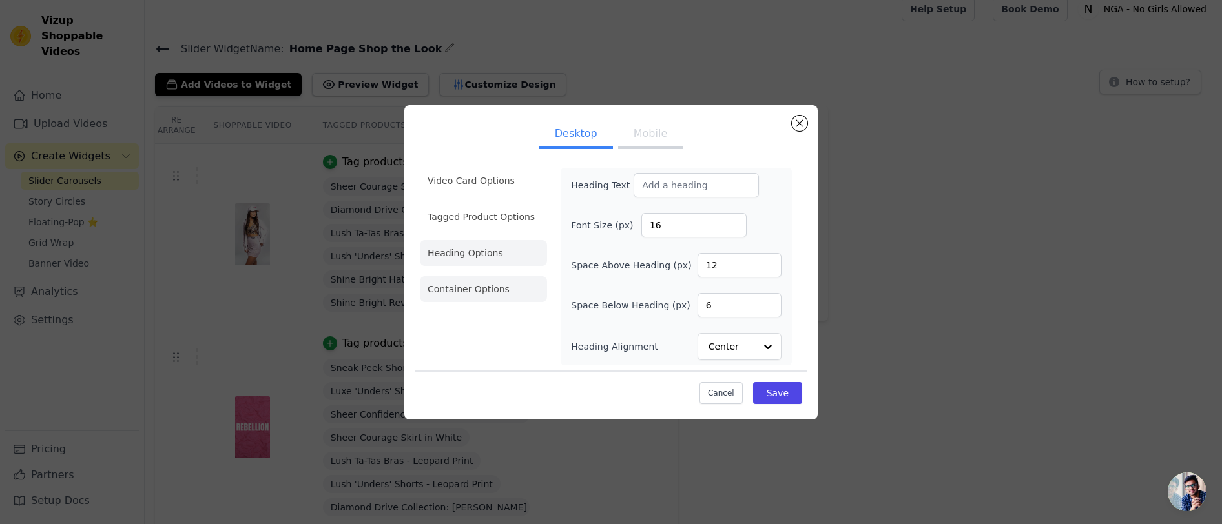
click at [483, 290] on li "Container Options" at bounding box center [483, 289] width 127 height 26
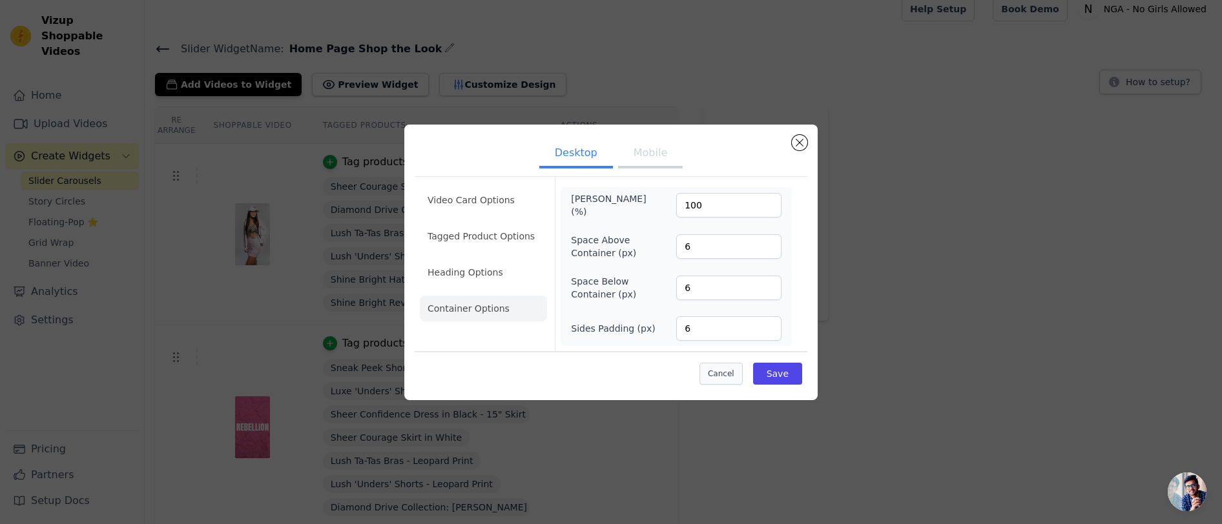
click at [726, 371] on button "Cancel" at bounding box center [720, 374] width 43 height 22
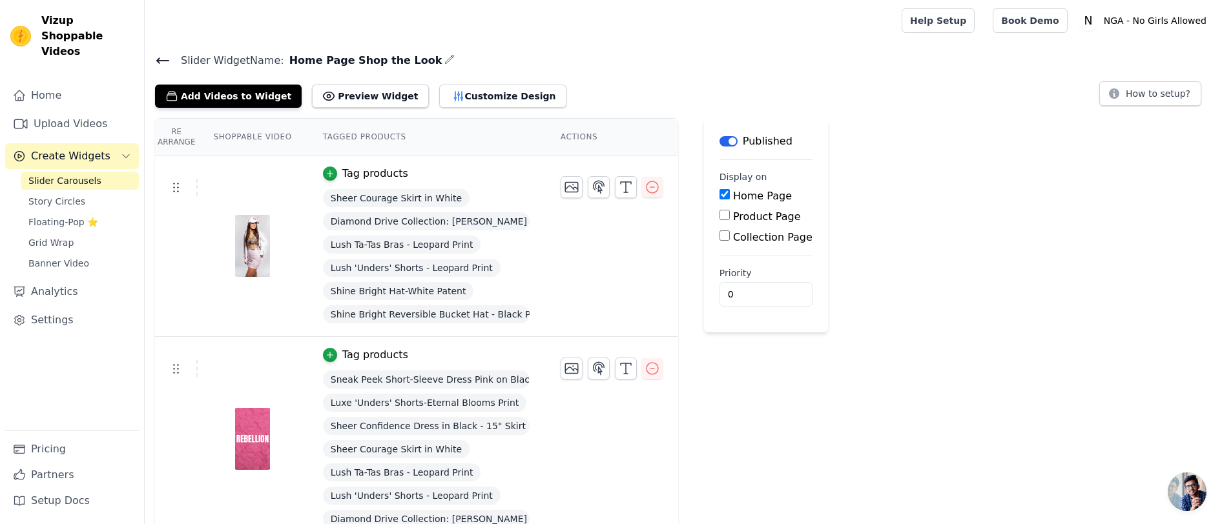
scroll to position [12, 0]
